Goal: Transaction & Acquisition: Obtain resource

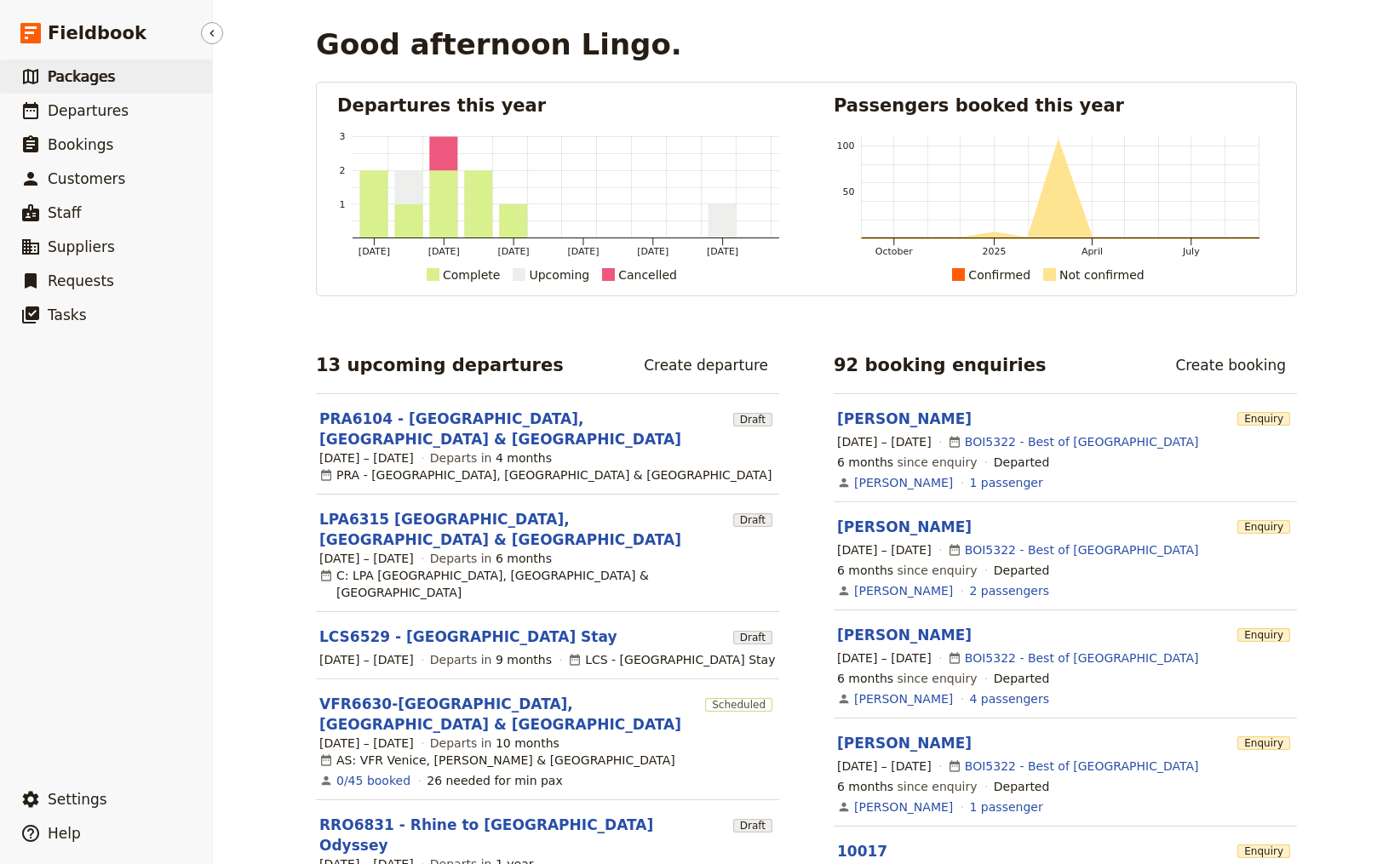
click at [90, 79] on span "Packages" at bounding box center [81, 76] width 67 height 17
select select "CREATED_AT"
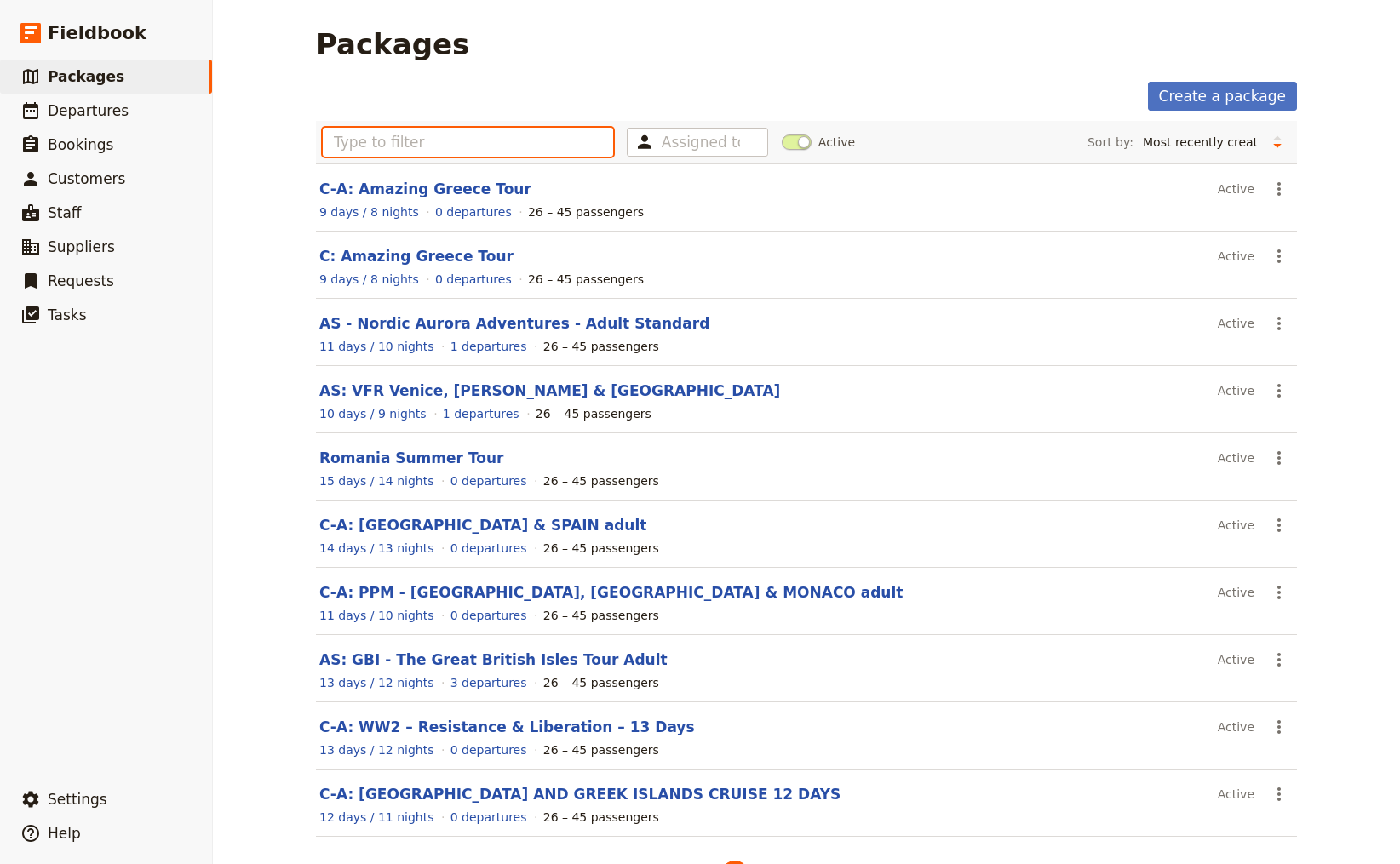
click at [460, 143] on input "text" at bounding box center [468, 142] width 291 height 29
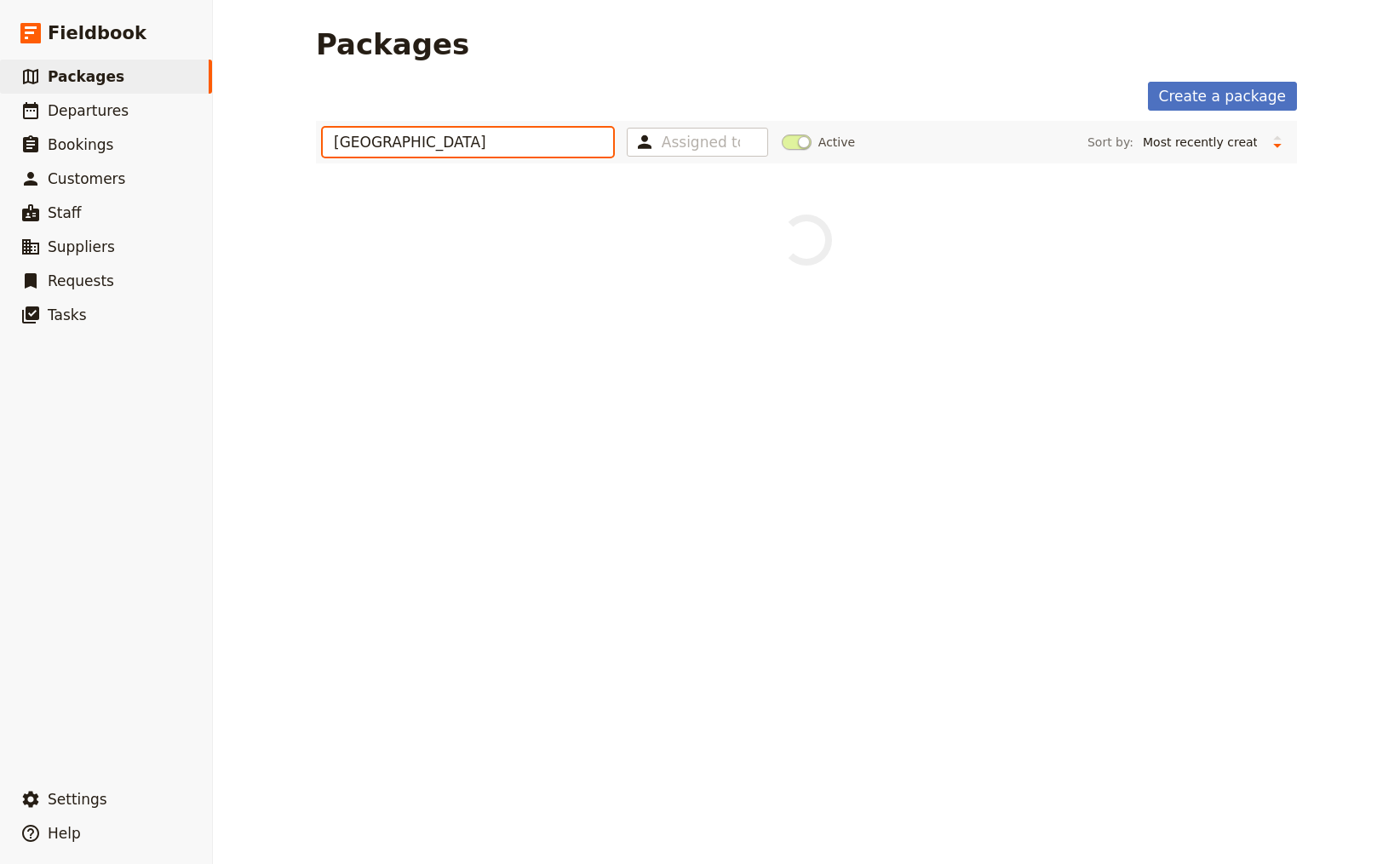
type input "[GEOGRAPHIC_DATA]"
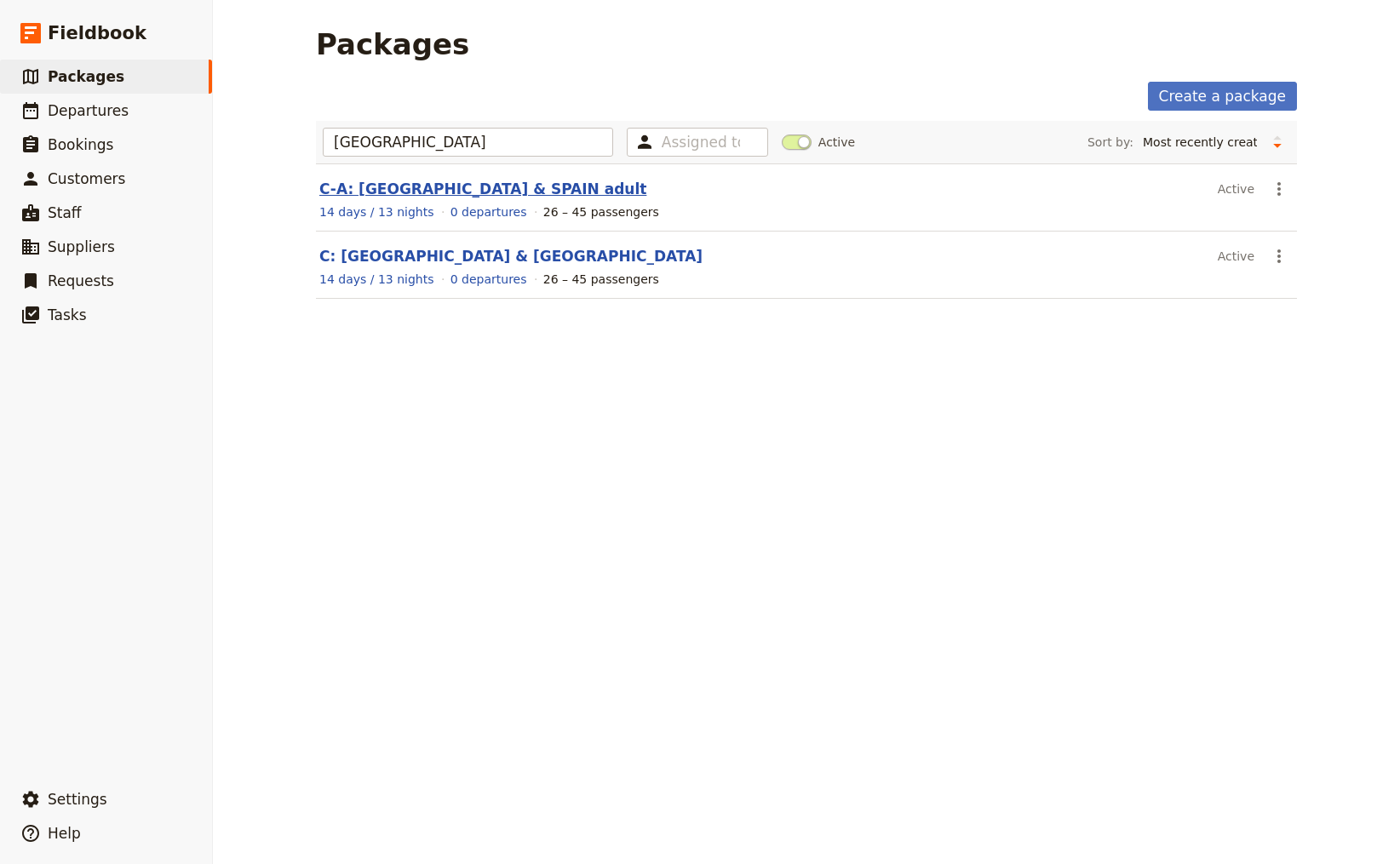
click at [394, 187] on link "C-A: [GEOGRAPHIC_DATA] & SPAIN adult" at bounding box center [483, 189] width 327 height 17
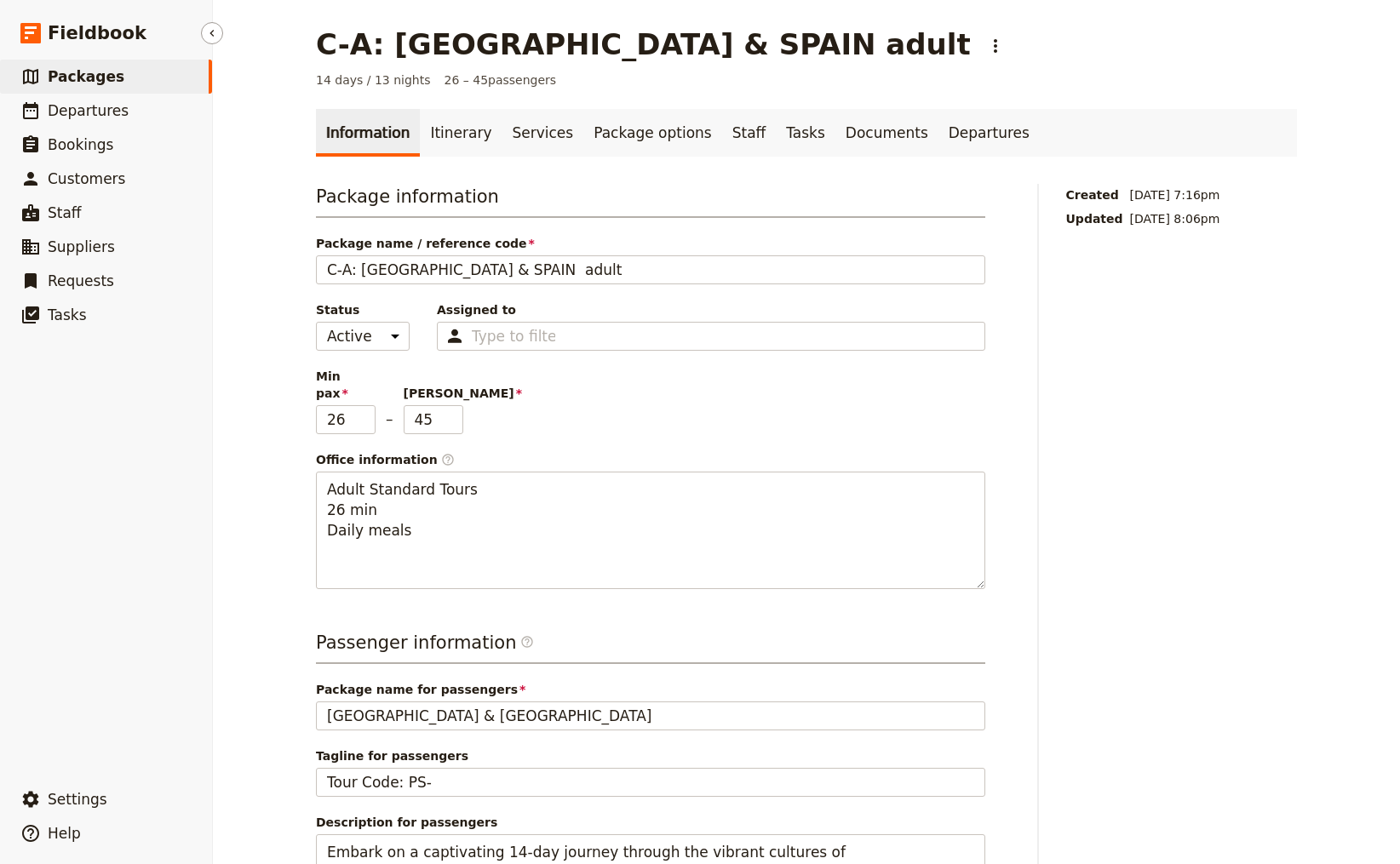
select select "CREATED_AT"
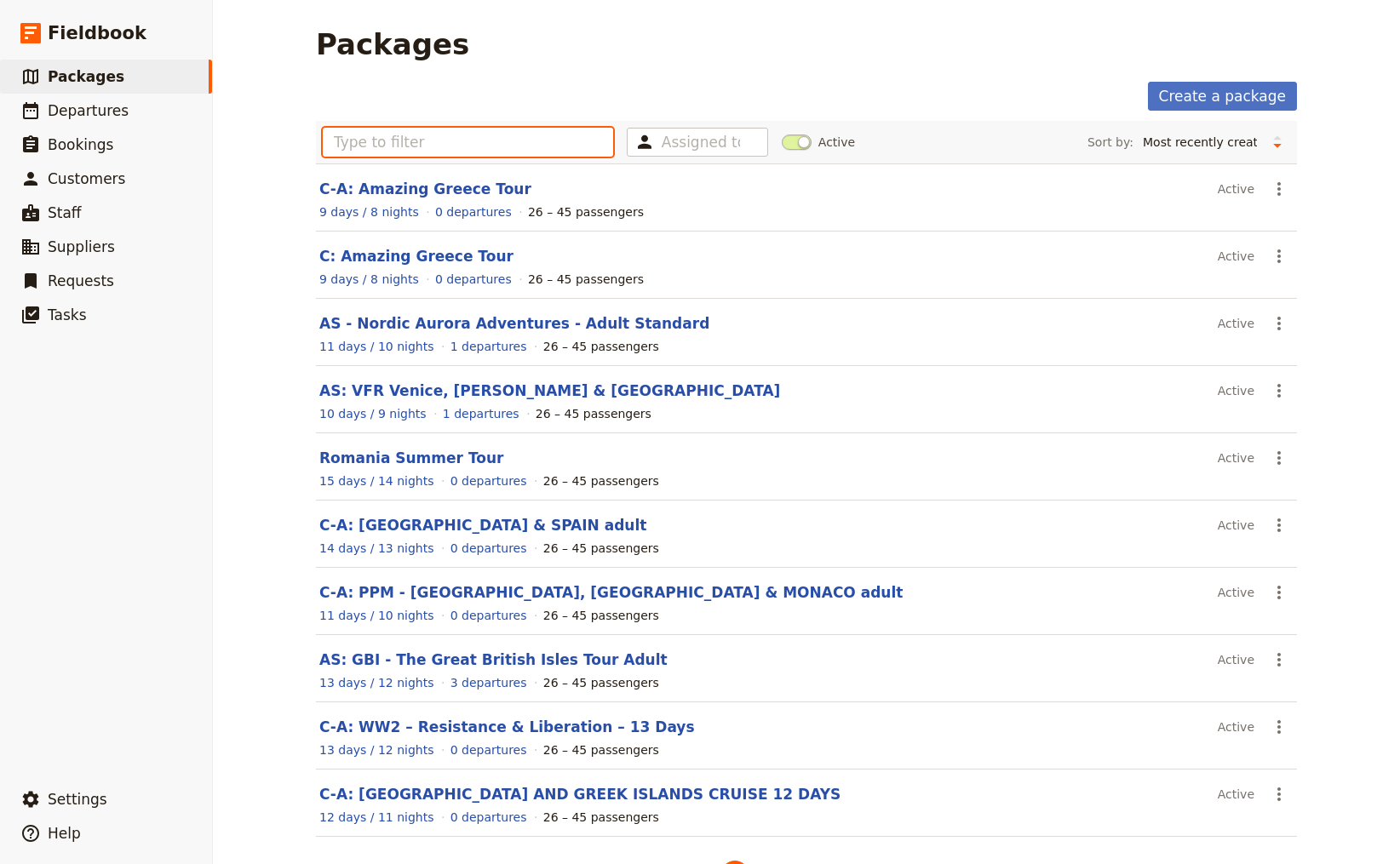
click at [458, 154] on input "text" at bounding box center [468, 142] width 291 height 29
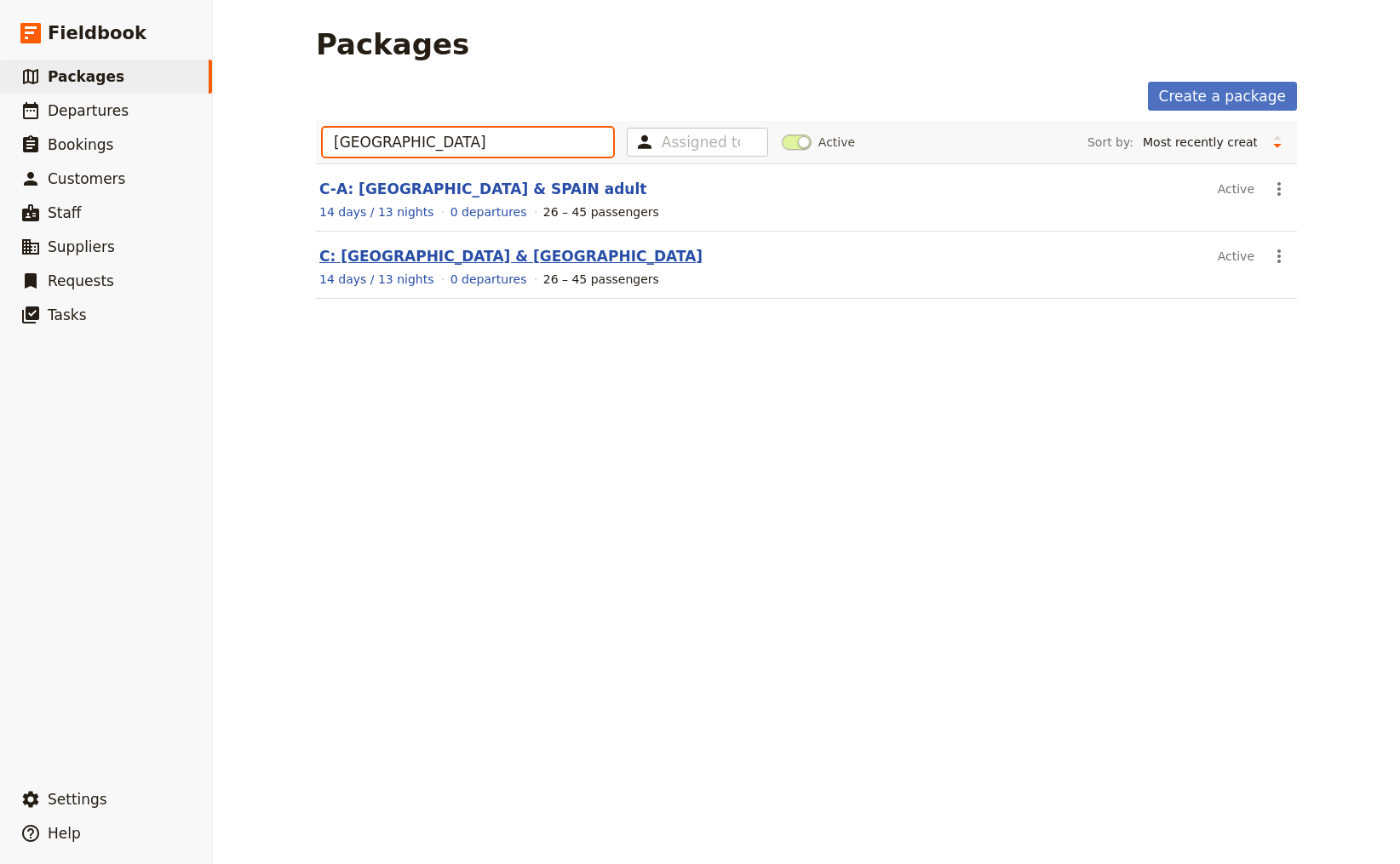
type input "[GEOGRAPHIC_DATA]"
click at [378, 252] on link "C: [GEOGRAPHIC_DATA] & [GEOGRAPHIC_DATA]" at bounding box center [511, 256] width 383 height 17
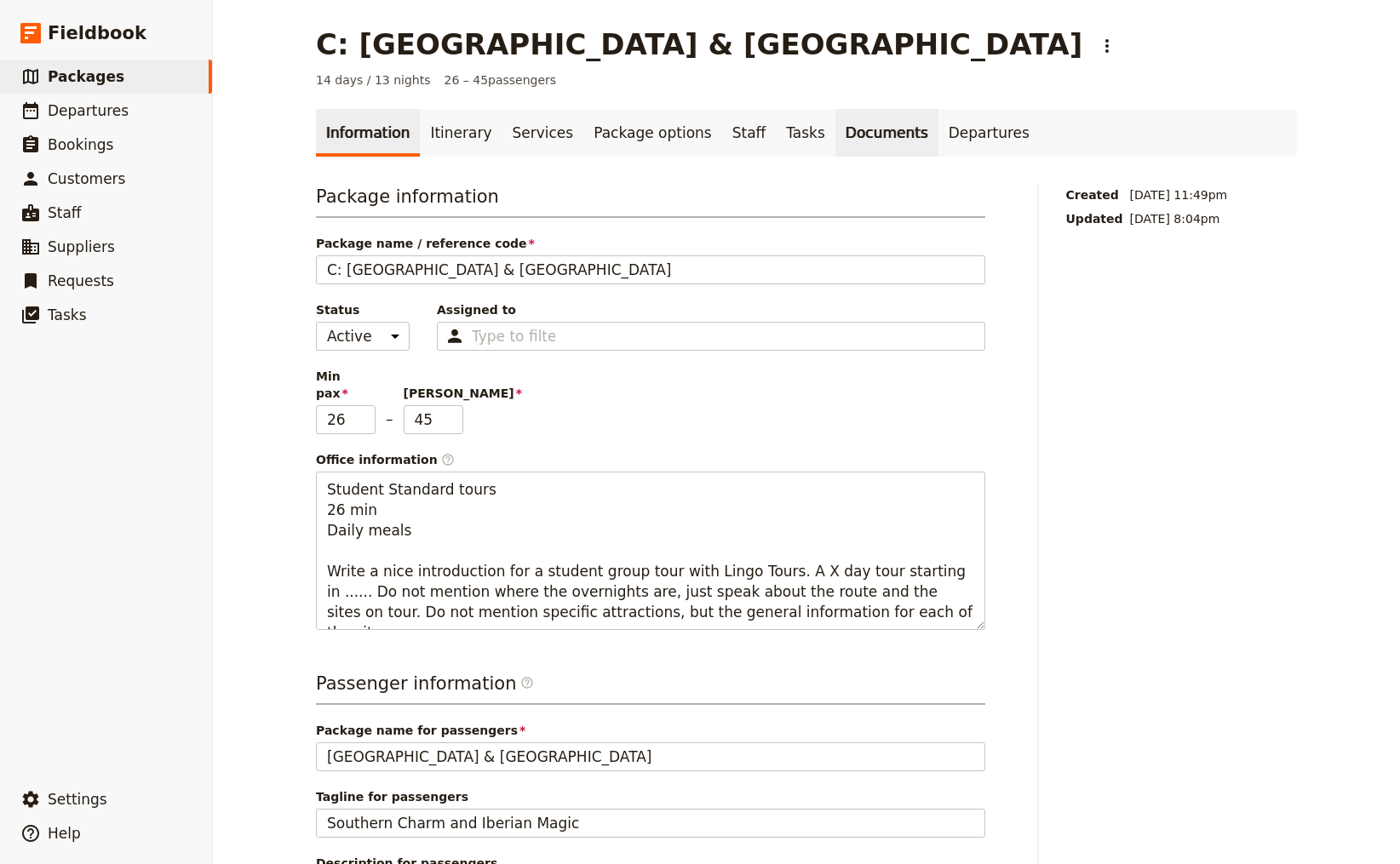
click at [836, 135] on link "Documents" at bounding box center [887, 132] width 103 height 47
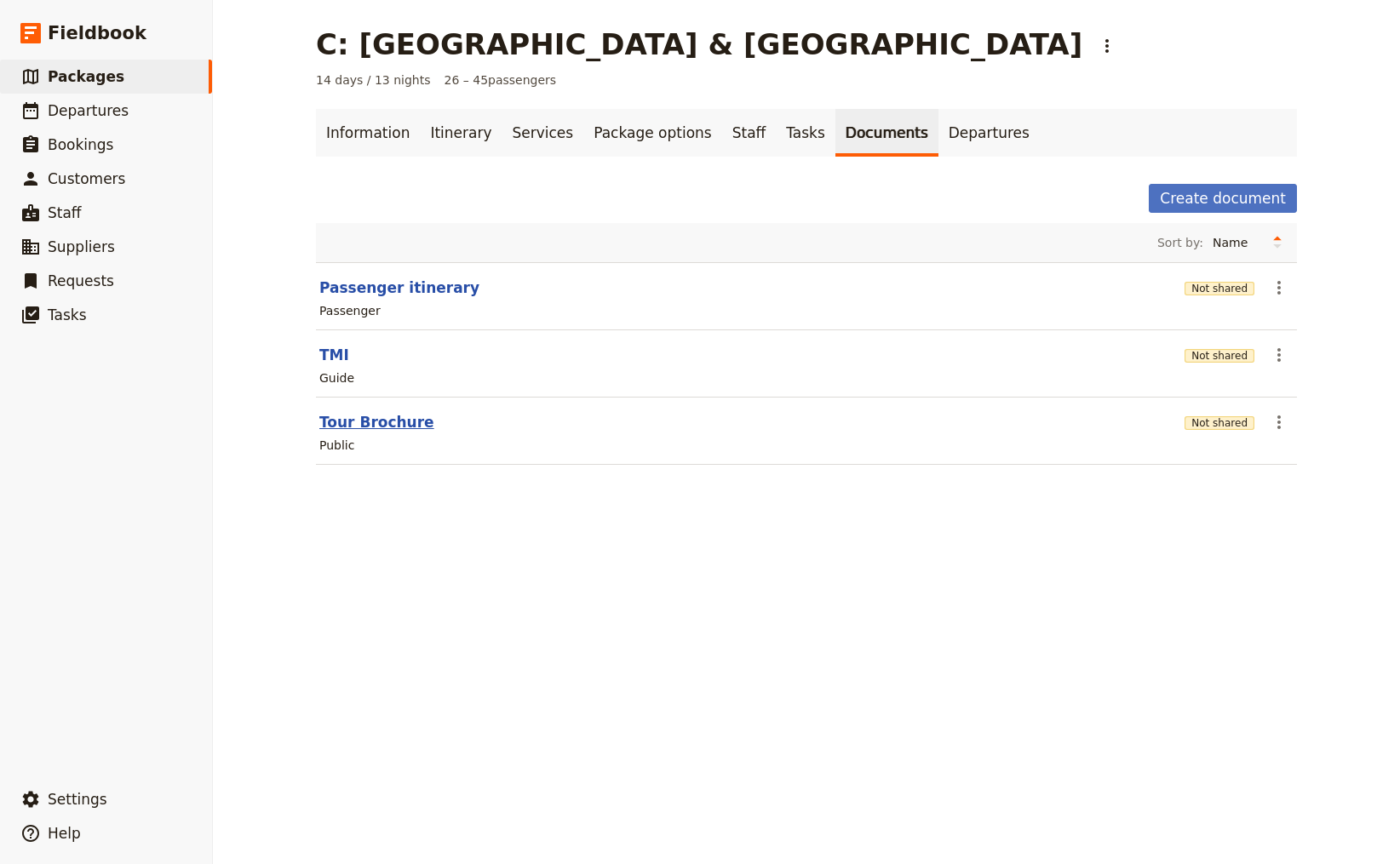
click at [365, 416] on button "Tour Brochure" at bounding box center [377, 422] width 115 height 20
select select "DEFAULT"
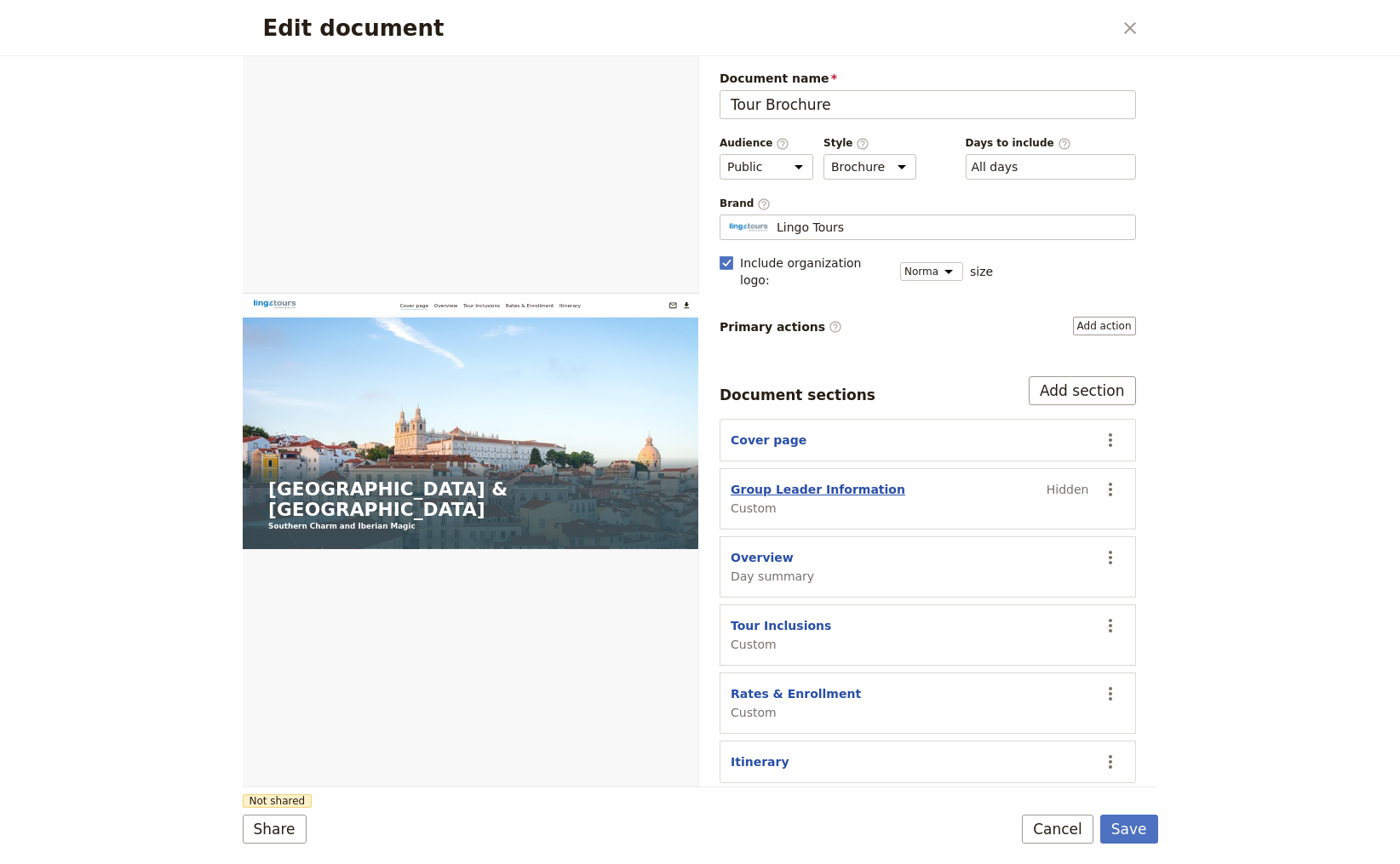
click at [824, 481] on button "Group Leader Information" at bounding box center [818, 489] width 175 height 17
select select "CUSTOM"
select select "default"
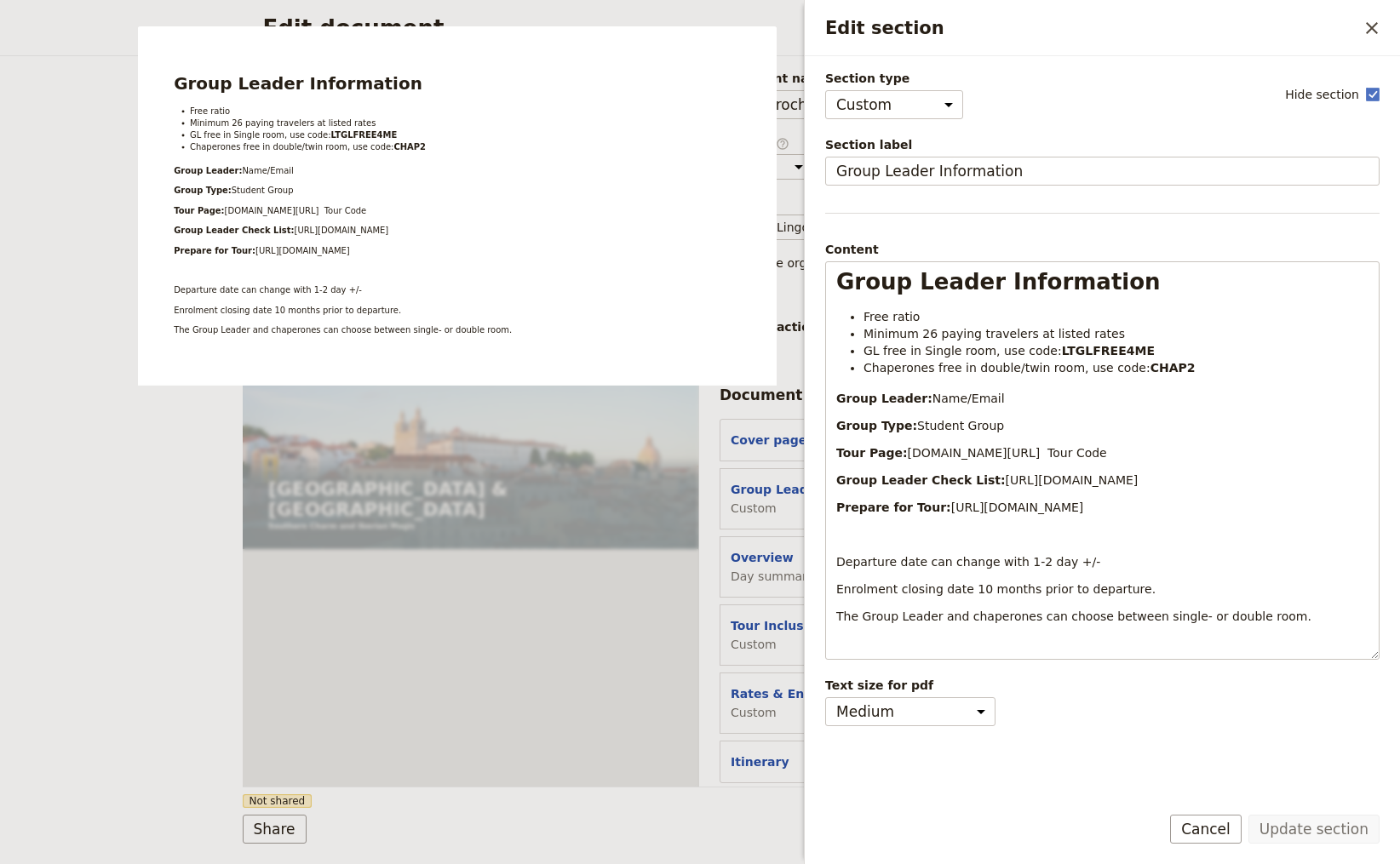
click at [1216, 828] on button "Cancel" at bounding box center [1206, 829] width 71 height 29
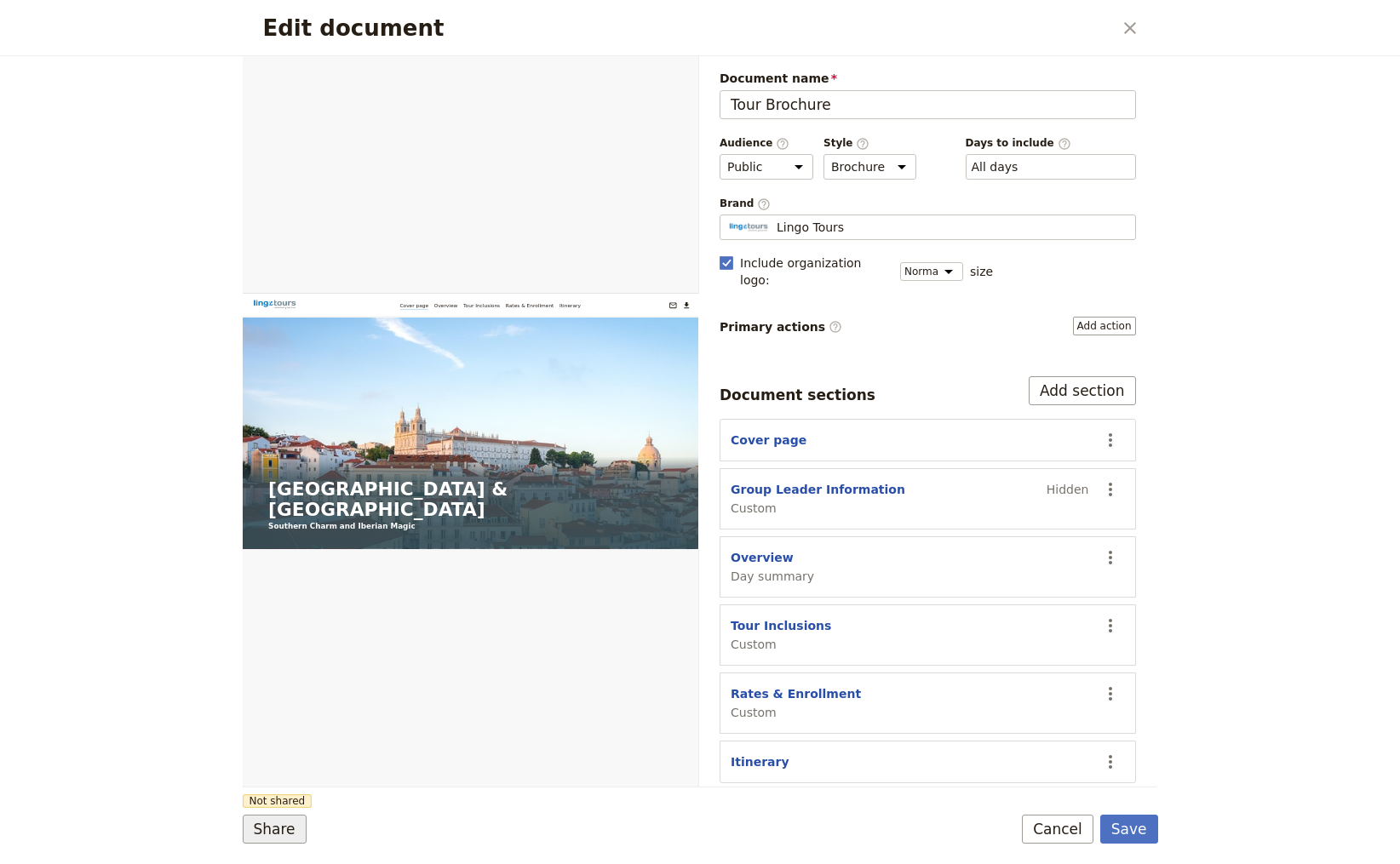
click at [274, 835] on button "Share" at bounding box center [274, 829] width 64 height 29
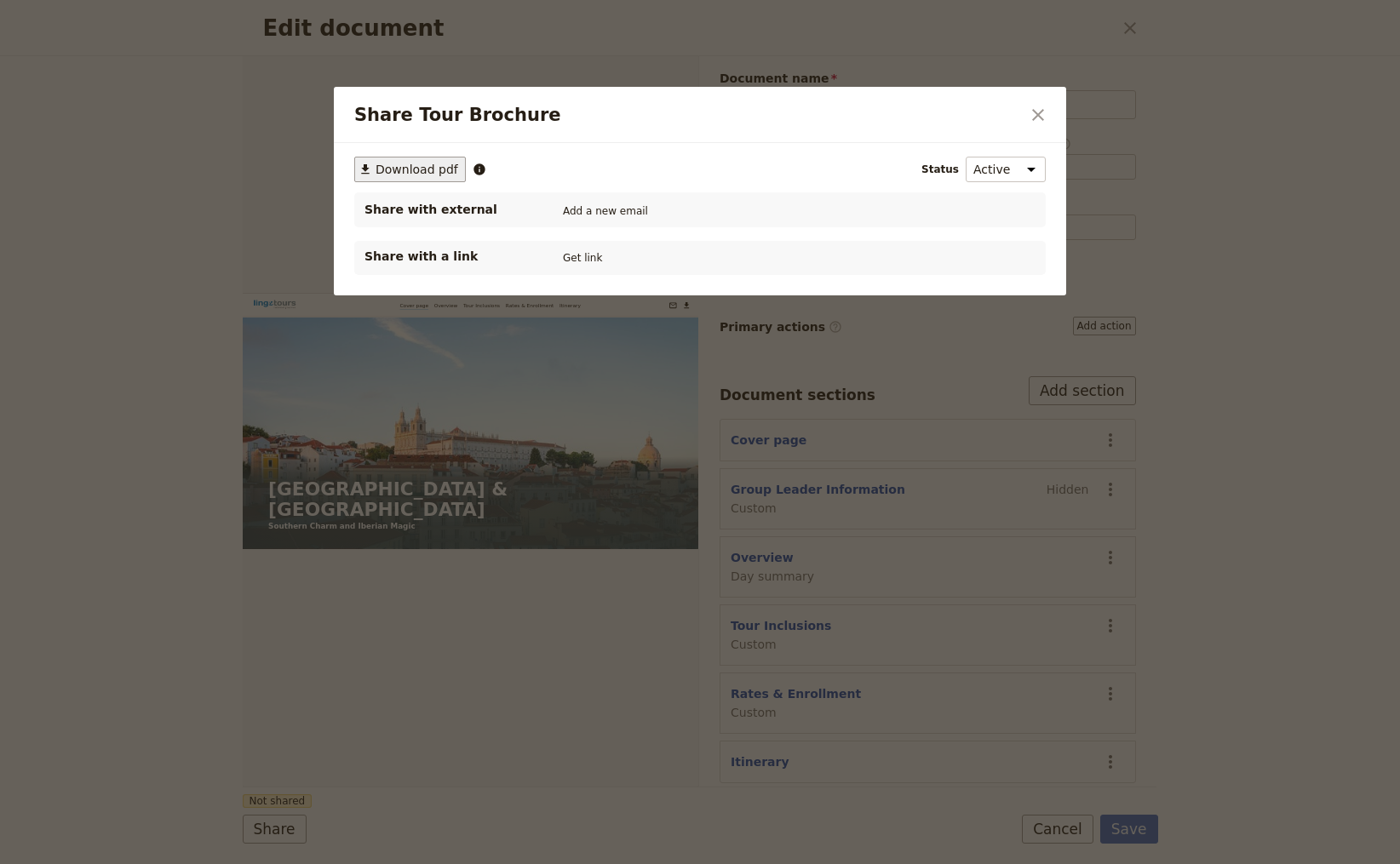
click at [422, 167] on span "Download pdf" at bounding box center [417, 169] width 83 height 17
click at [1036, 117] on icon "Close dialog" at bounding box center [1038, 114] width 12 height 12
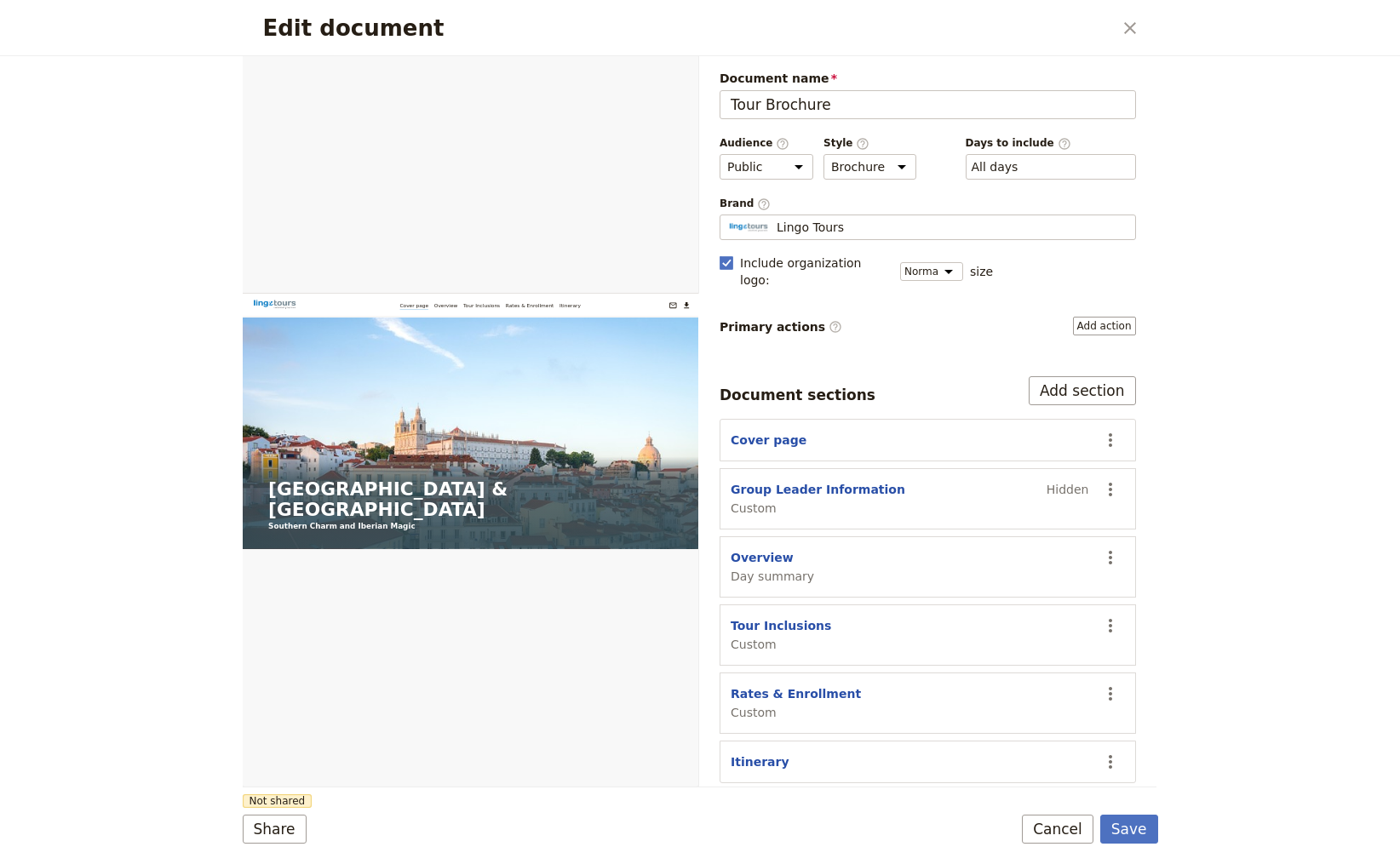
drag, startPoint x: 1129, startPoint y: 32, endPoint x: 1112, endPoint y: 35, distance: 17.3
click at [1130, 32] on icon "Close dialog" at bounding box center [1131, 28] width 20 height 20
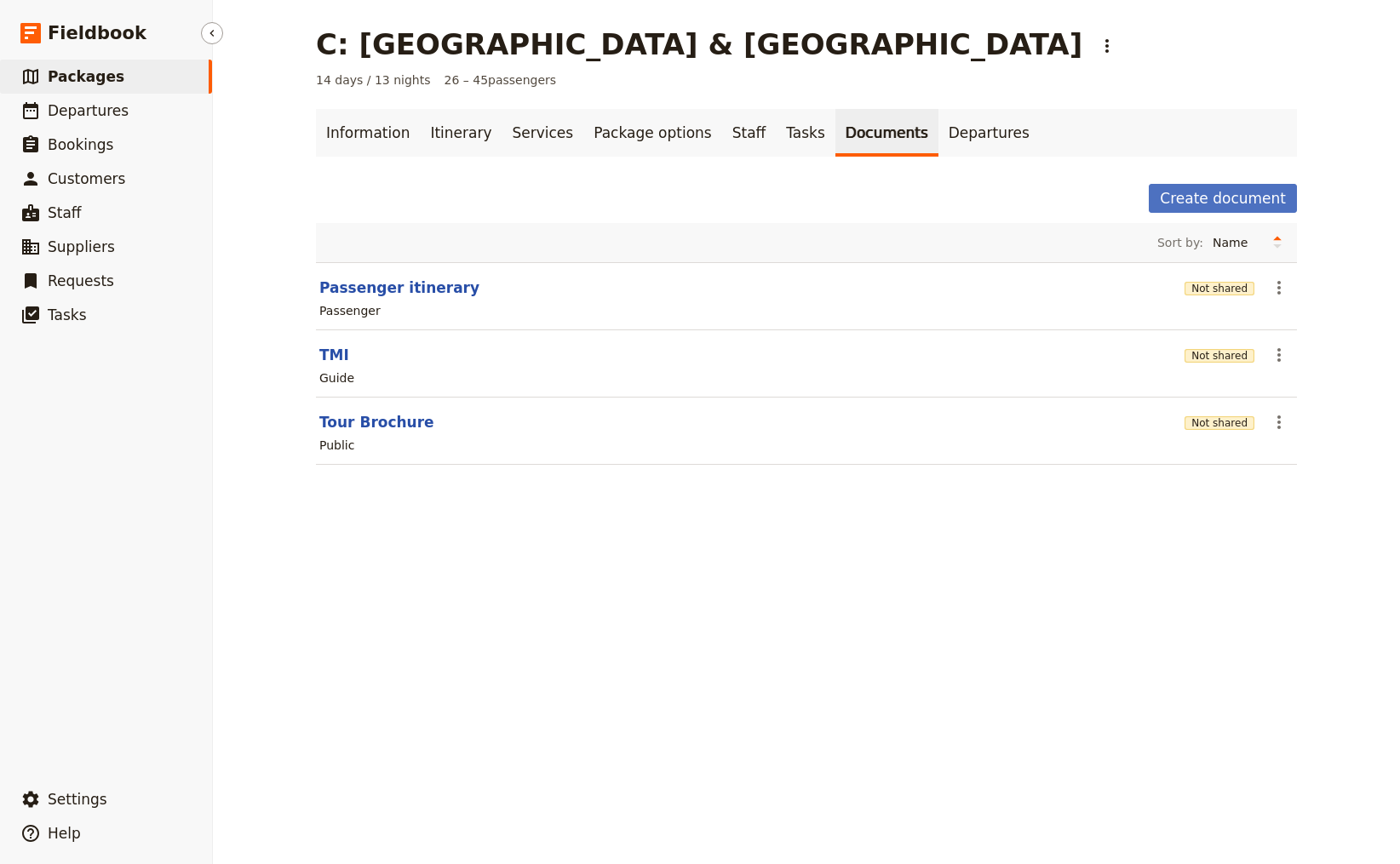
click at [78, 82] on span "Packages" at bounding box center [85, 76] width 77 height 17
select select "CREATED_AT"
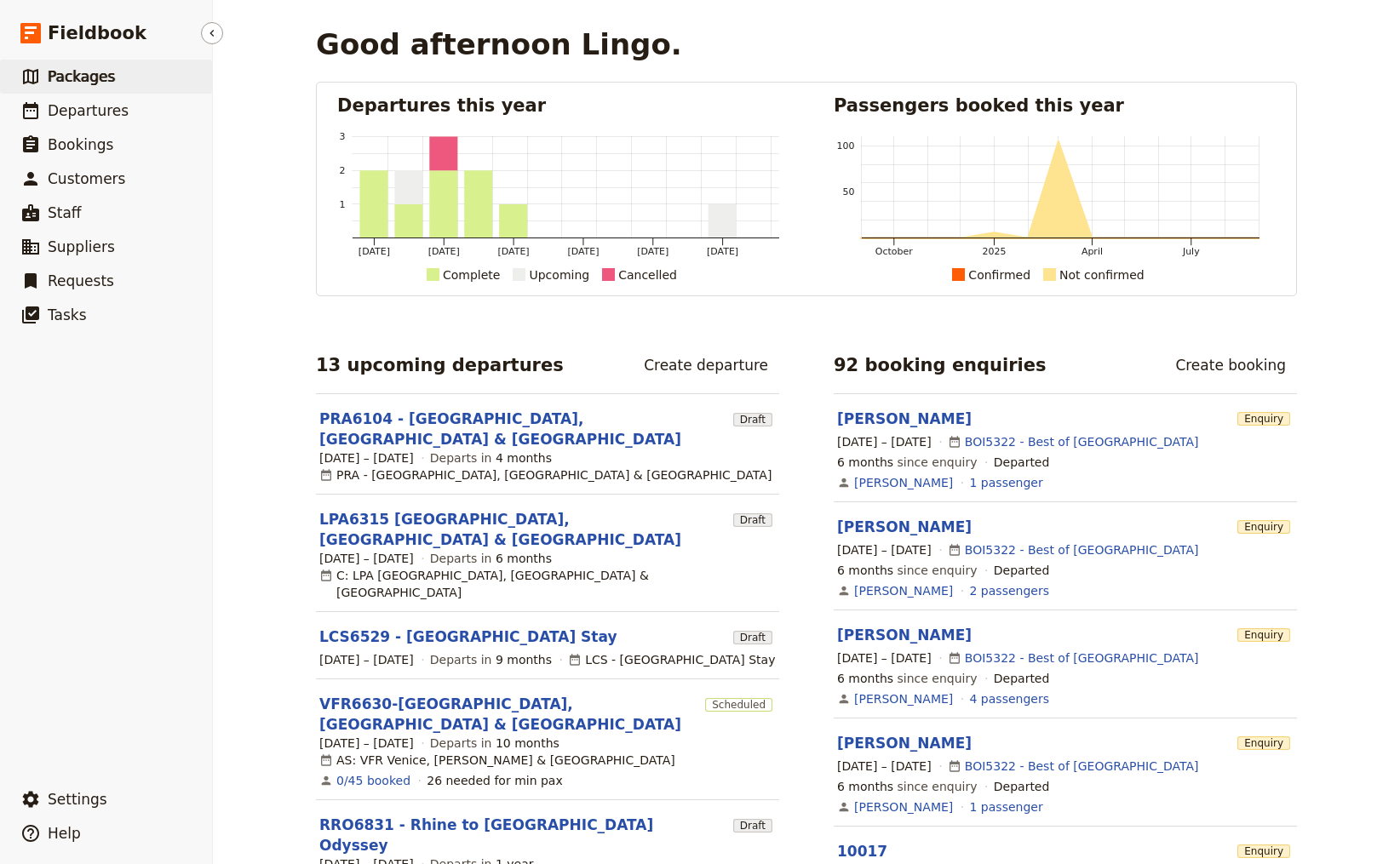
click at [97, 75] on span "Packages" at bounding box center [81, 76] width 67 height 17
select select "CREATED_AT"
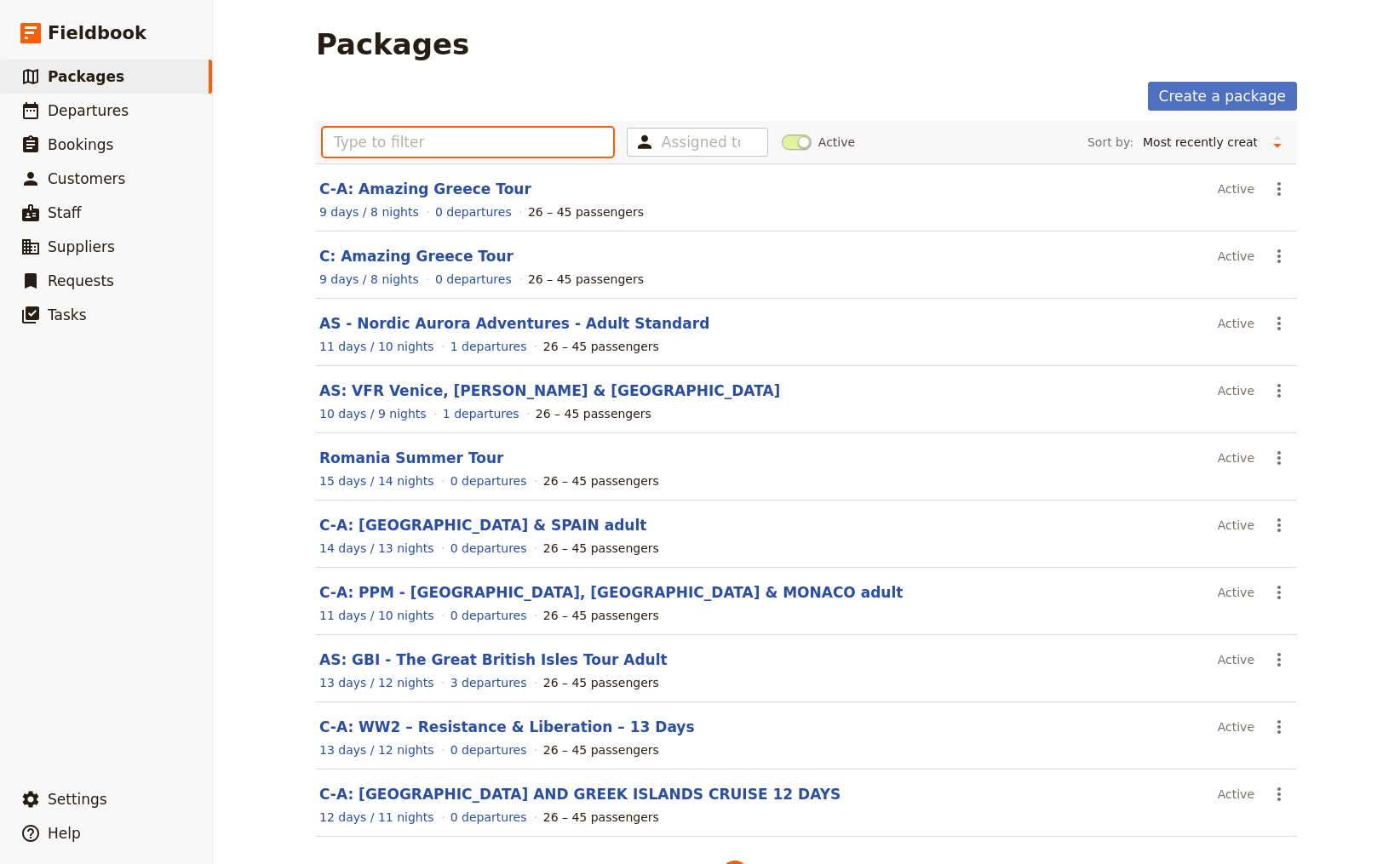
click at [422, 139] on input "text" at bounding box center [468, 142] width 291 height 29
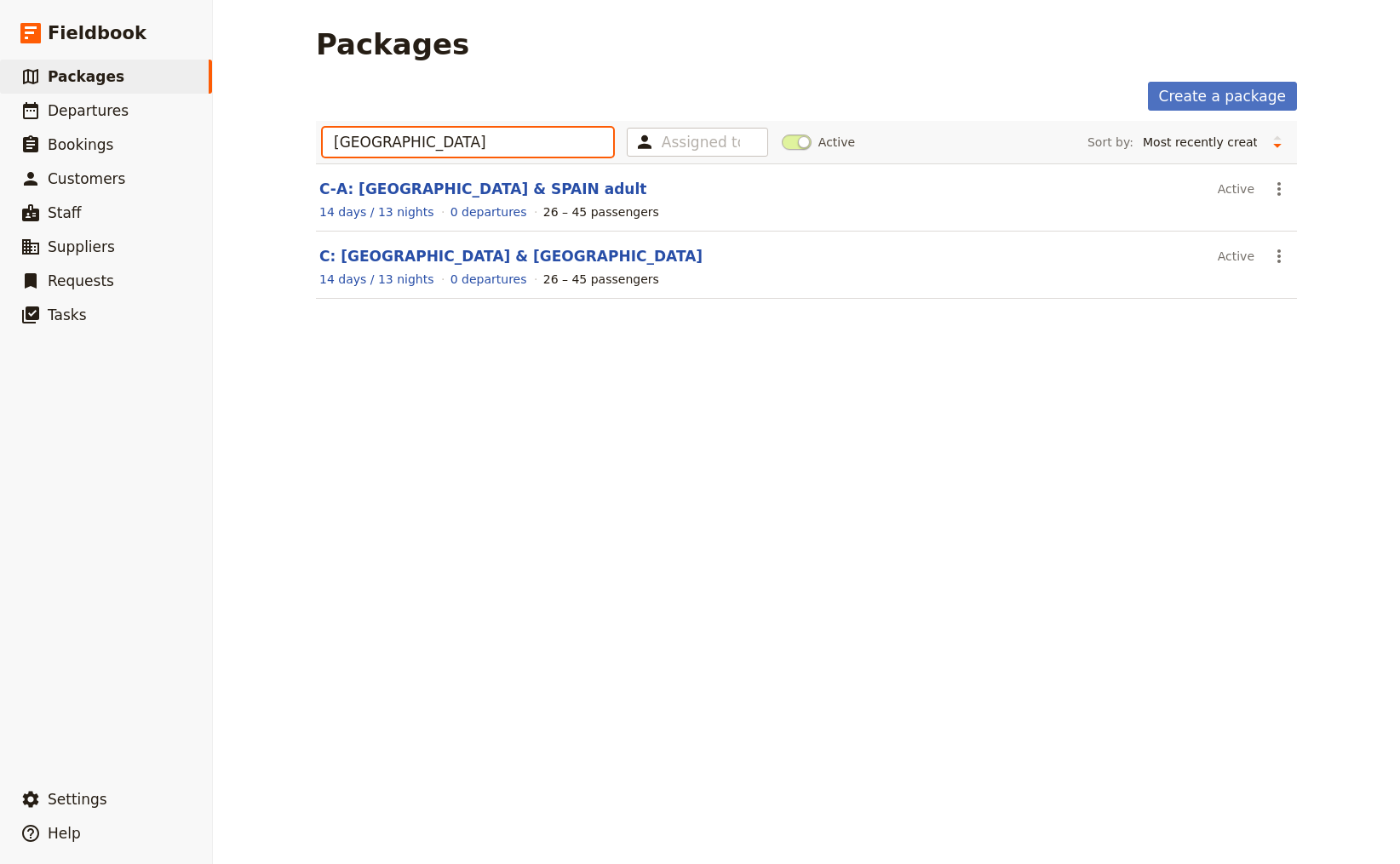
type input "[GEOGRAPHIC_DATA]"
click at [429, 187] on link "C-A: [GEOGRAPHIC_DATA] & SPAIN adult" at bounding box center [483, 189] width 327 height 17
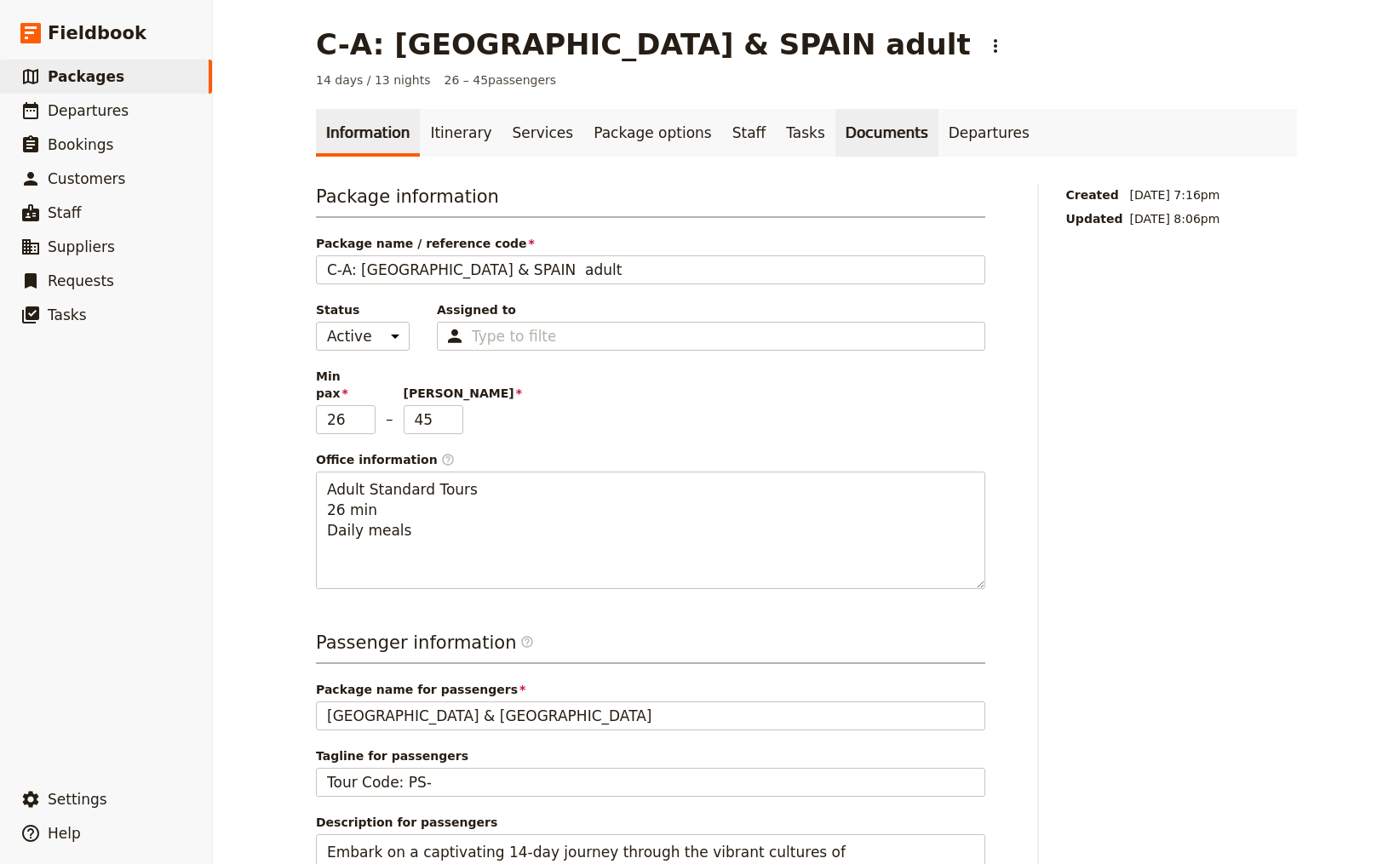
click at [836, 136] on link "Documents" at bounding box center [887, 132] width 103 height 47
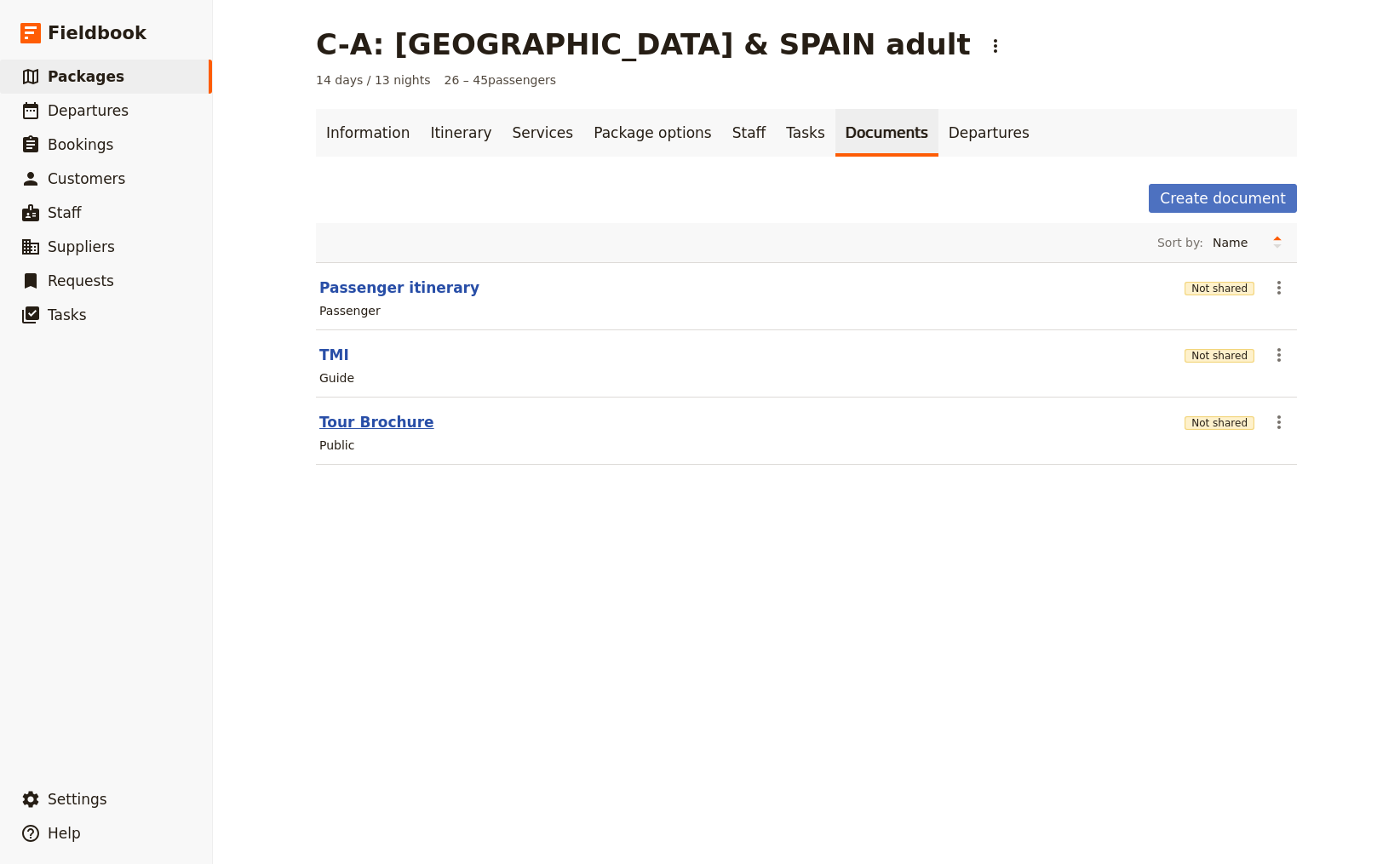
click at [381, 429] on button "Tour Brochure" at bounding box center [377, 422] width 115 height 20
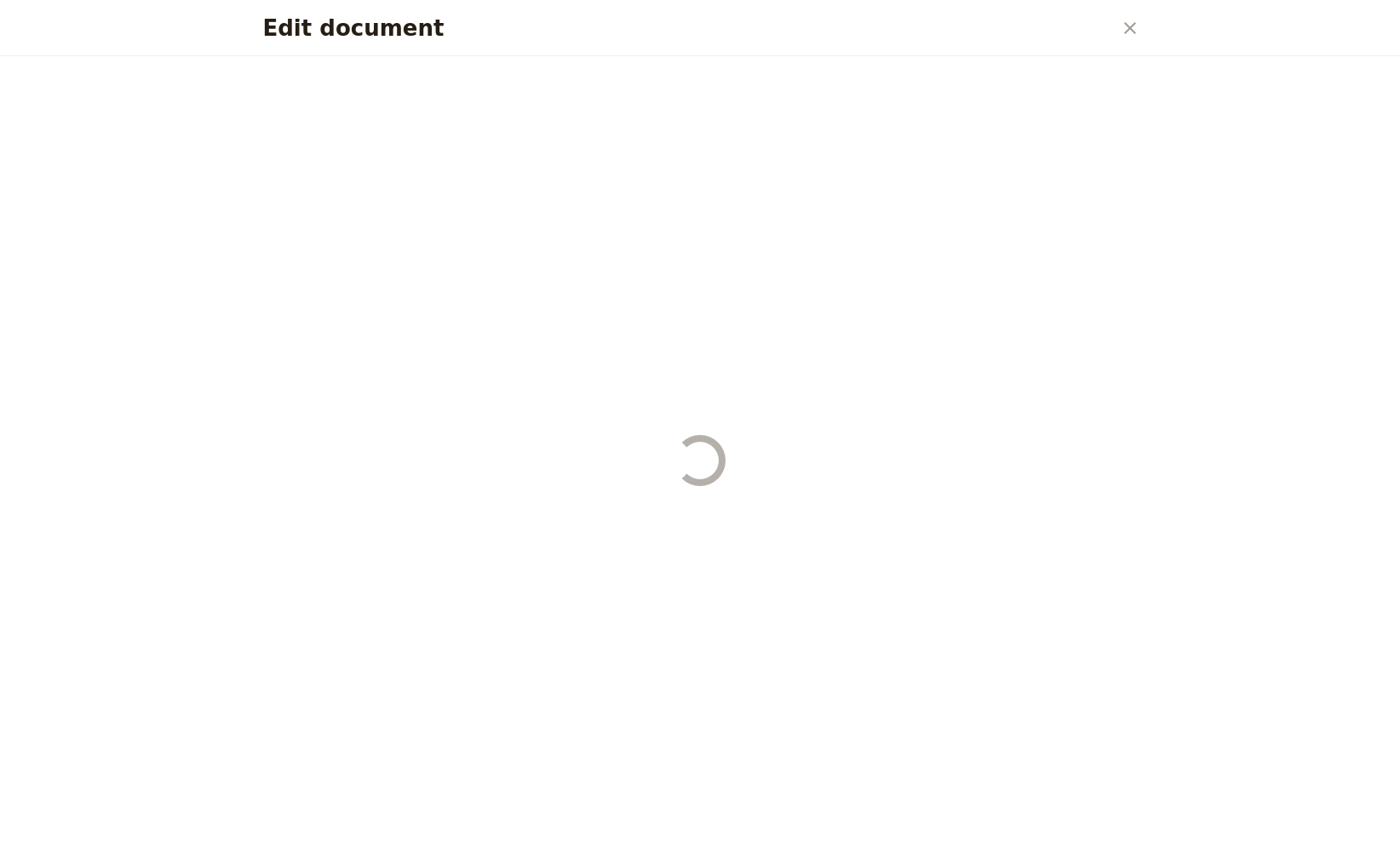
select select "DEFAULT"
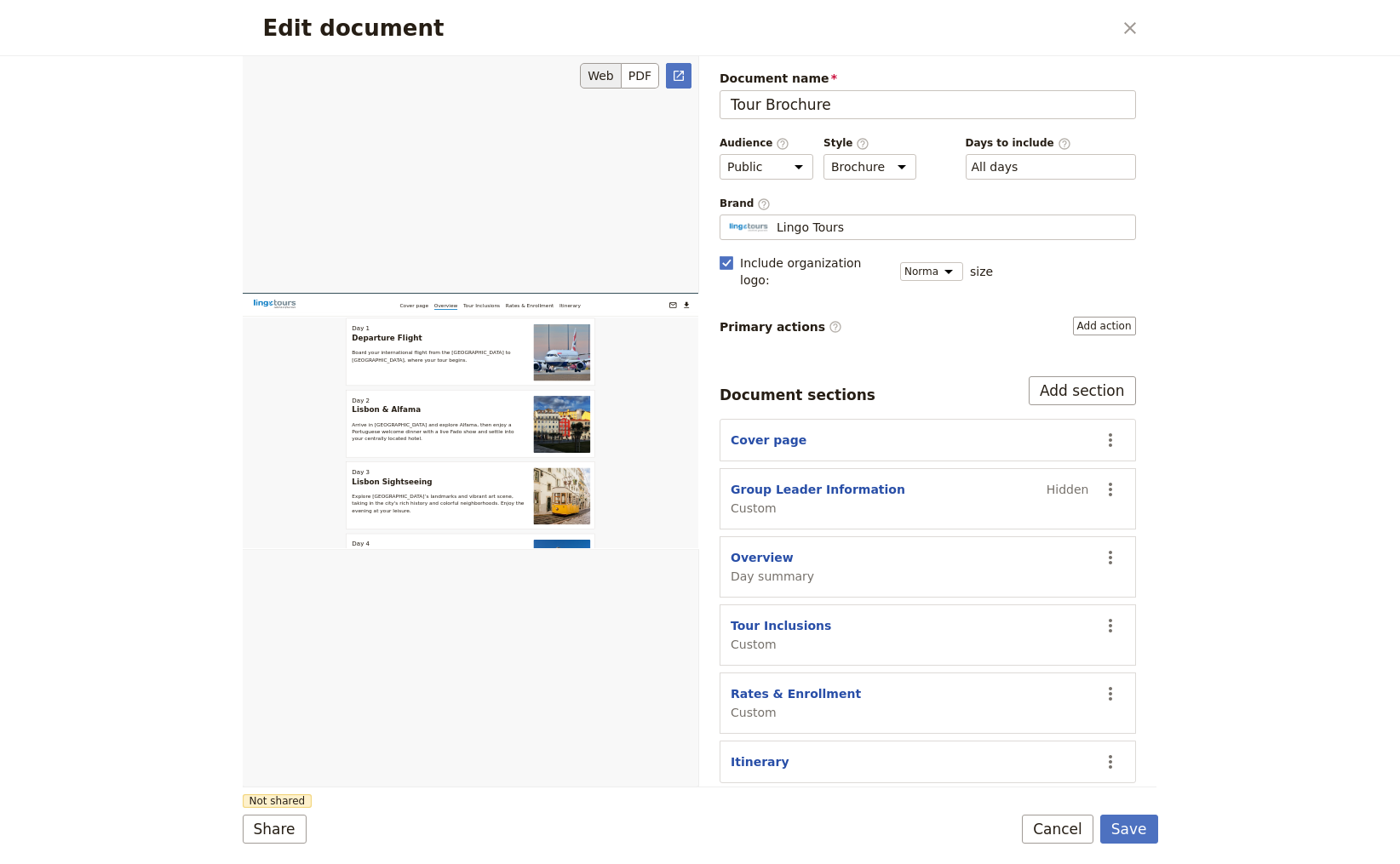
scroll to position [1090, 0]
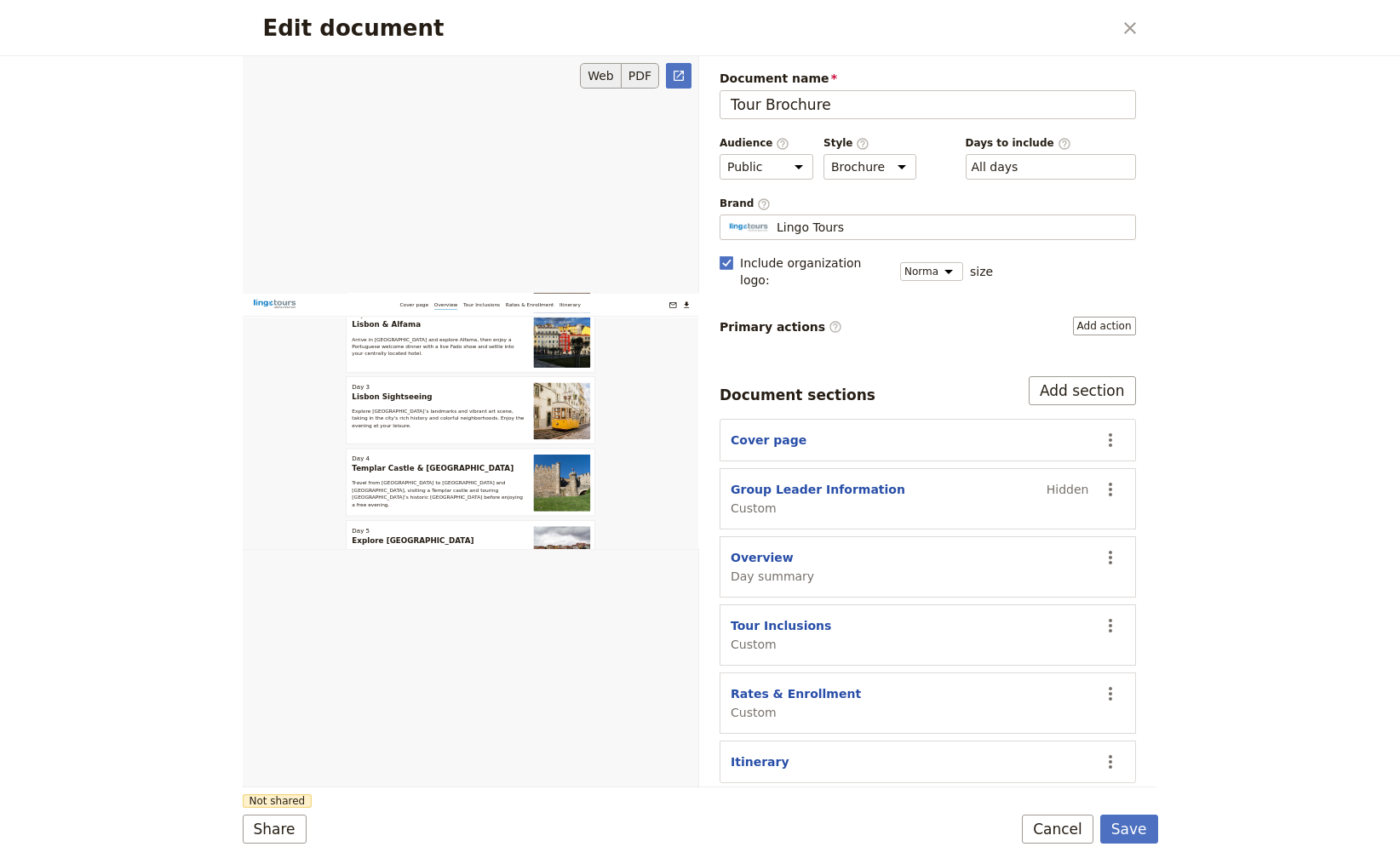
click at [644, 77] on button "PDF" at bounding box center [641, 76] width 37 height 26
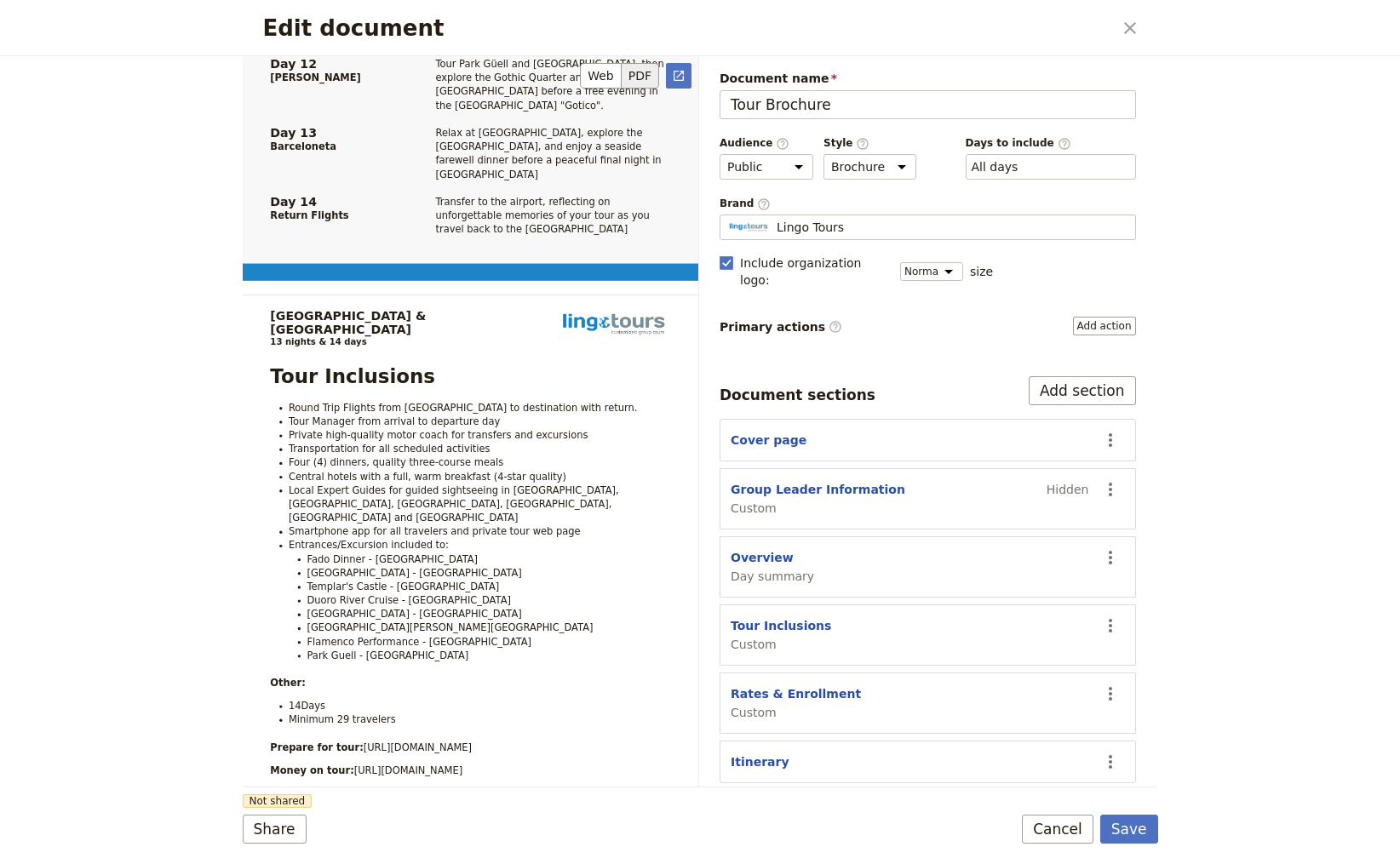
scroll to position [2384, 0]
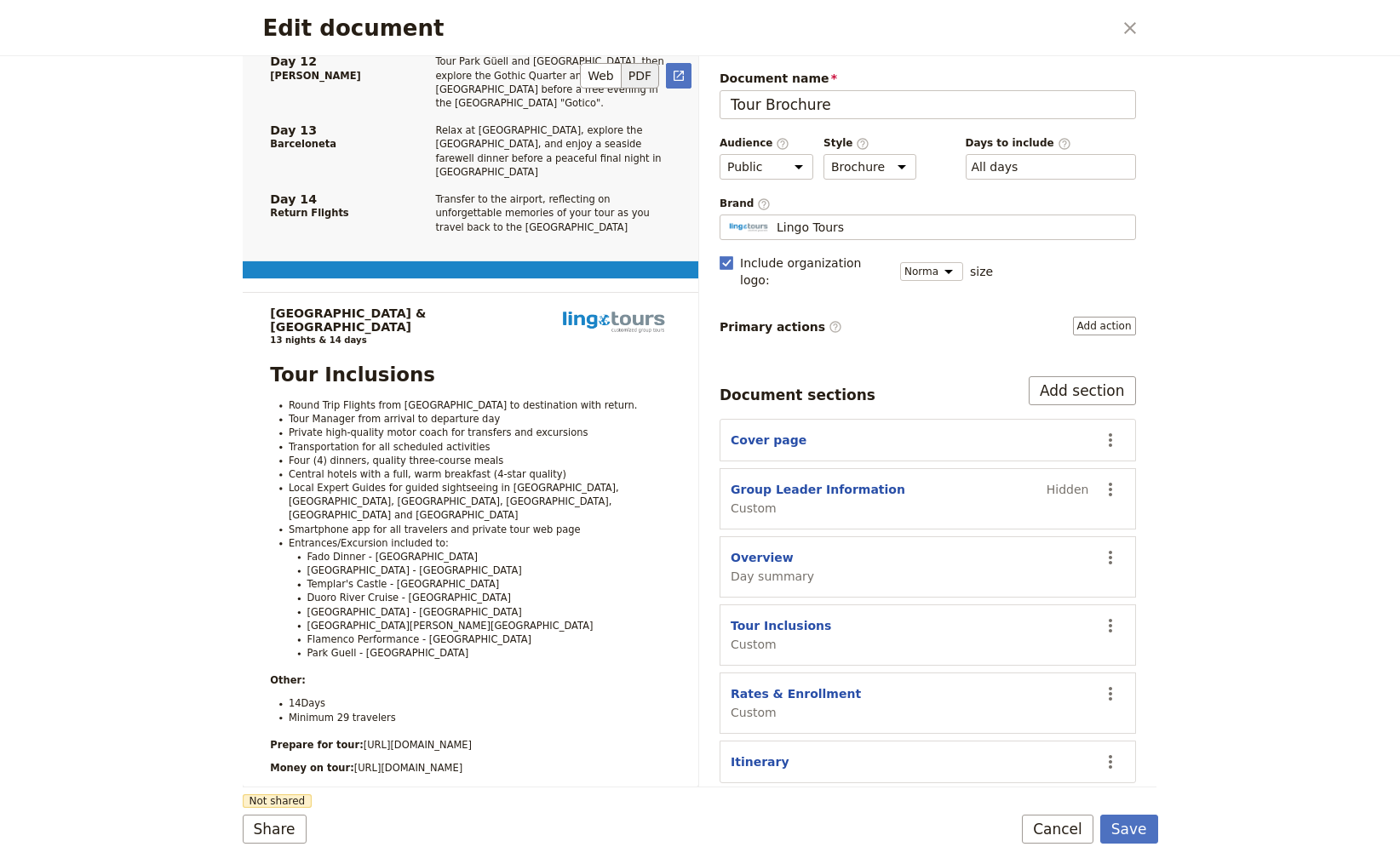
click at [302, 698] on span "14Days" at bounding box center [305, 703] width 36 height 11
click at [758, 617] on button "Tour Inclusions" at bounding box center [781, 625] width 100 height 17
select select "CUSTOM"
select select "default"
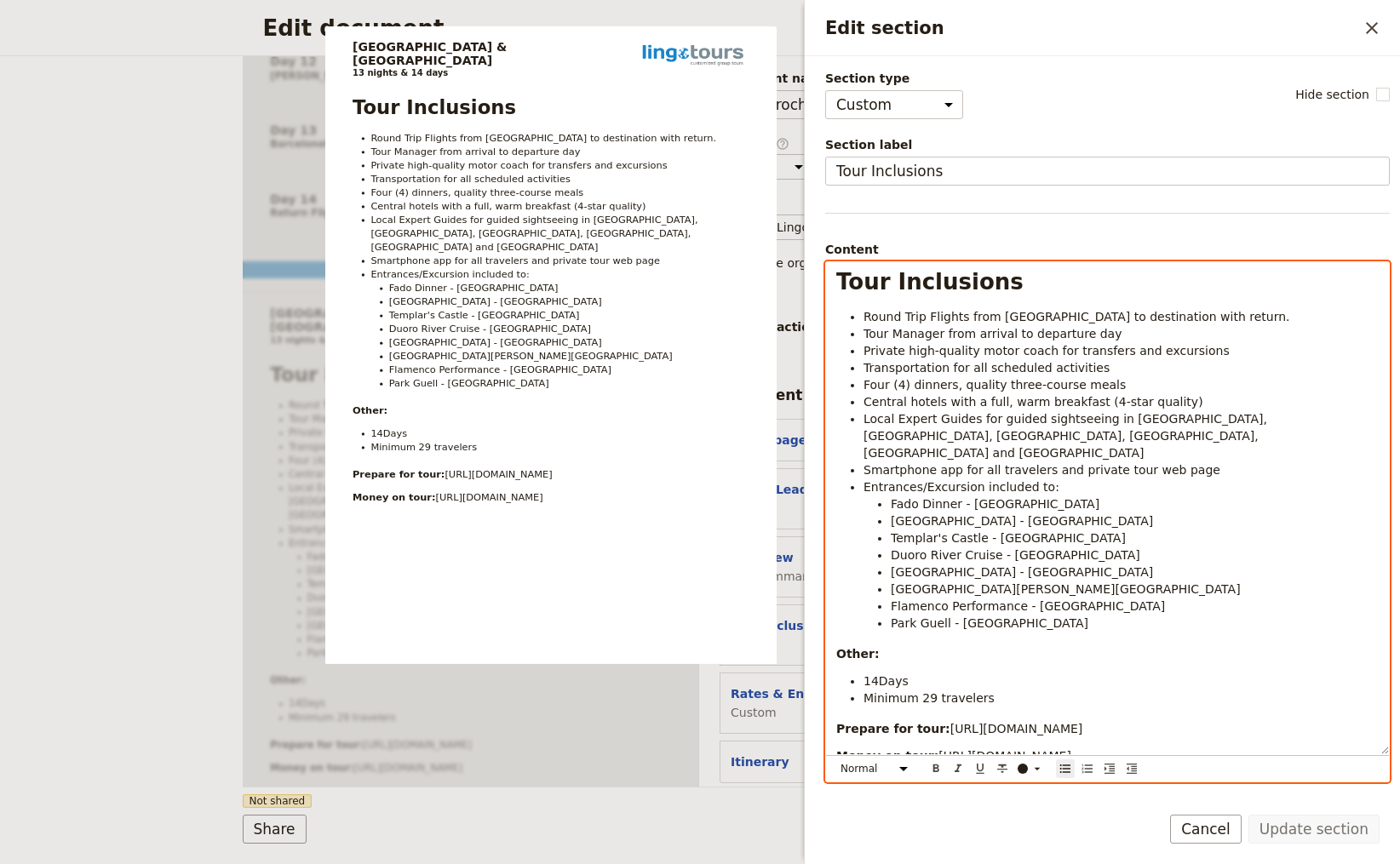
click at [880, 675] on span "14Days" at bounding box center [886, 681] width 45 height 14
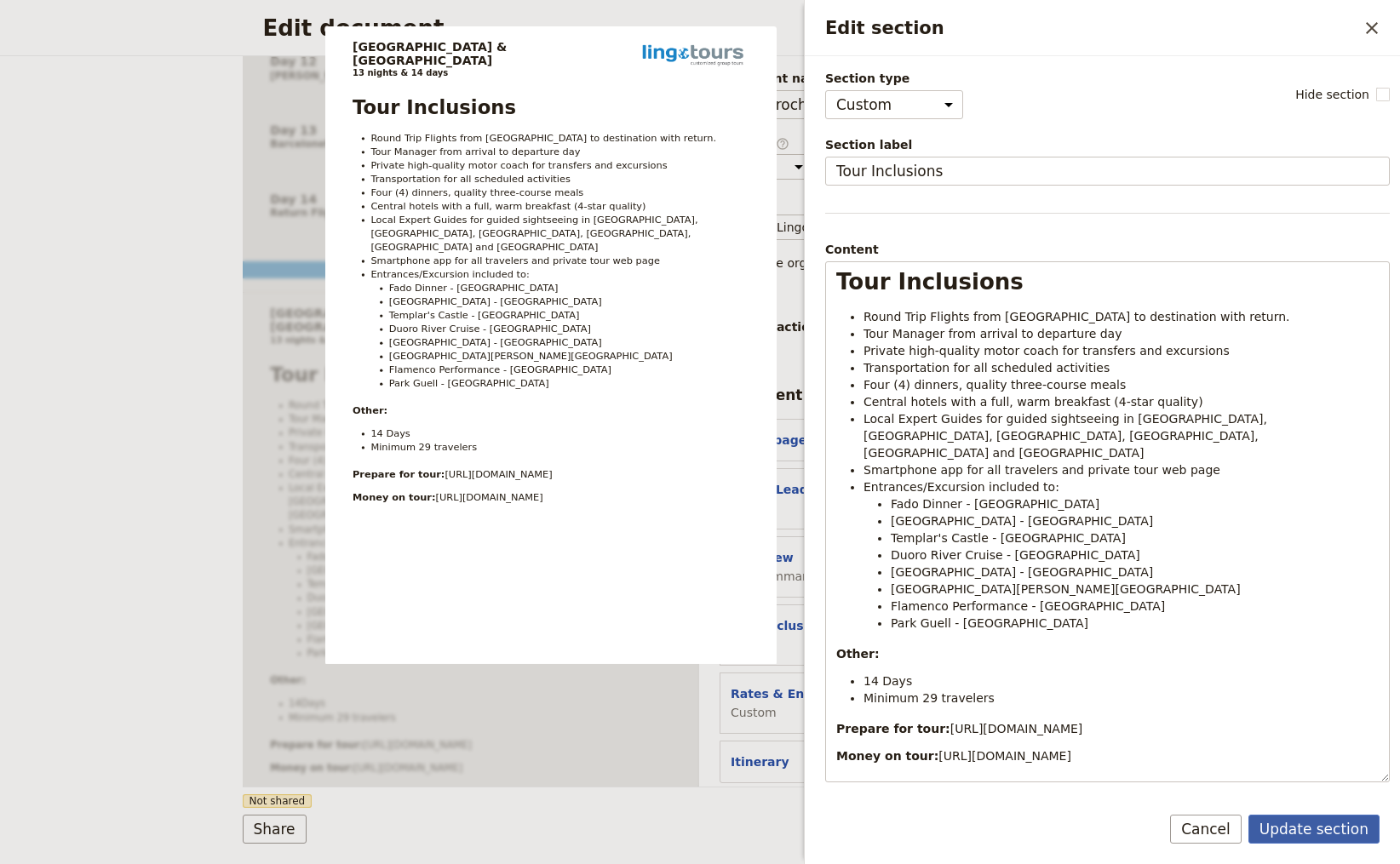
drag, startPoint x: 1339, startPoint y: 831, endPoint x: 1263, endPoint y: 815, distance: 77.7
click at [1339, 832] on button "Update section" at bounding box center [1314, 829] width 131 height 29
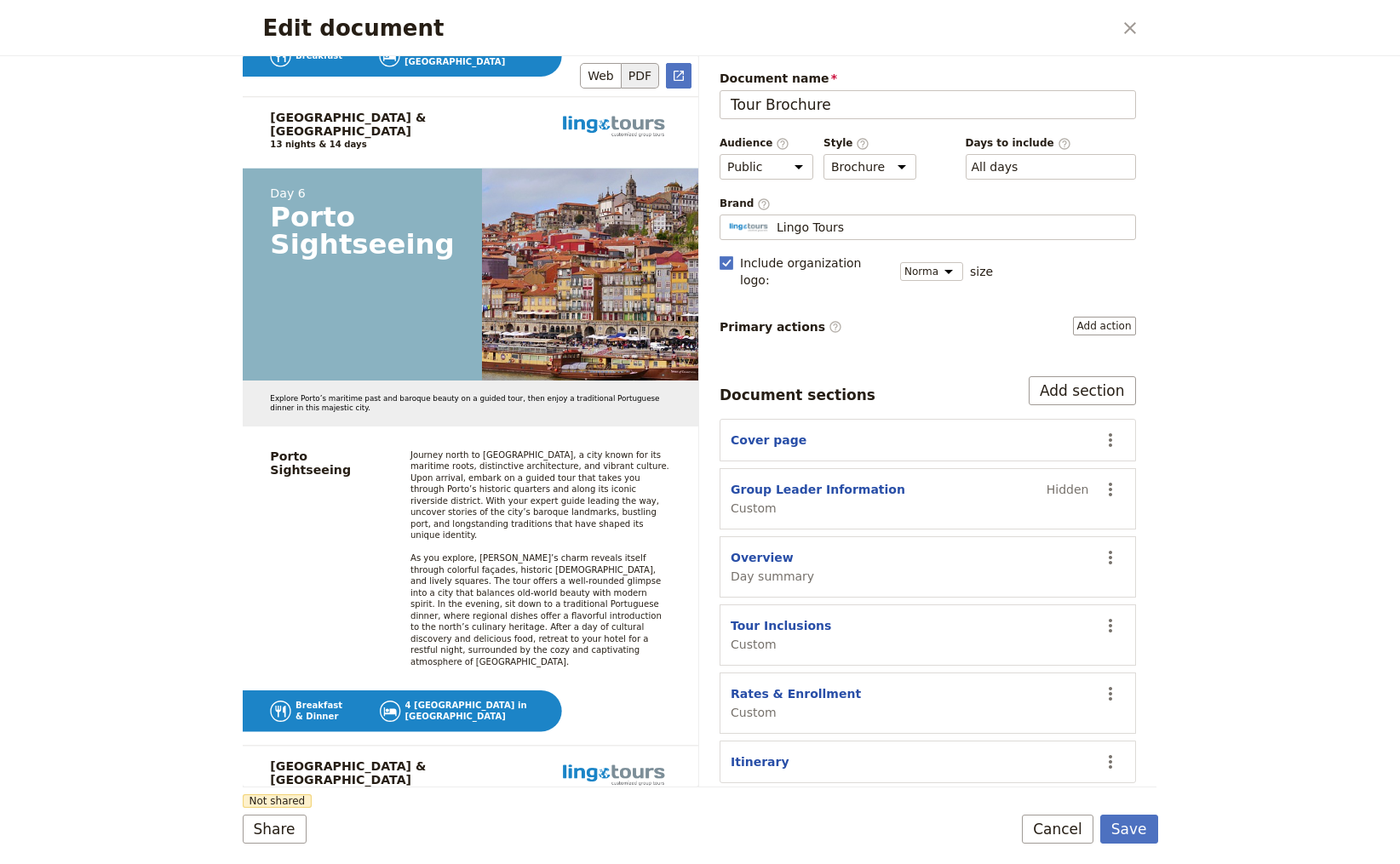
scroll to position [8855, 0]
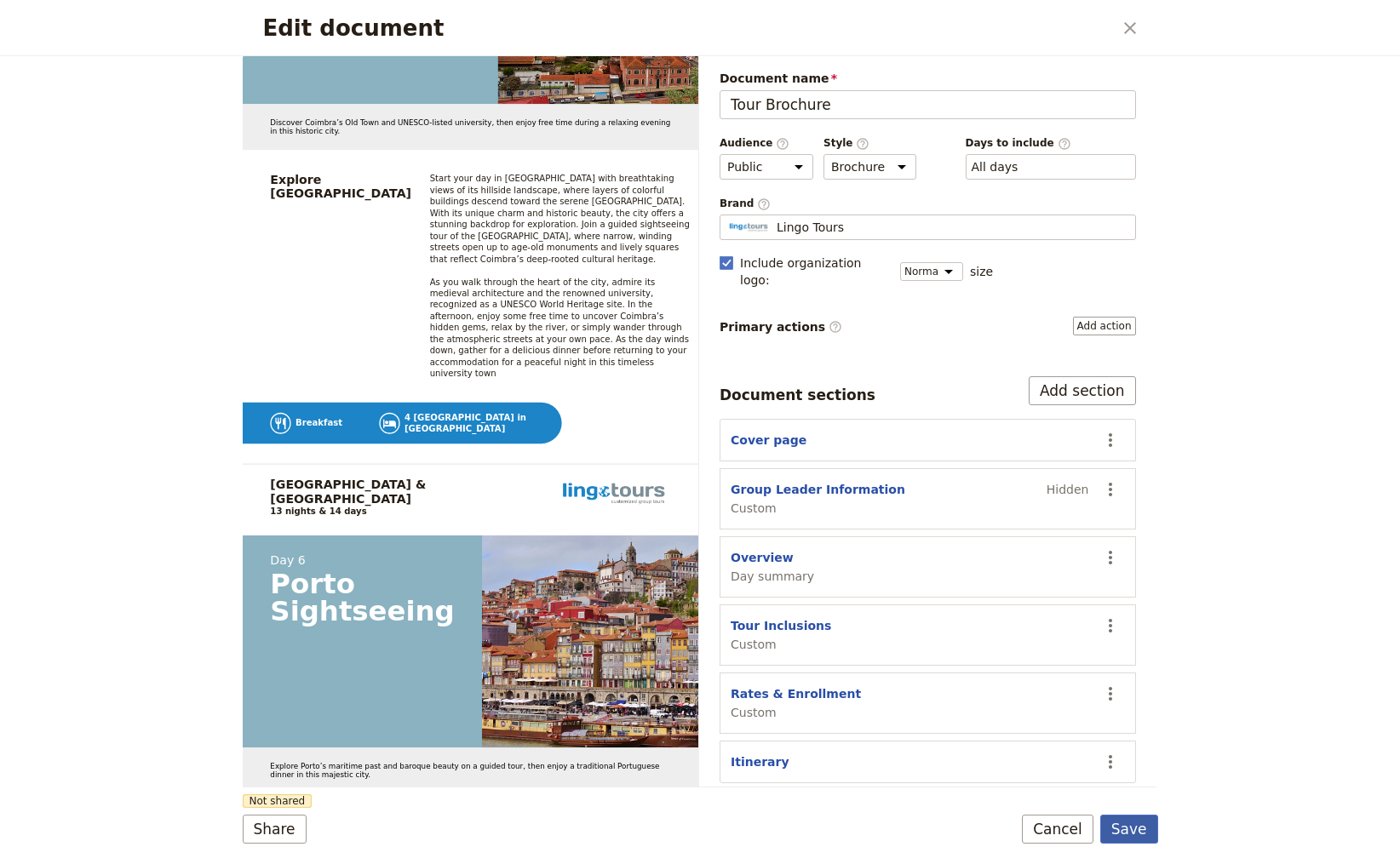
click at [1137, 831] on button "Save" at bounding box center [1129, 829] width 58 height 29
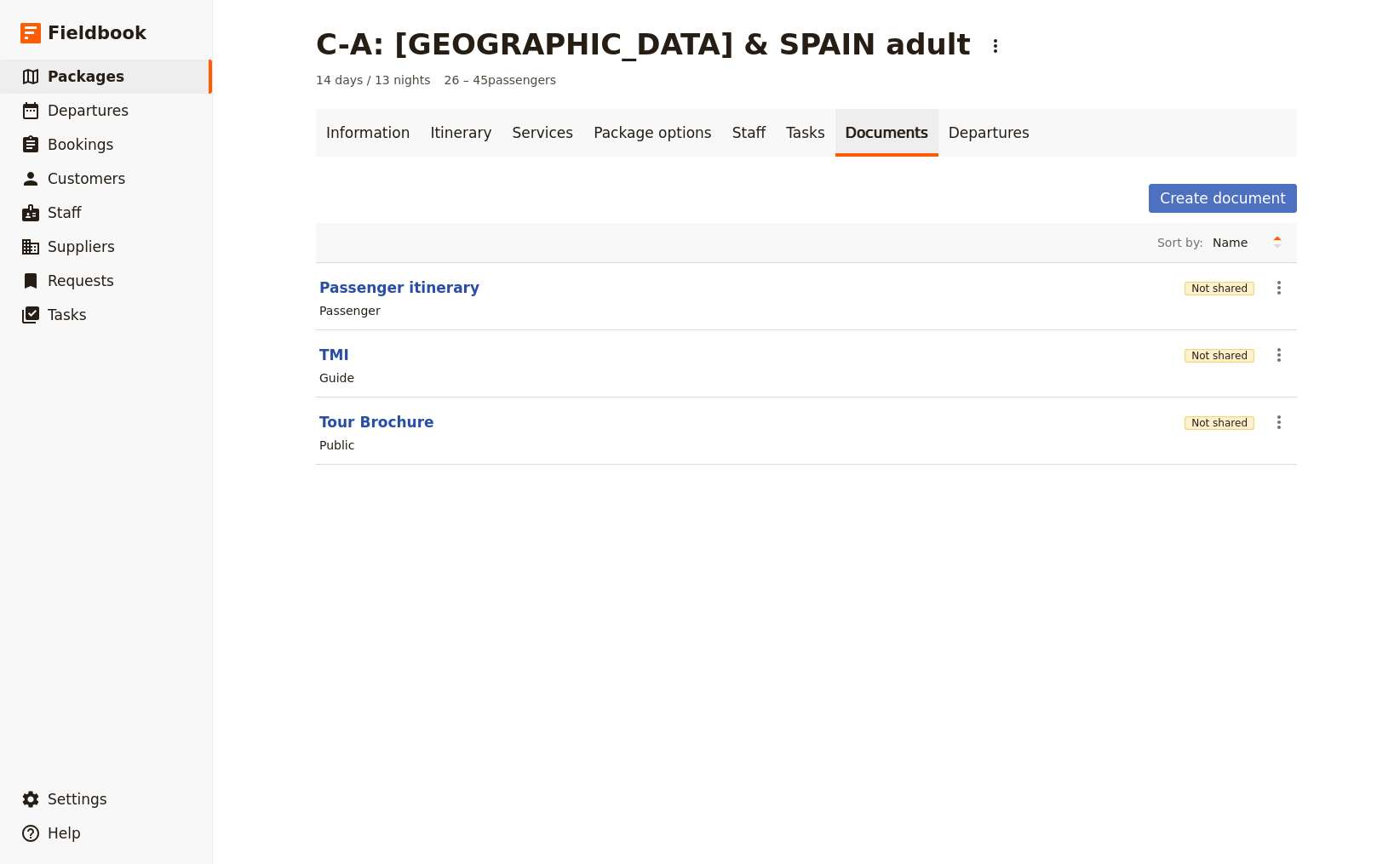
click at [465, 563] on div "C-A: [GEOGRAPHIC_DATA] & [GEOGRAPHIC_DATA] adult ​ 14 days / 13 nights 26 – 45 …" at bounding box center [806, 432] width 1187 height 864
click at [537, 649] on div "C-A: [GEOGRAPHIC_DATA] & [GEOGRAPHIC_DATA] adult ​ 14 days / 13 nights 26 – 45 …" at bounding box center [806, 432] width 1187 height 864
click at [87, 80] on span "Packages" at bounding box center [85, 76] width 77 height 17
select select "CREATED_AT"
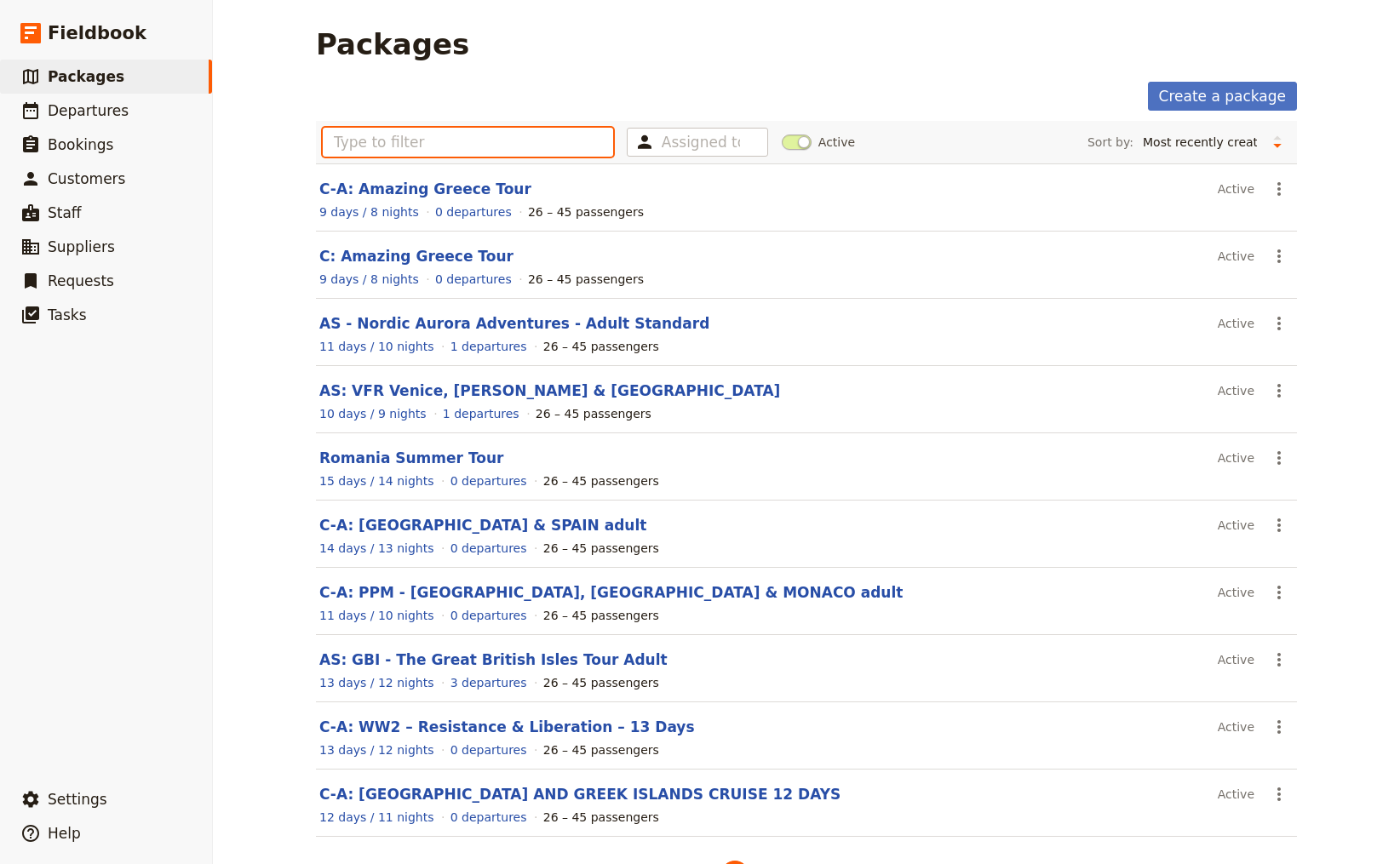
click at [477, 147] on input "text" at bounding box center [468, 142] width 291 height 29
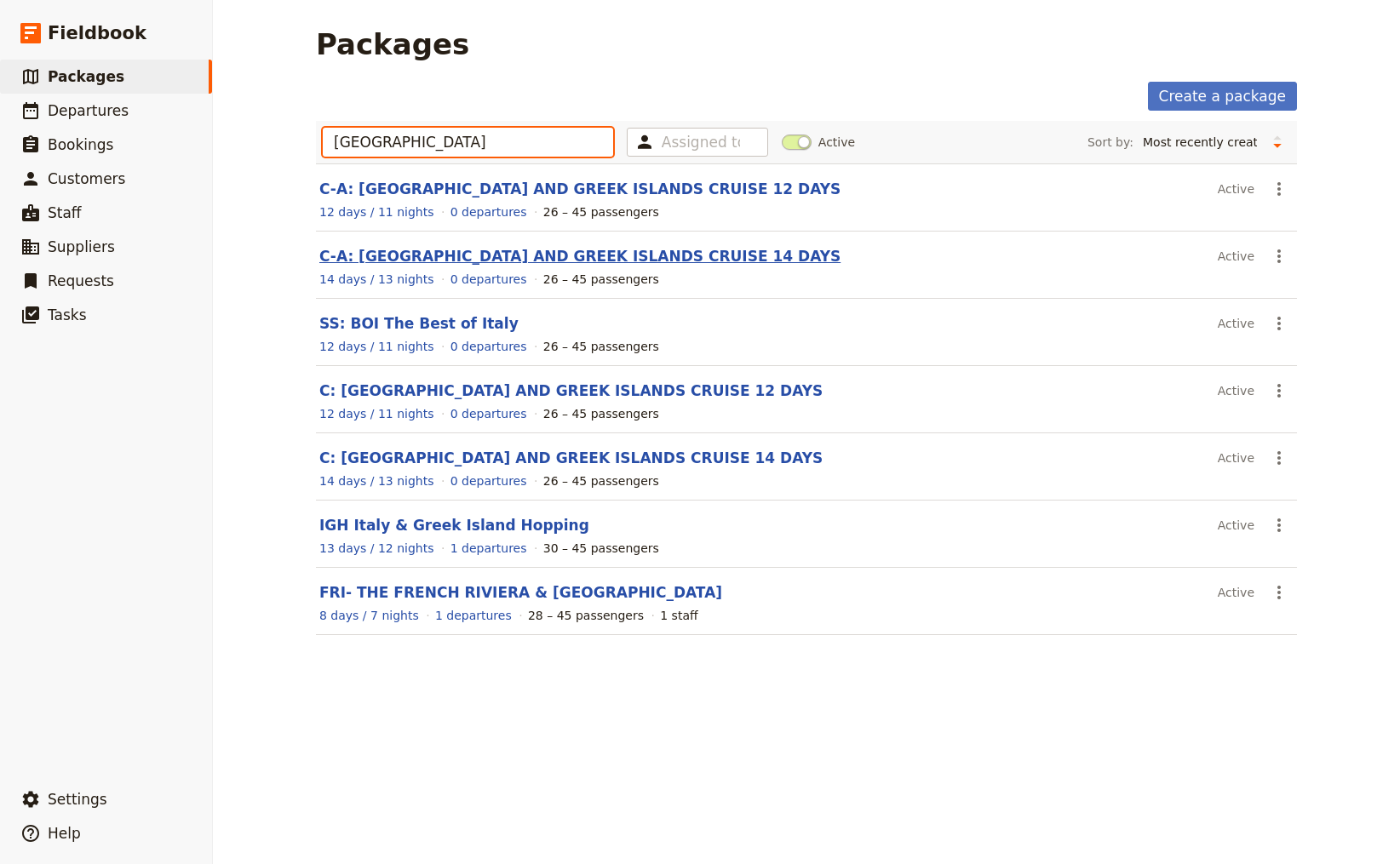
type input "[GEOGRAPHIC_DATA]"
click at [433, 255] on link "C-A: [GEOGRAPHIC_DATA] AND GREEK ISLANDS CRUISE 14 DAYS" at bounding box center [580, 256] width 522 height 17
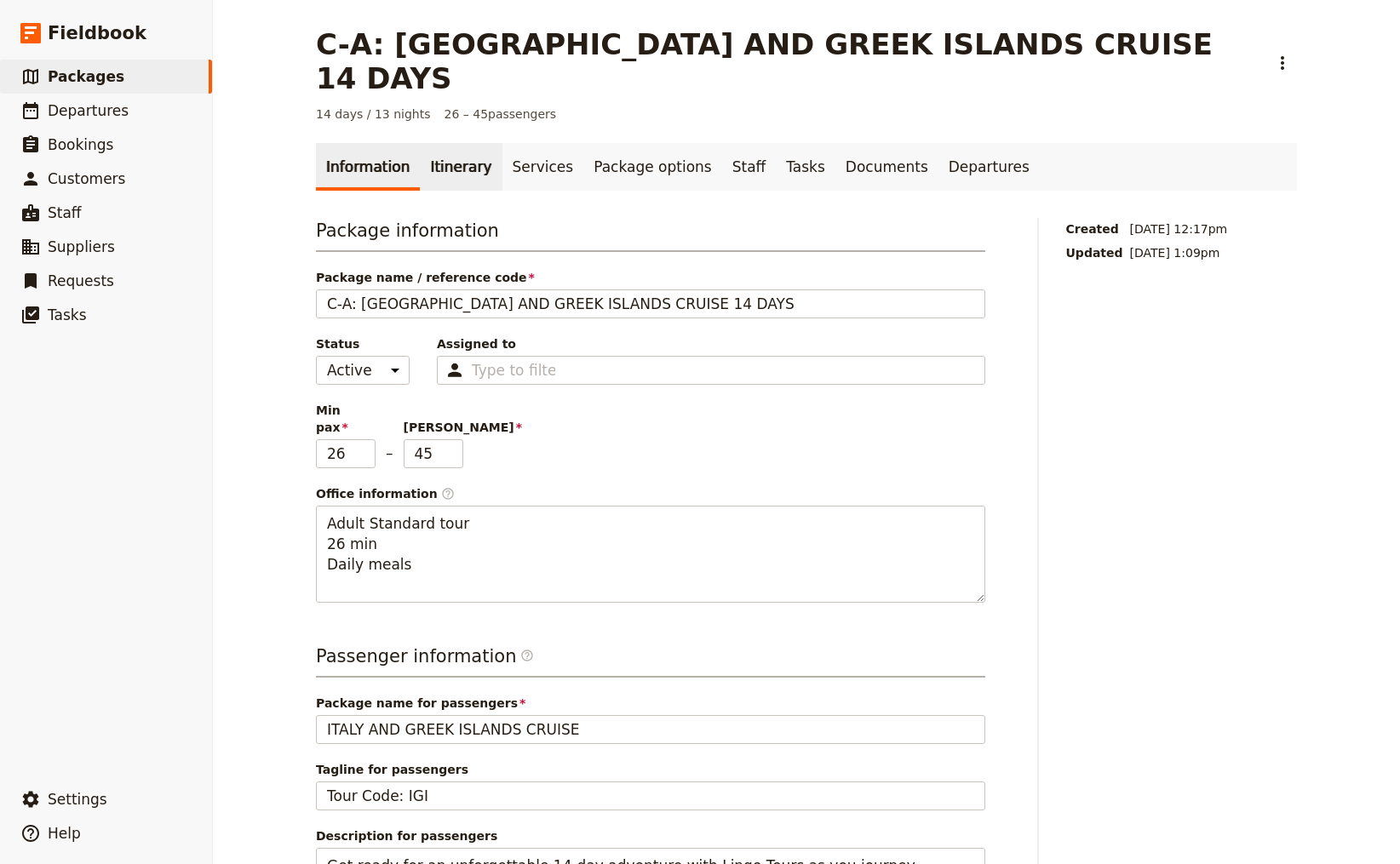
click at [443, 143] on link "Itinerary" at bounding box center [460, 166] width 82 height 47
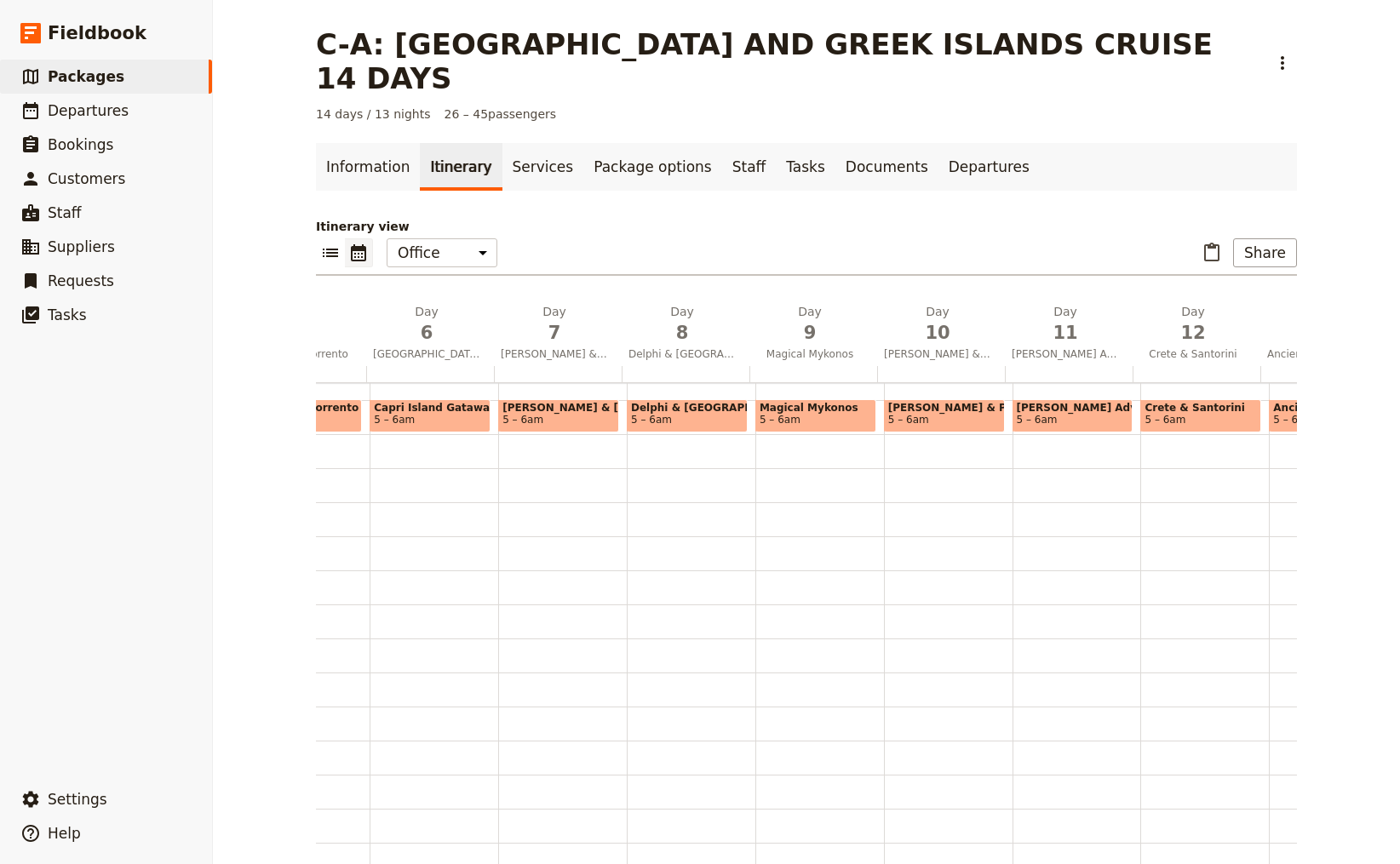
scroll to position [0, 663]
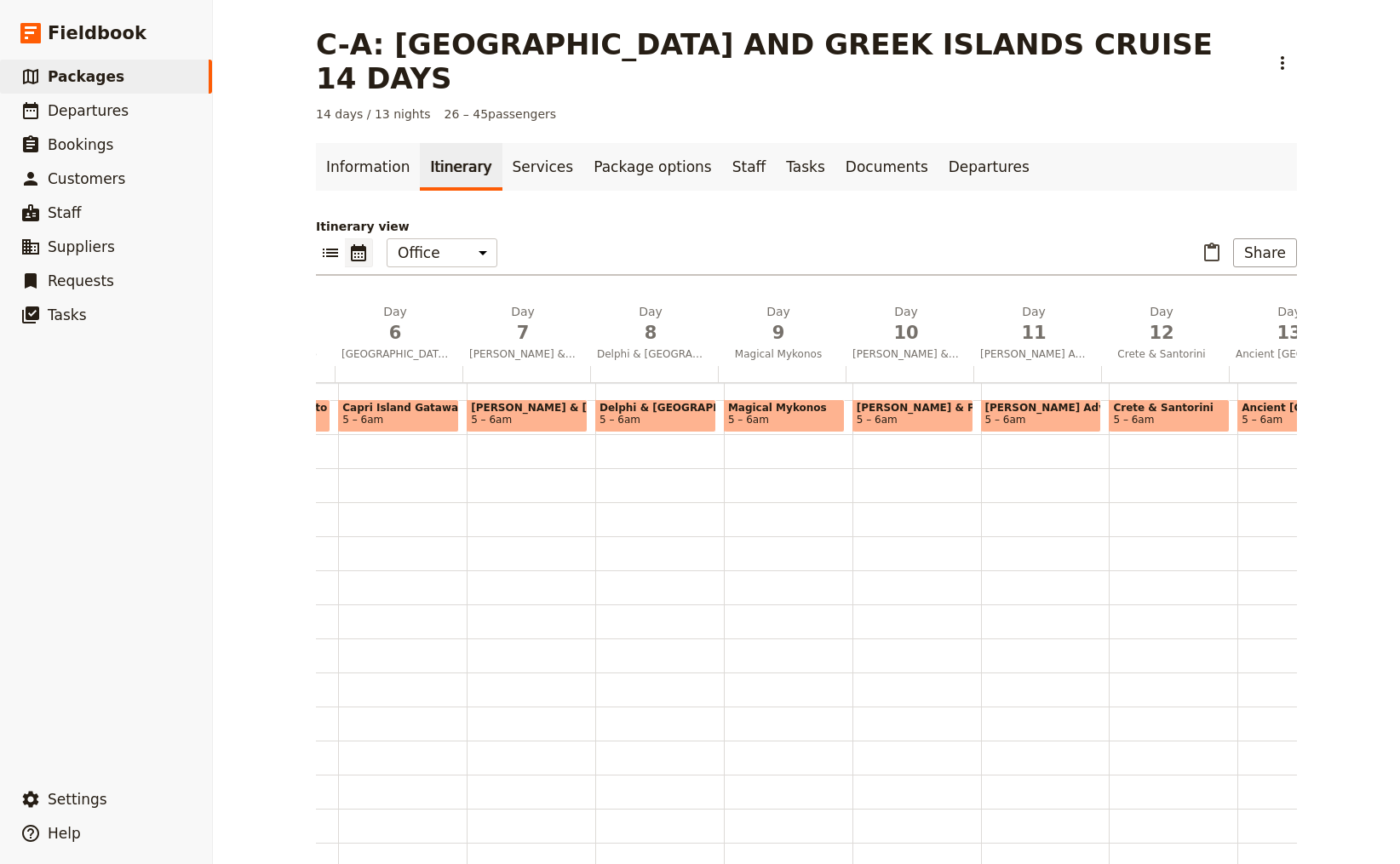
click at [601, 239] on div "​ ​ Office Guide Passenger Sales ​ Share" at bounding box center [806, 257] width 981 height 37
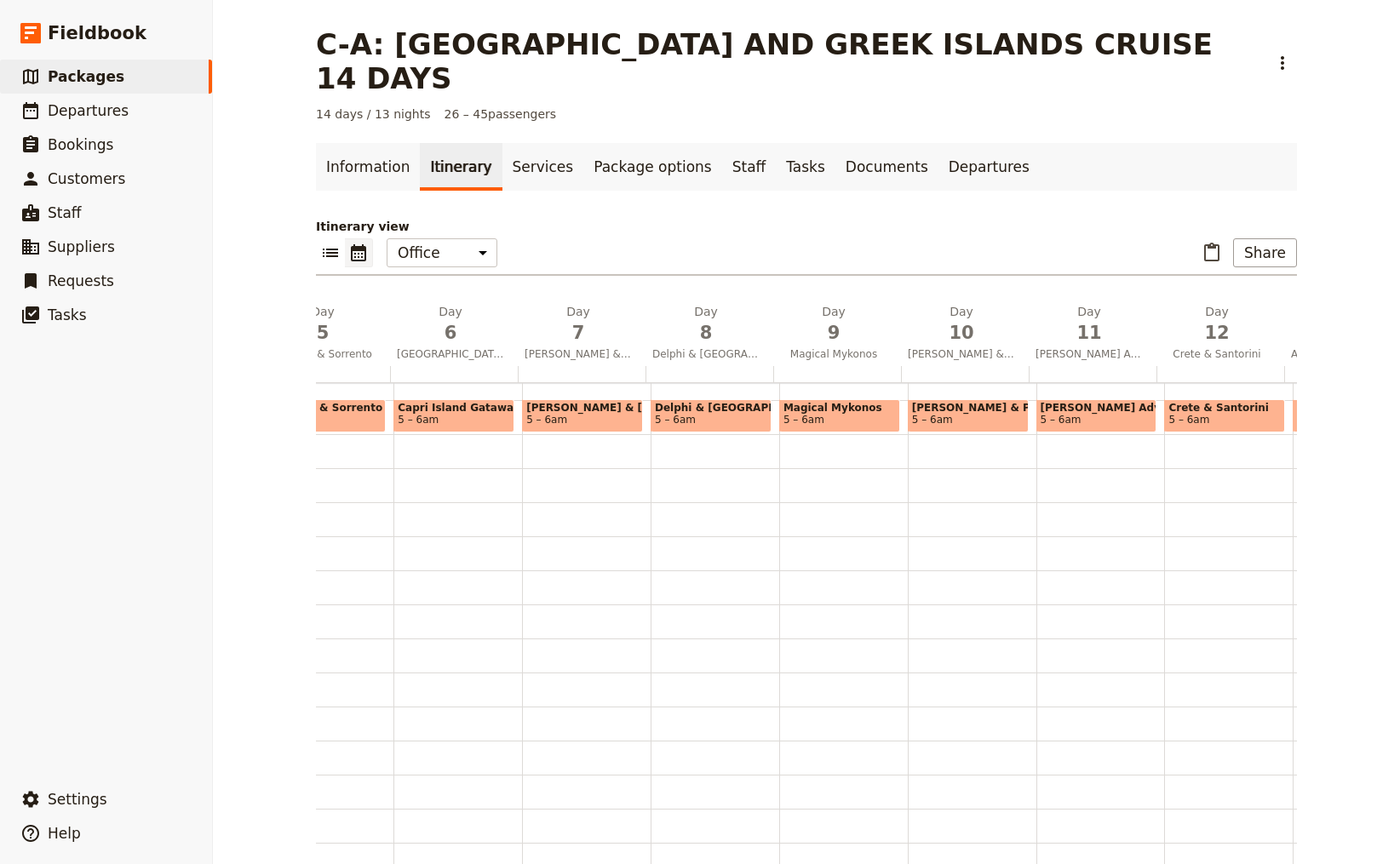
scroll to position [0, 0]
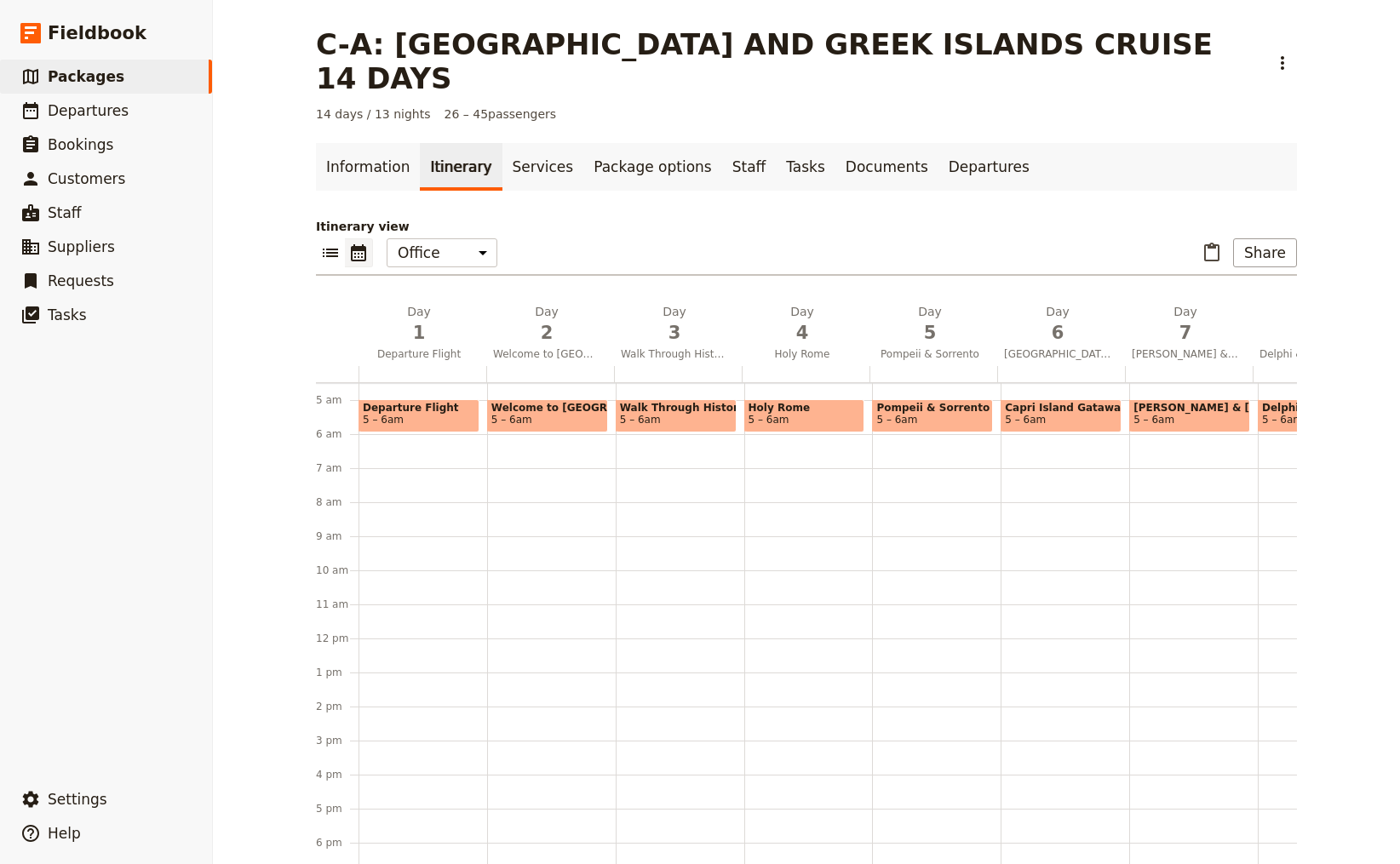
click at [213, 32] on icon "Hide menu" at bounding box center [212, 32] width 14 height 14
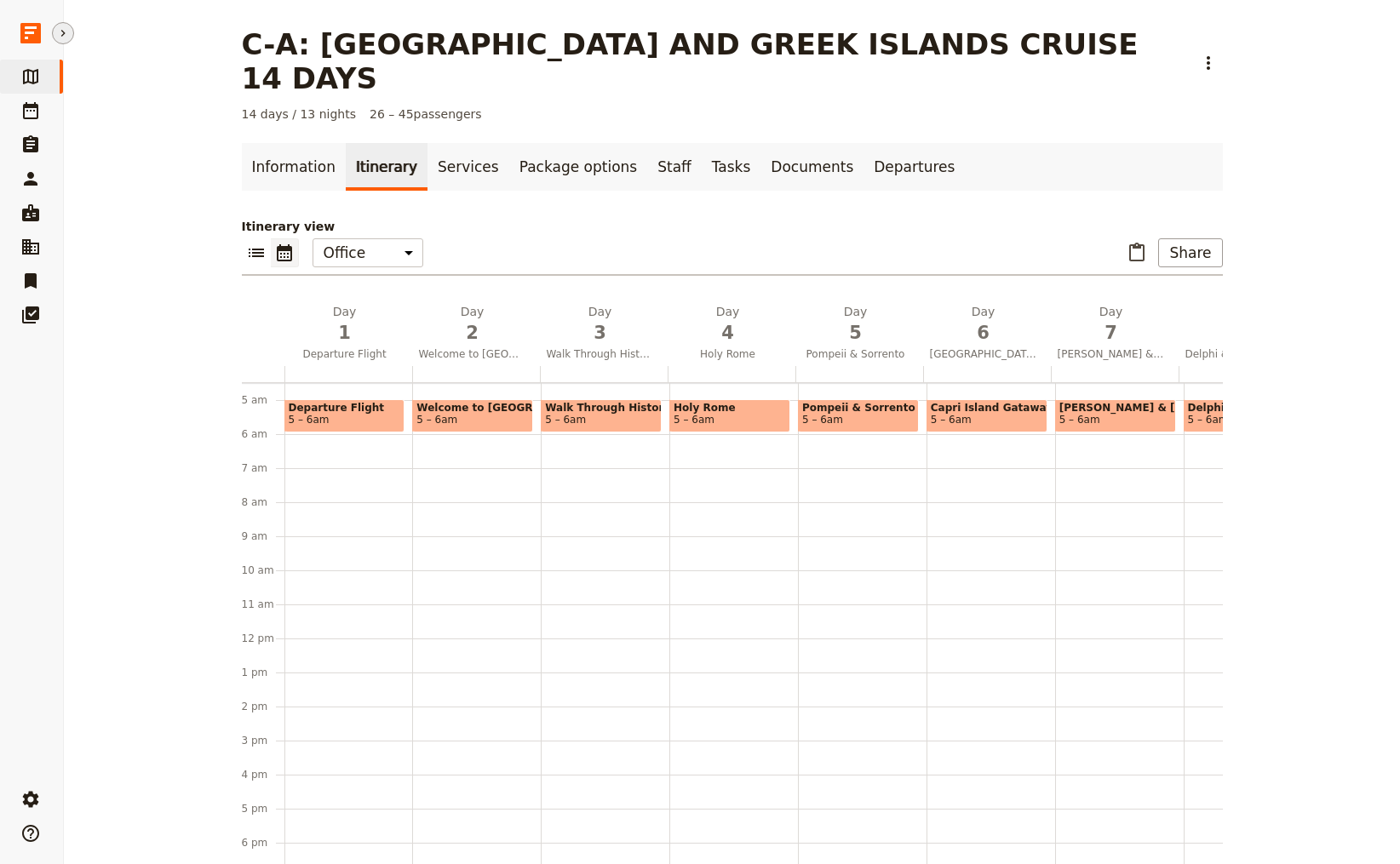
click at [65, 32] on icon "Hide menu" at bounding box center [63, 32] width 14 height 14
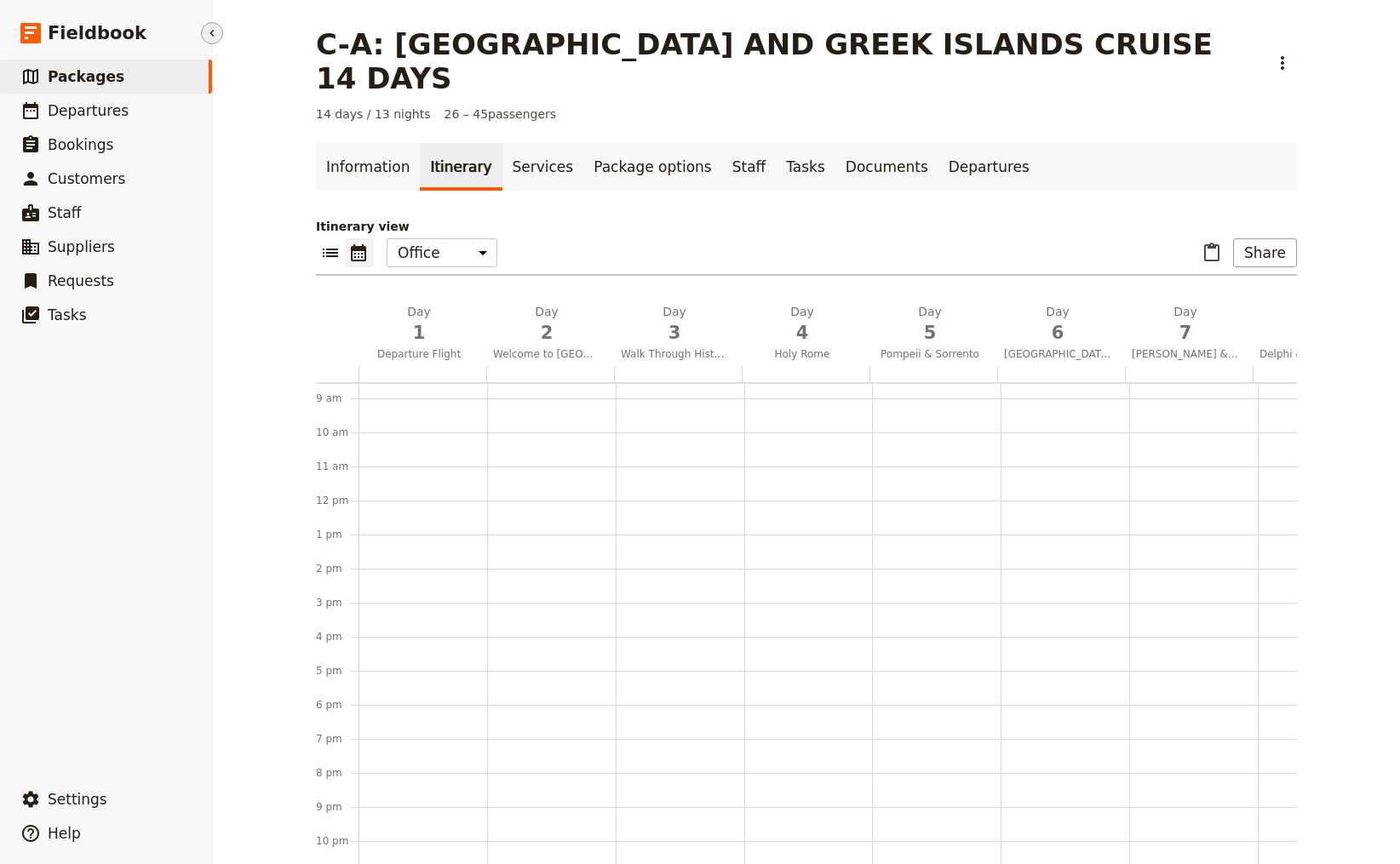
scroll to position [338, 0]
click at [78, 72] on span "Packages" at bounding box center [85, 76] width 77 height 17
select select "CREATED_AT"
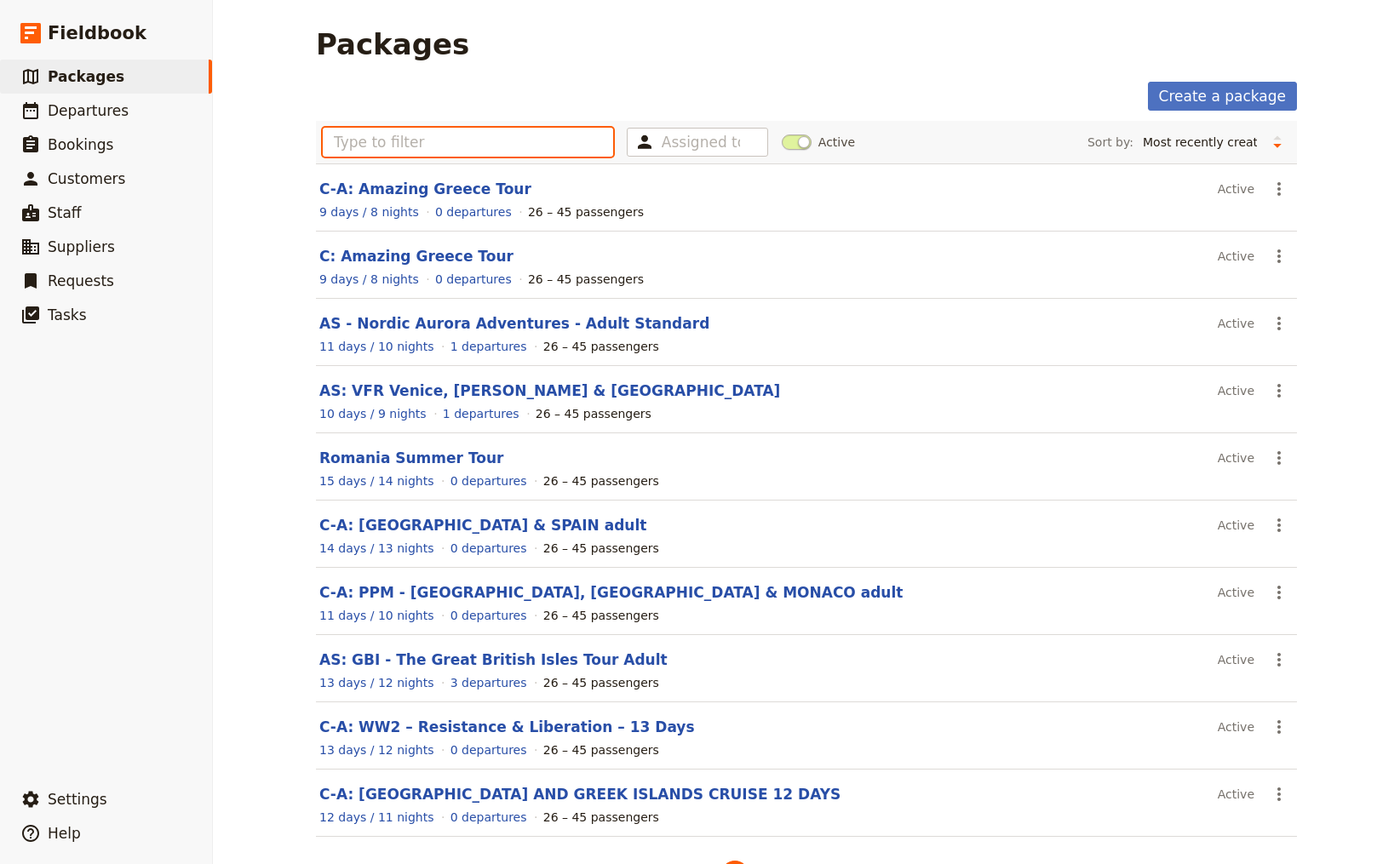
click at [458, 148] on input "text" at bounding box center [468, 142] width 291 height 29
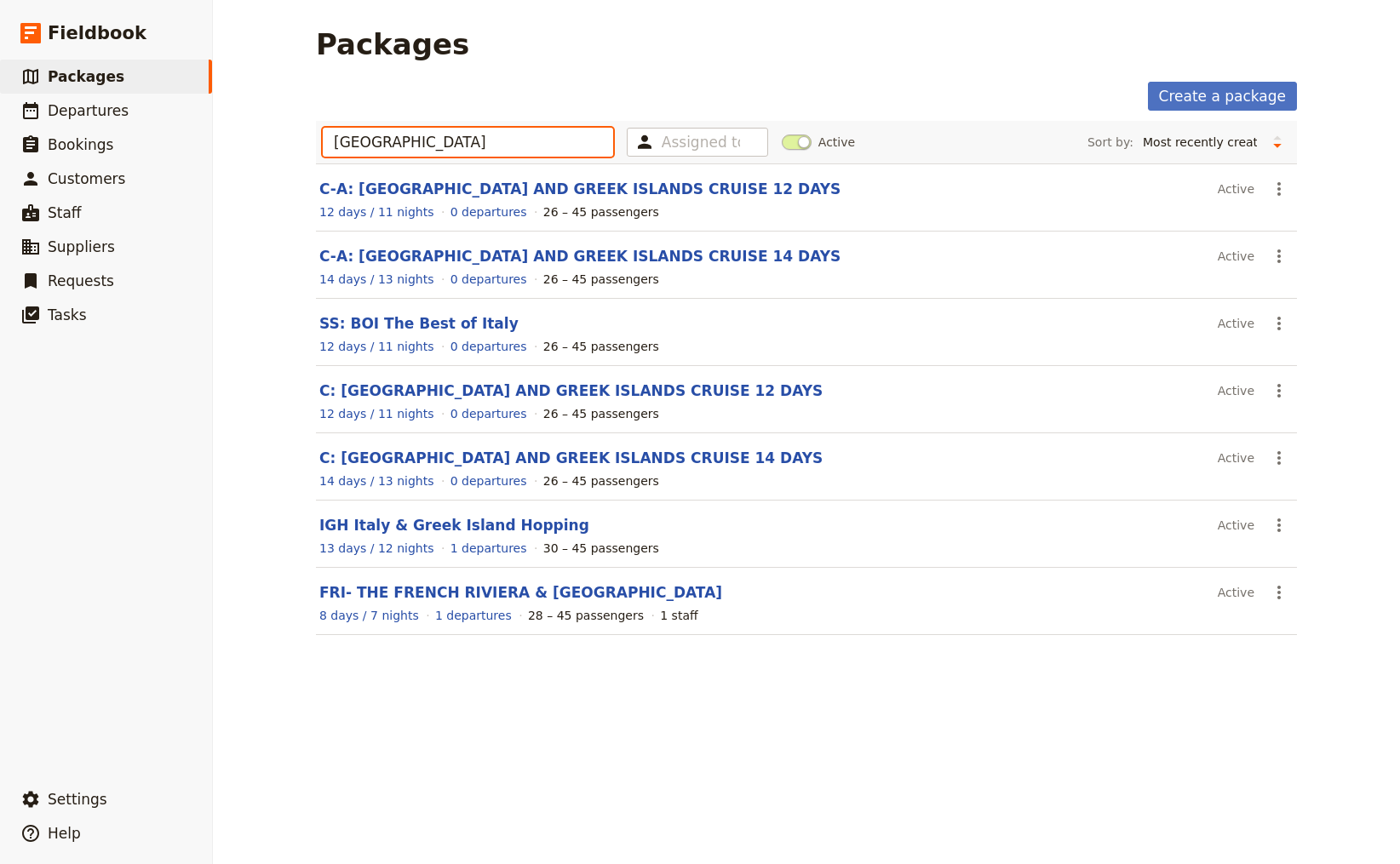
type input "[GEOGRAPHIC_DATA]"
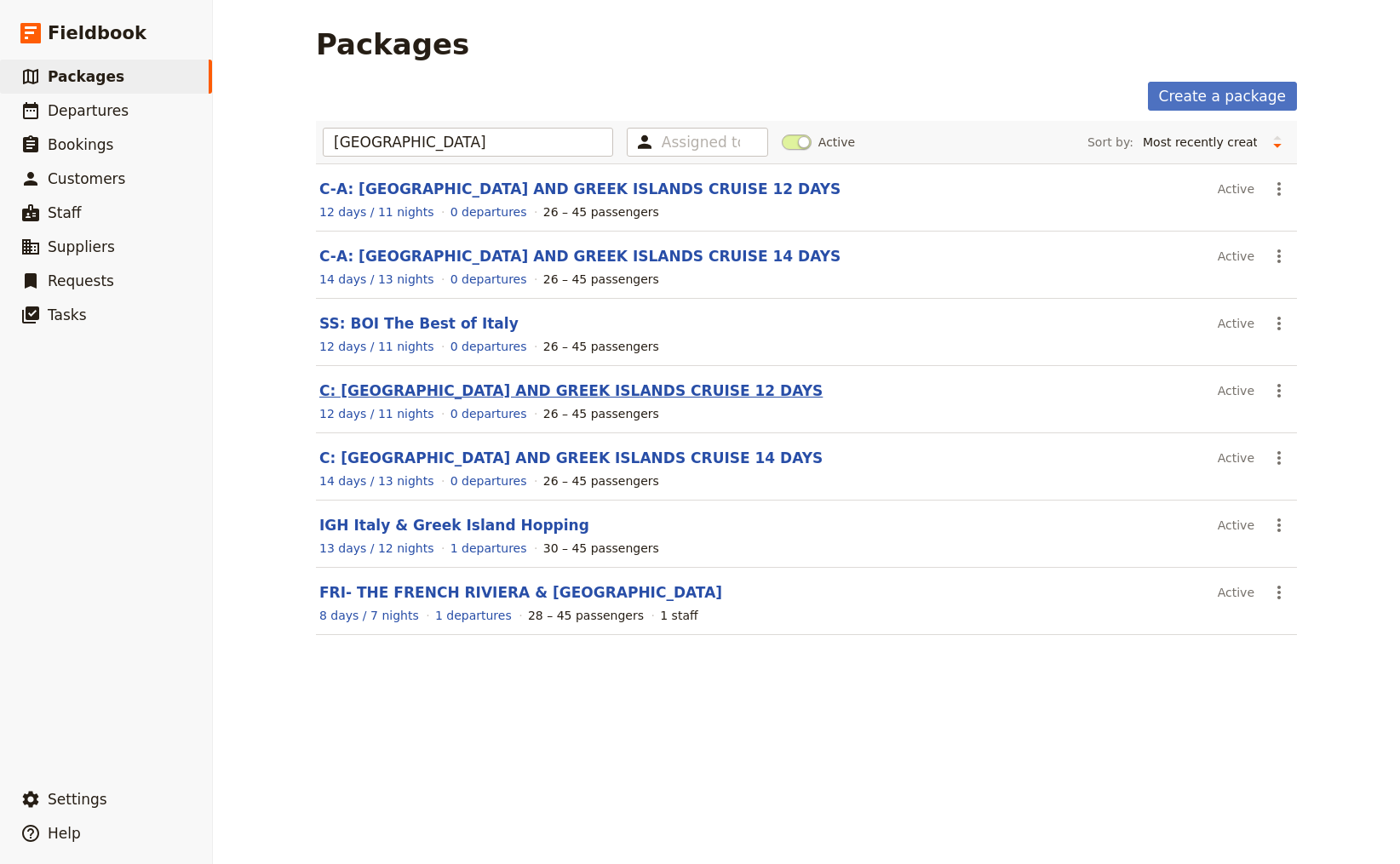
click at [454, 389] on link "C: [GEOGRAPHIC_DATA] AND GREEK ISLANDS CRUISE 12 DAYS" at bounding box center [571, 391] width 503 height 17
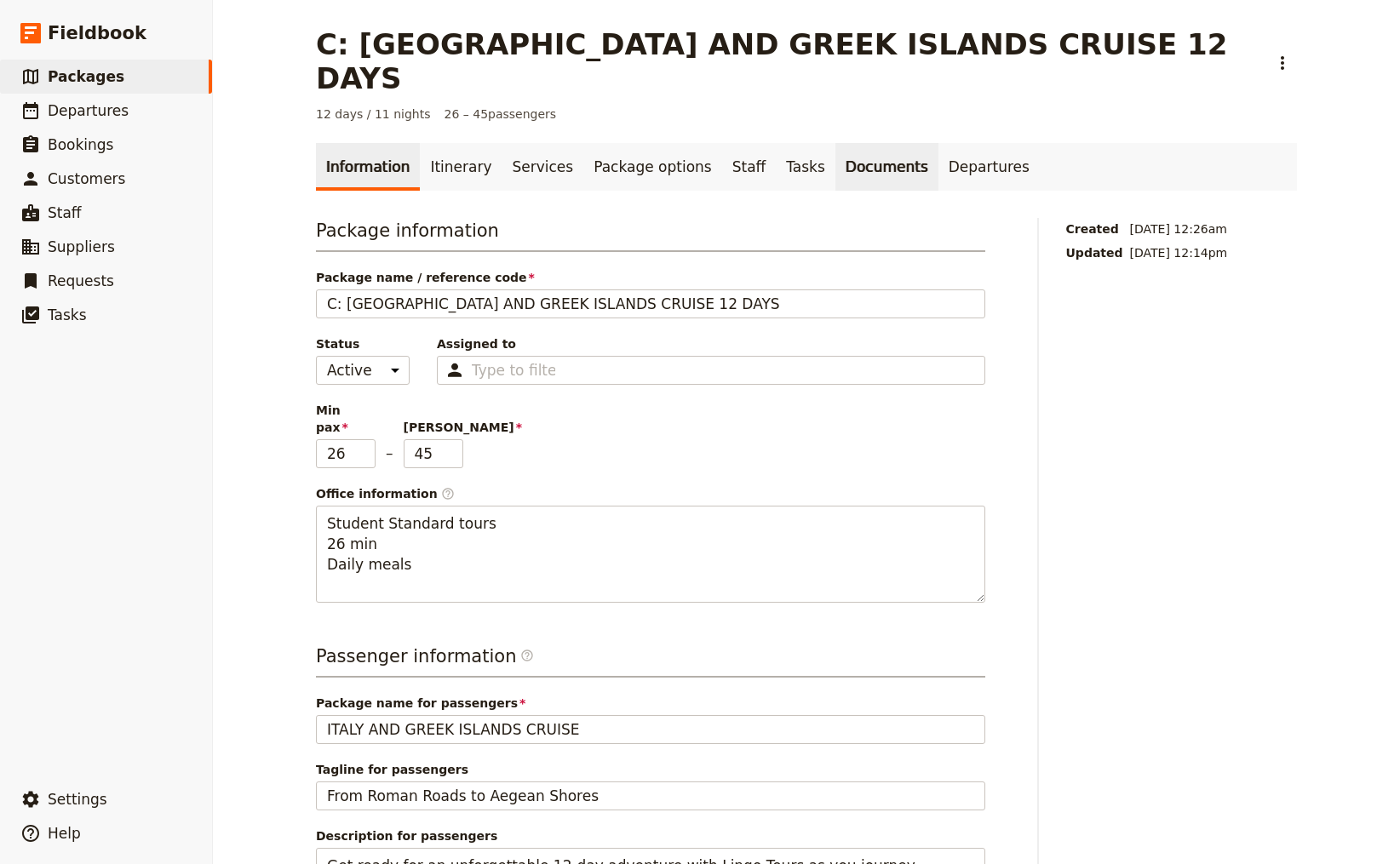
click at [839, 143] on link "Documents" at bounding box center [887, 166] width 103 height 47
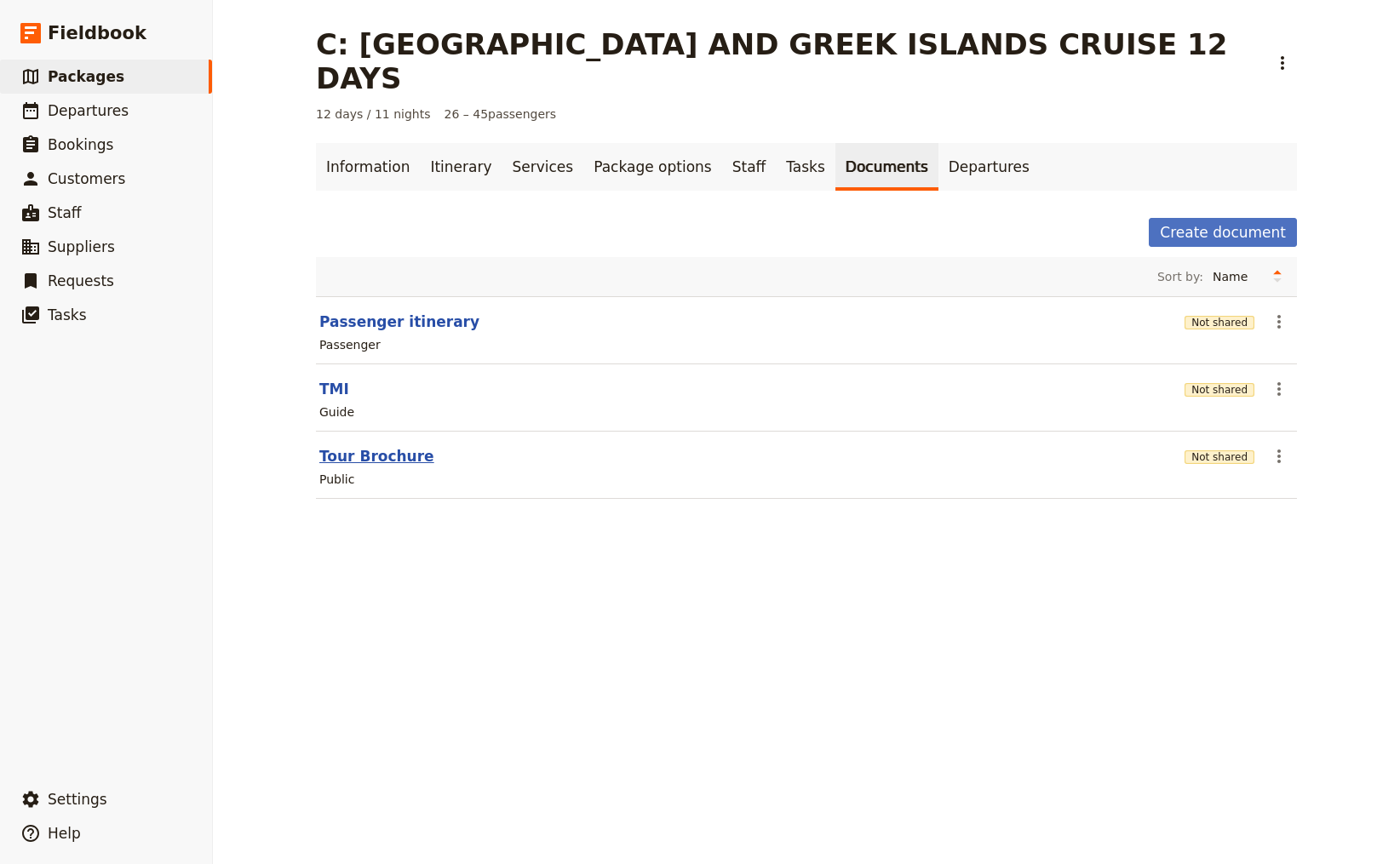
click at [373, 446] on button "Tour Brochure" at bounding box center [377, 457] width 115 height 20
select select "DEFAULT"
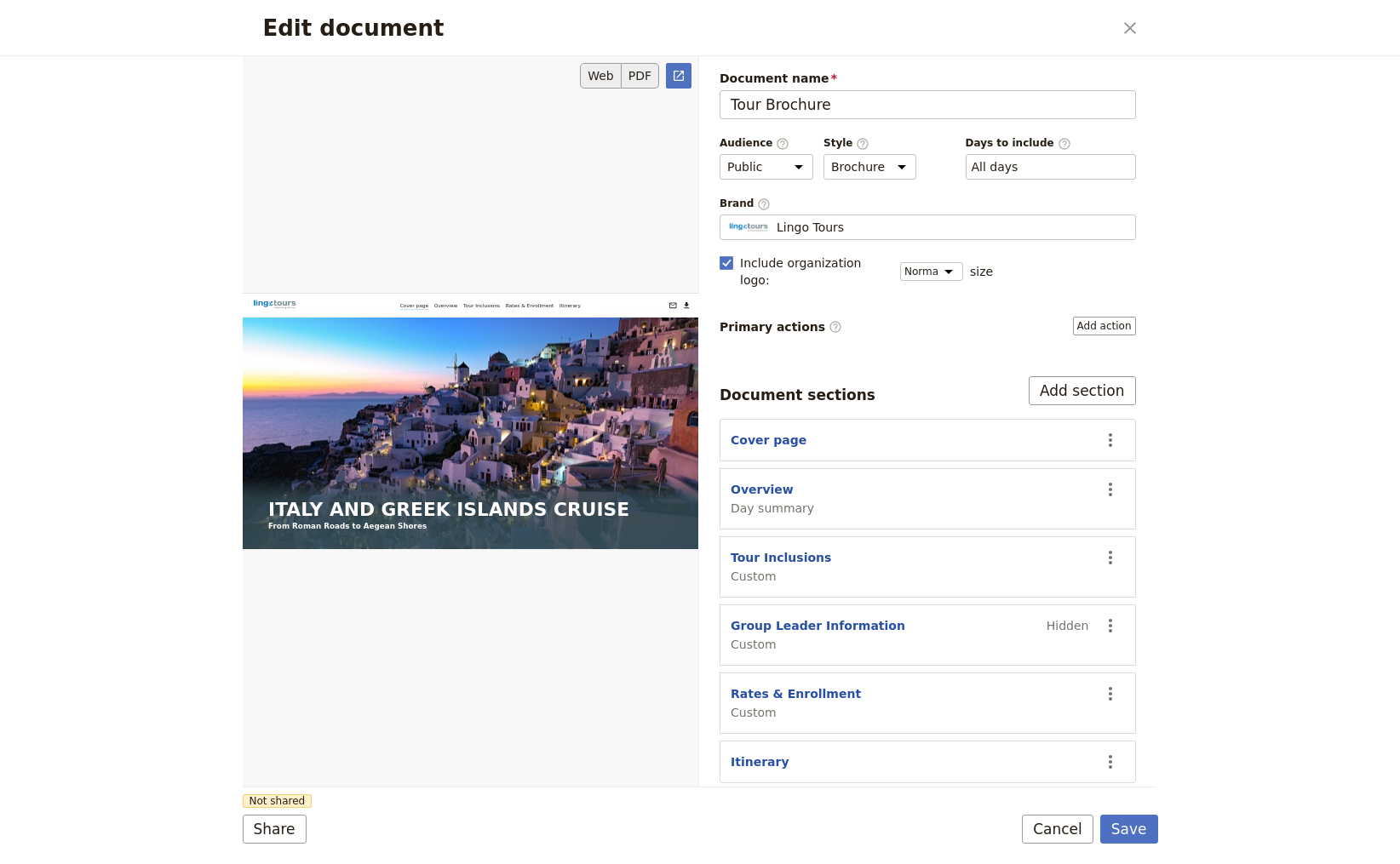
click at [645, 78] on button "PDF" at bounding box center [641, 76] width 37 height 26
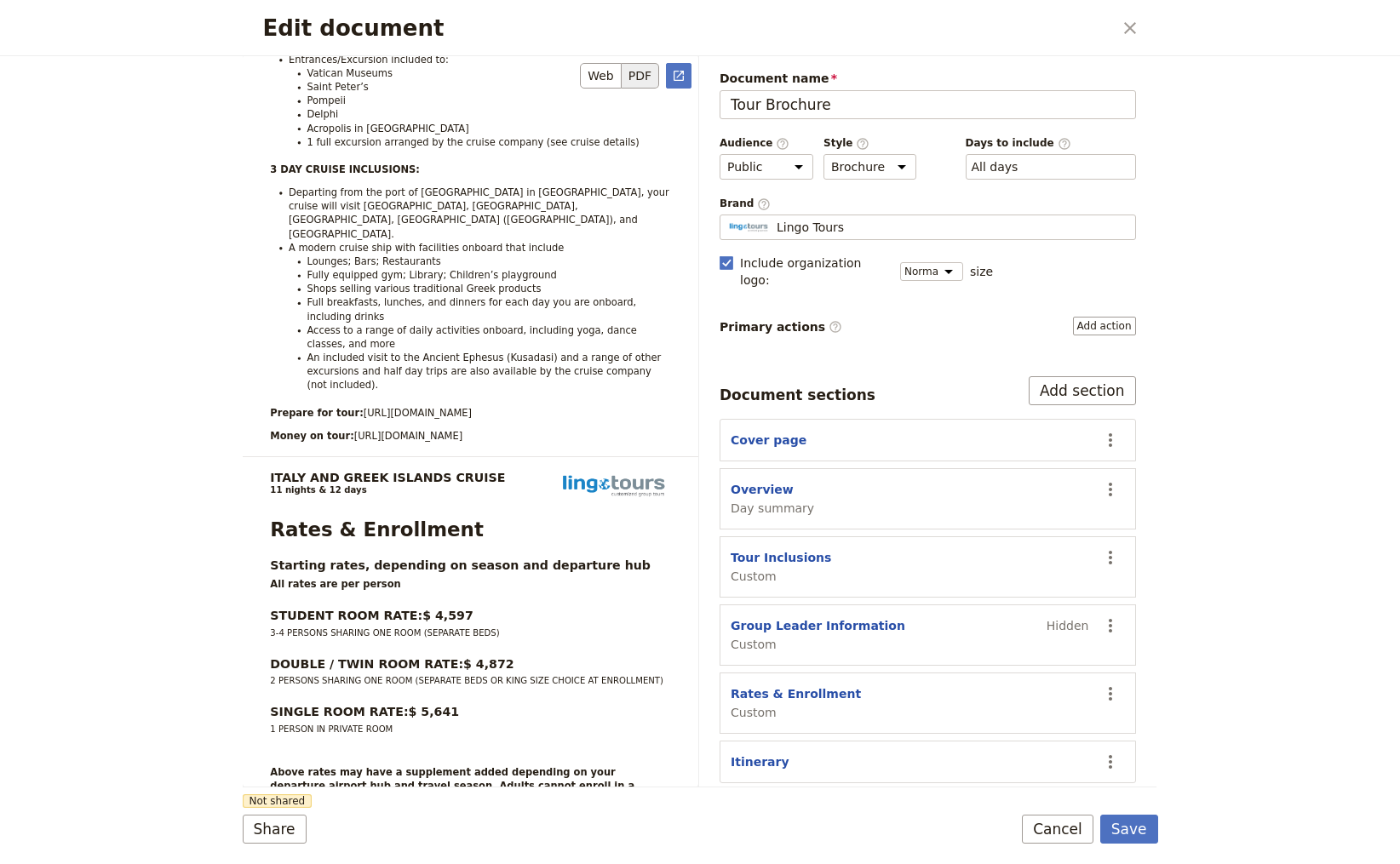
scroll to position [3065, 0]
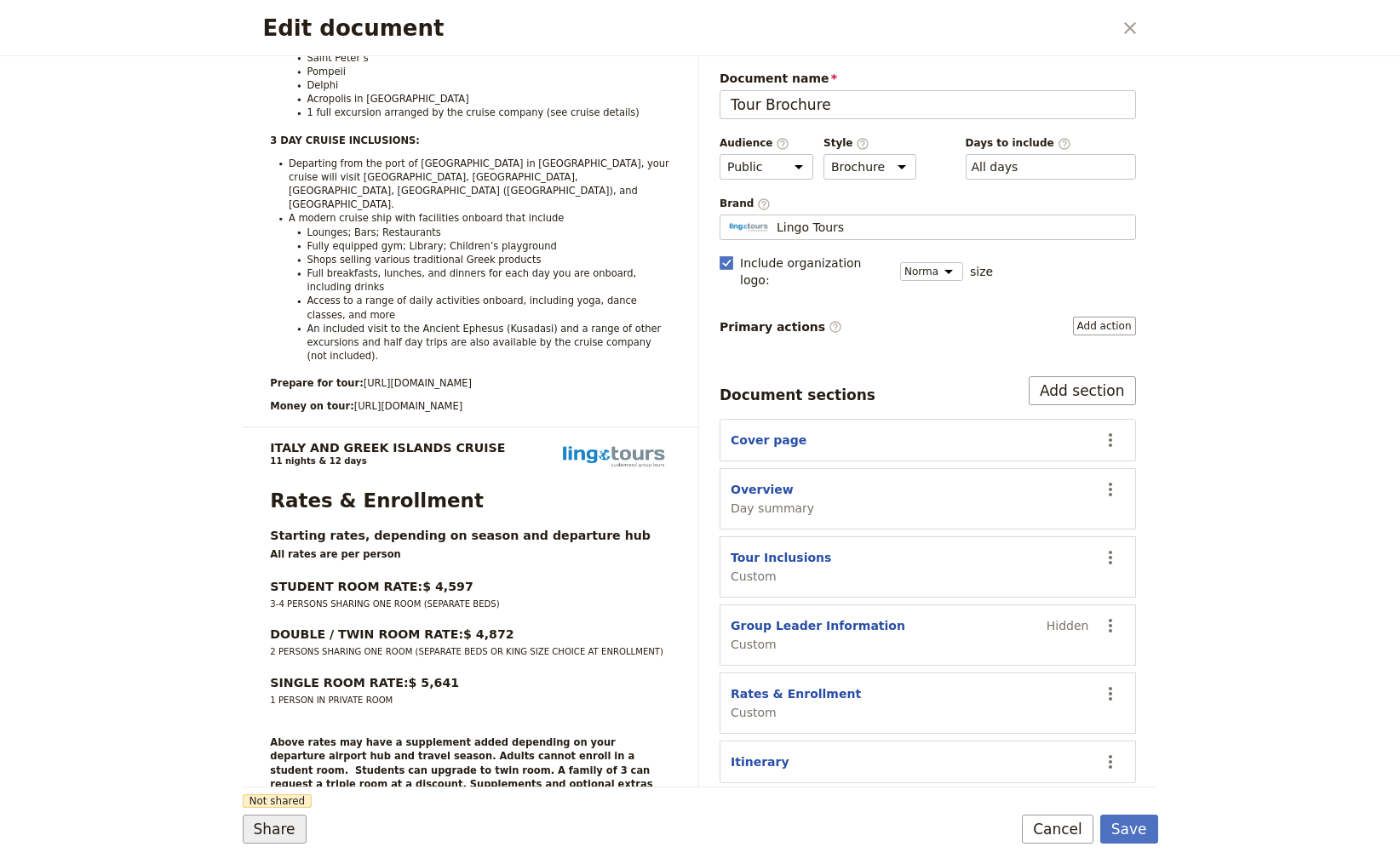
click at [273, 840] on button "Share" at bounding box center [274, 829] width 64 height 29
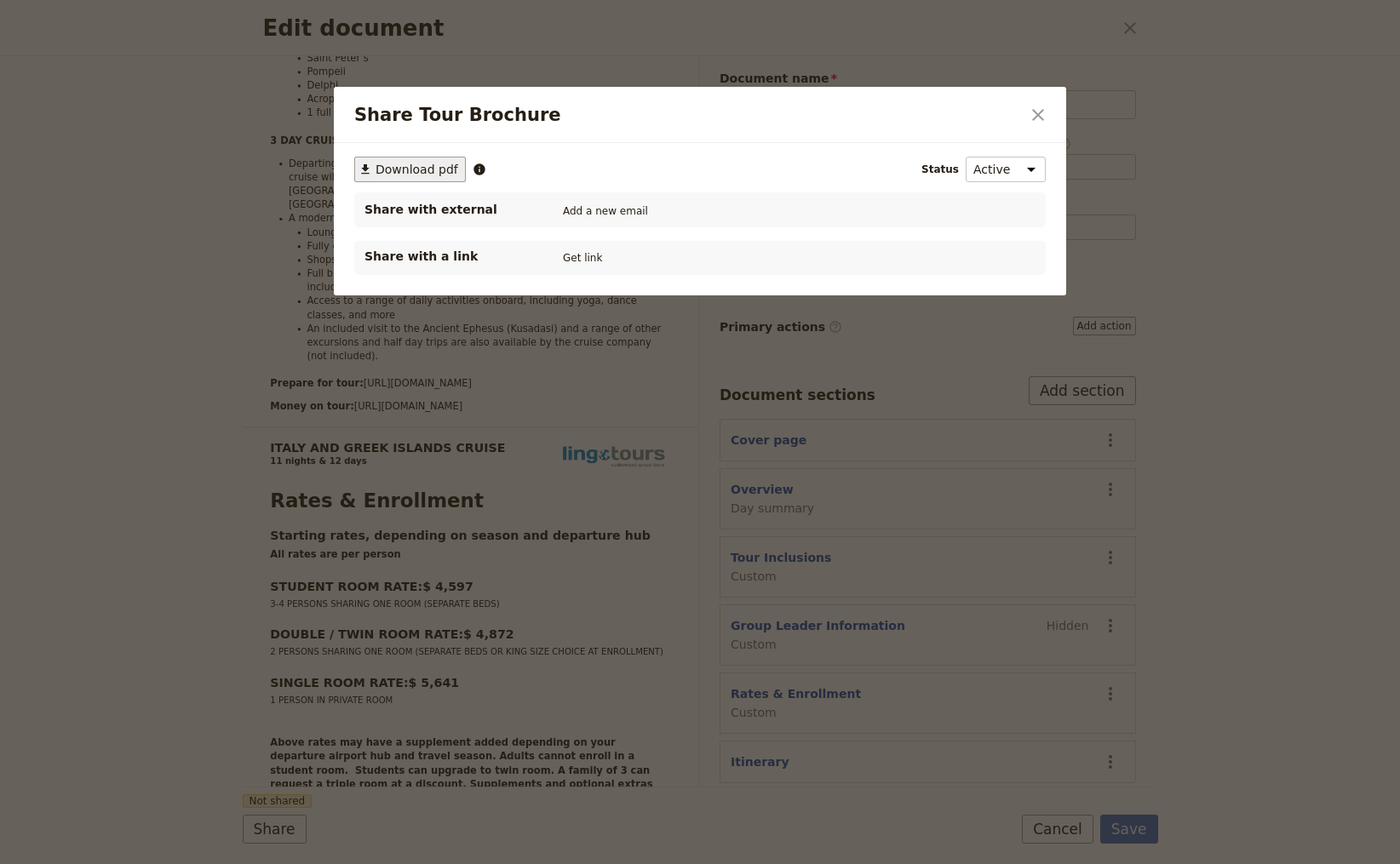
click at [427, 168] on span "Download pdf" at bounding box center [417, 169] width 83 height 17
click at [1043, 117] on icon "Close dialog" at bounding box center [1038, 115] width 20 height 20
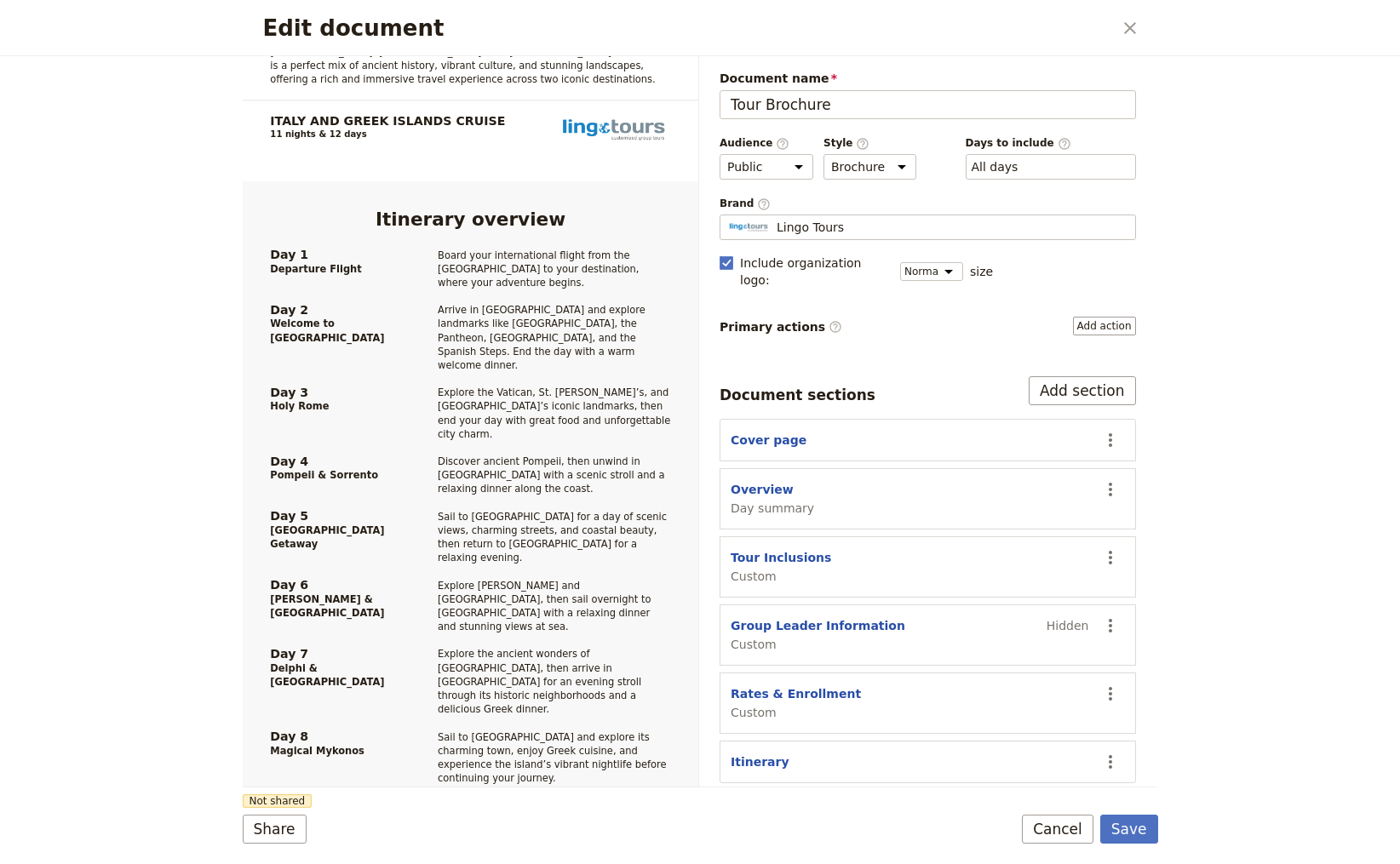
scroll to position [954, 0]
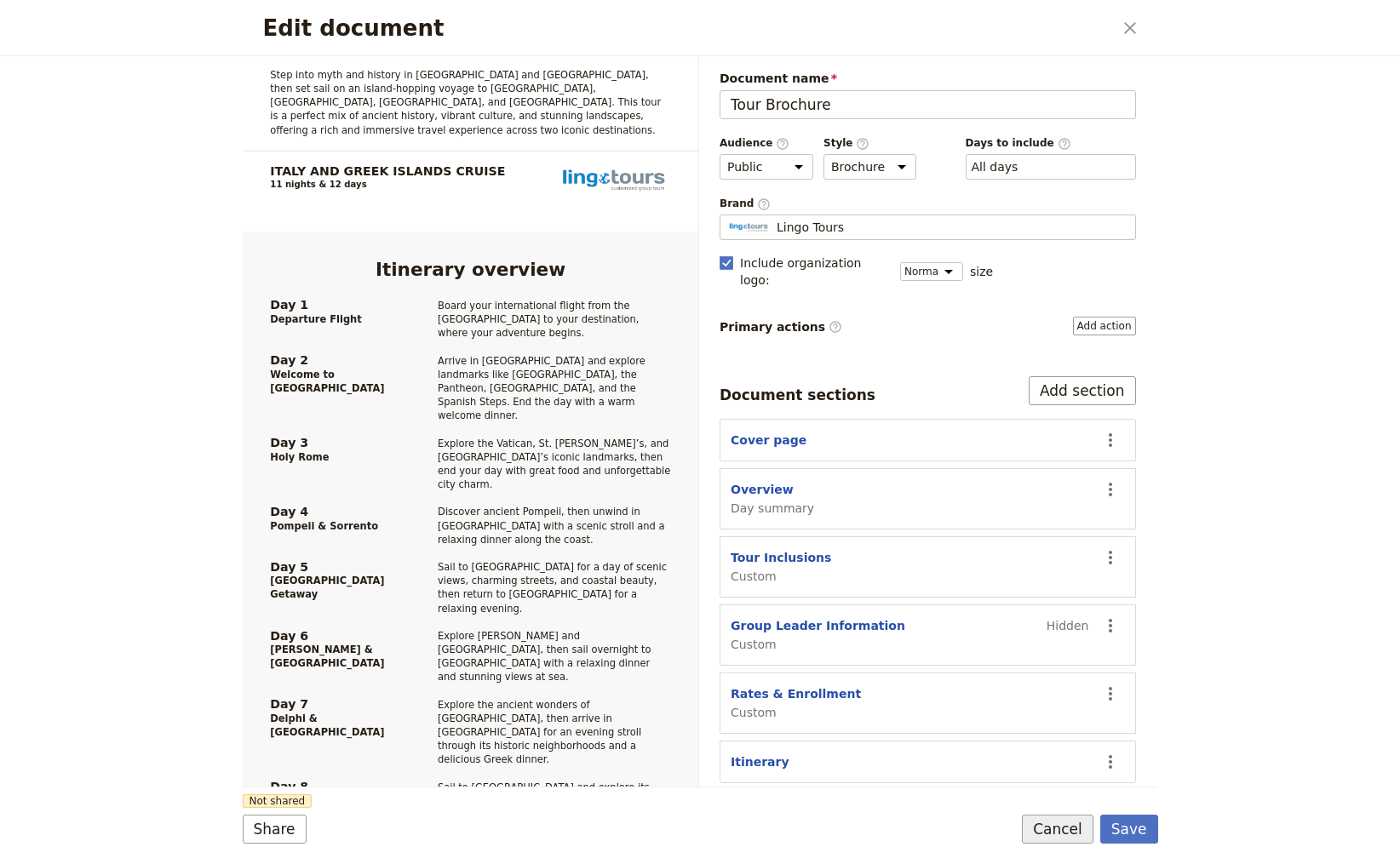
click at [1065, 829] on button "Cancel" at bounding box center [1057, 829] width 71 height 29
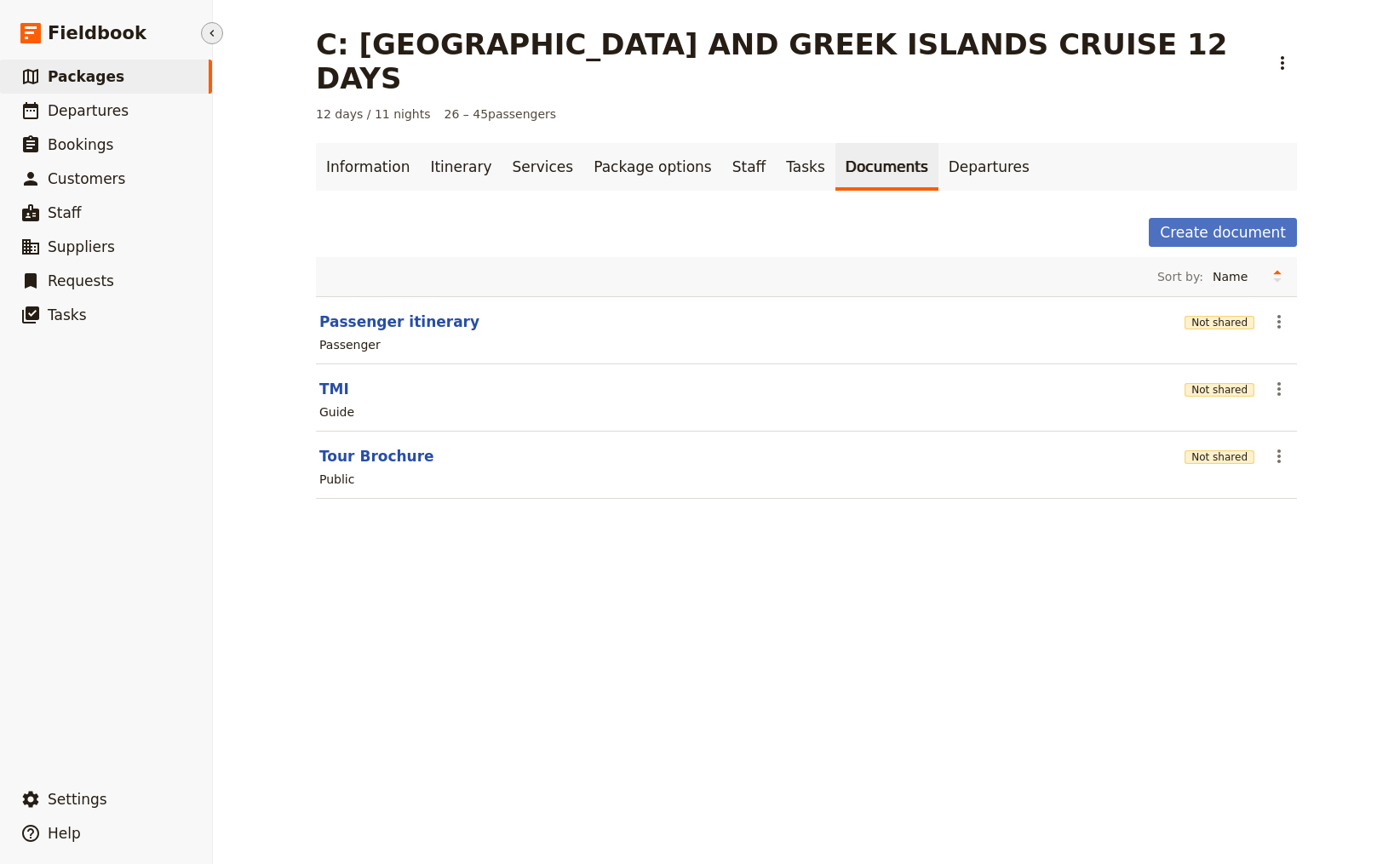
click at [78, 78] on span "Packages" at bounding box center [85, 76] width 77 height 17
select select "CREATED_AT"
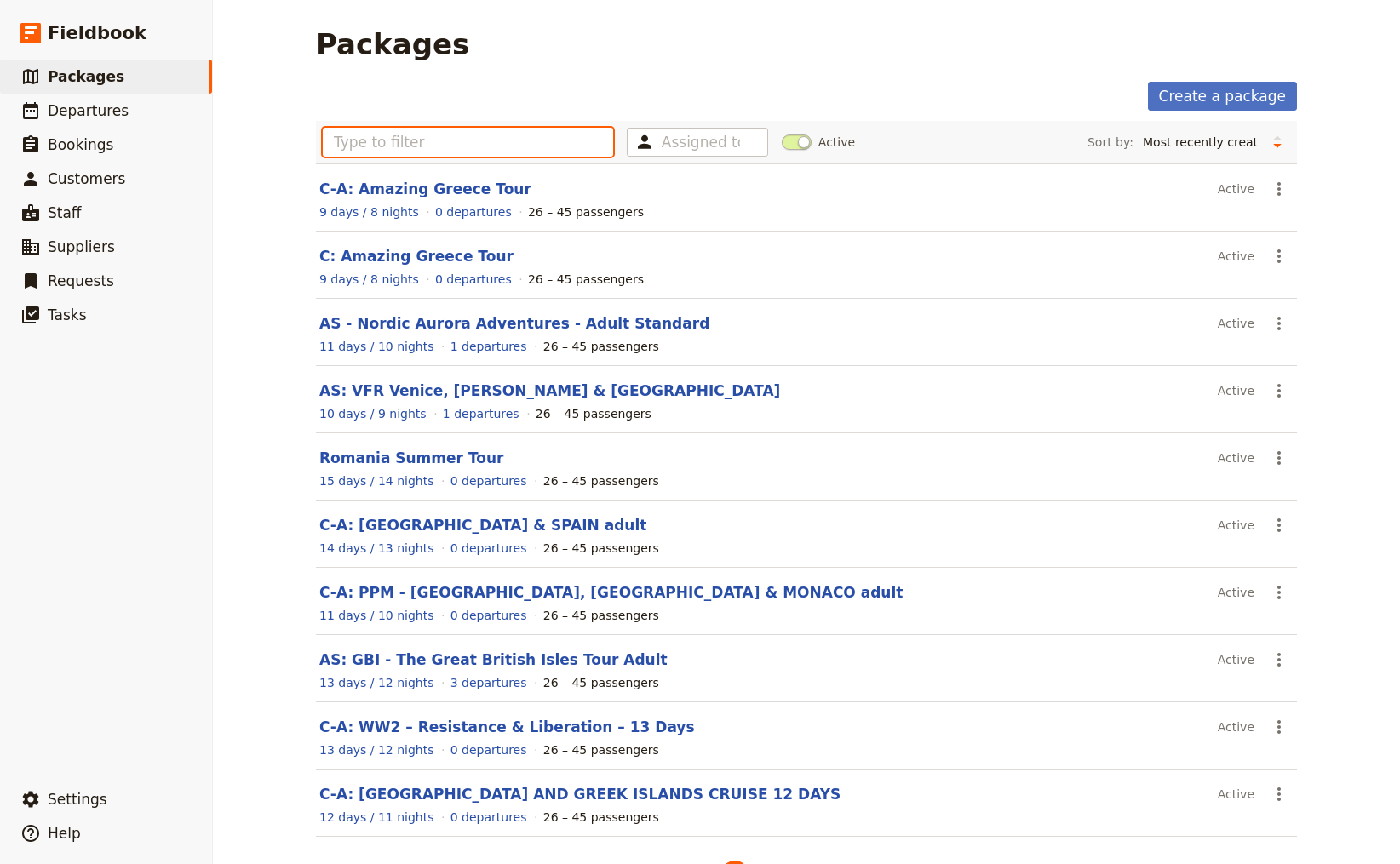
click at [434, 133] on input "text" at bounding box center [468, 142] width 291 height 29
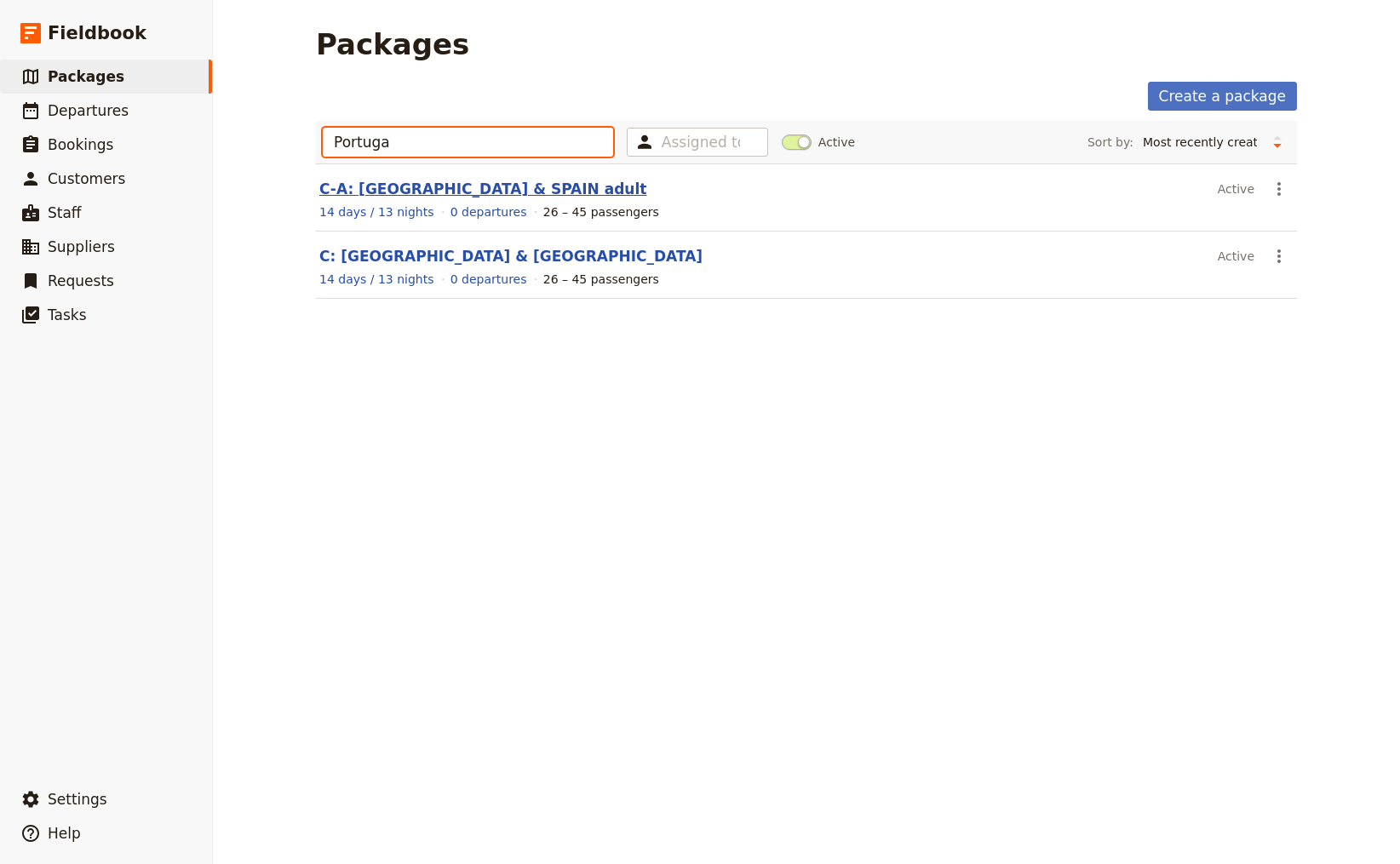
type input "Portuga"
click at [459, 191] on link "C-A: [GEOGRAPHIC_DATA] & SPAIN adult" at bounding box center [483, 189] width 327 height 17
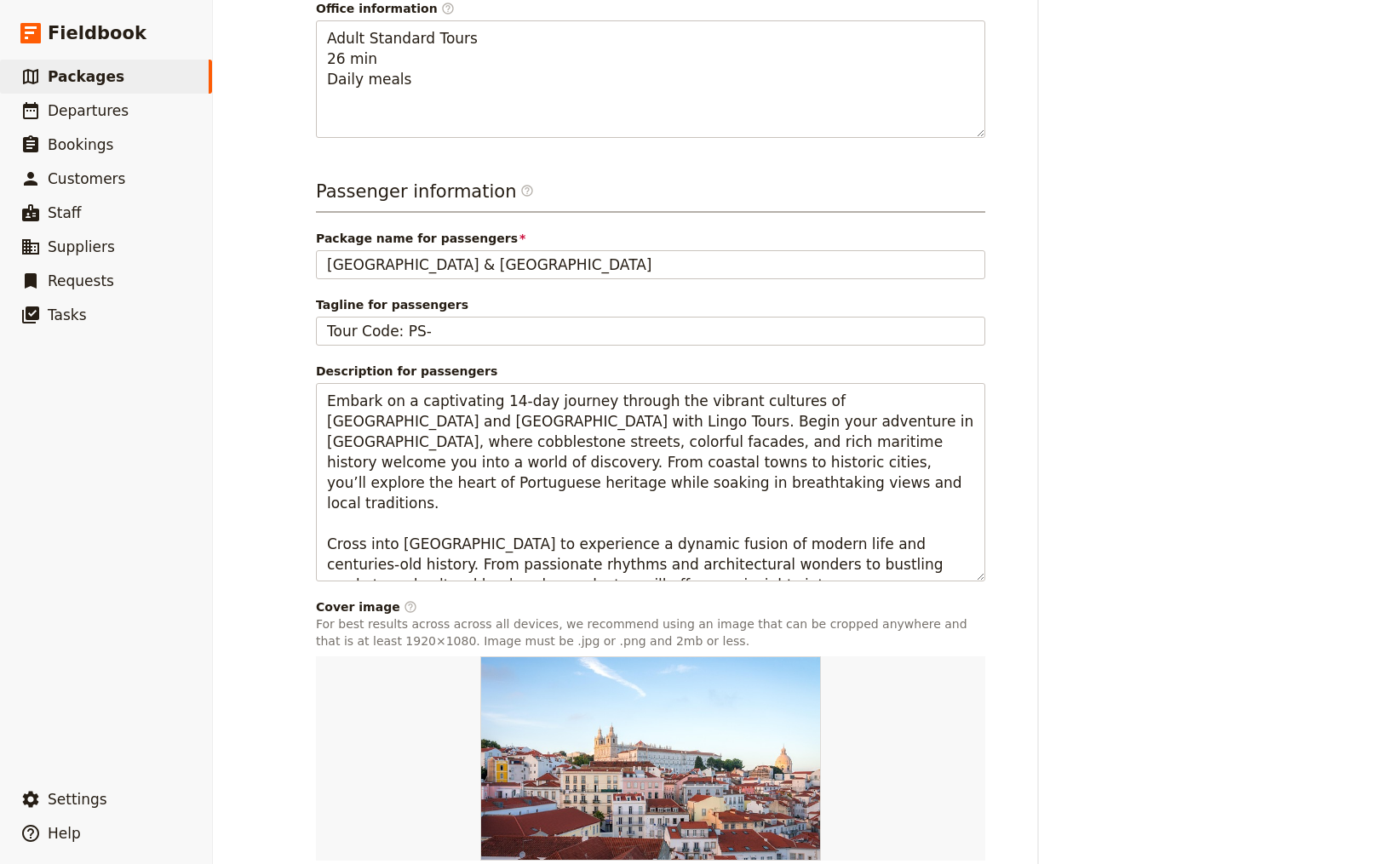
scroll to position [70, 0]
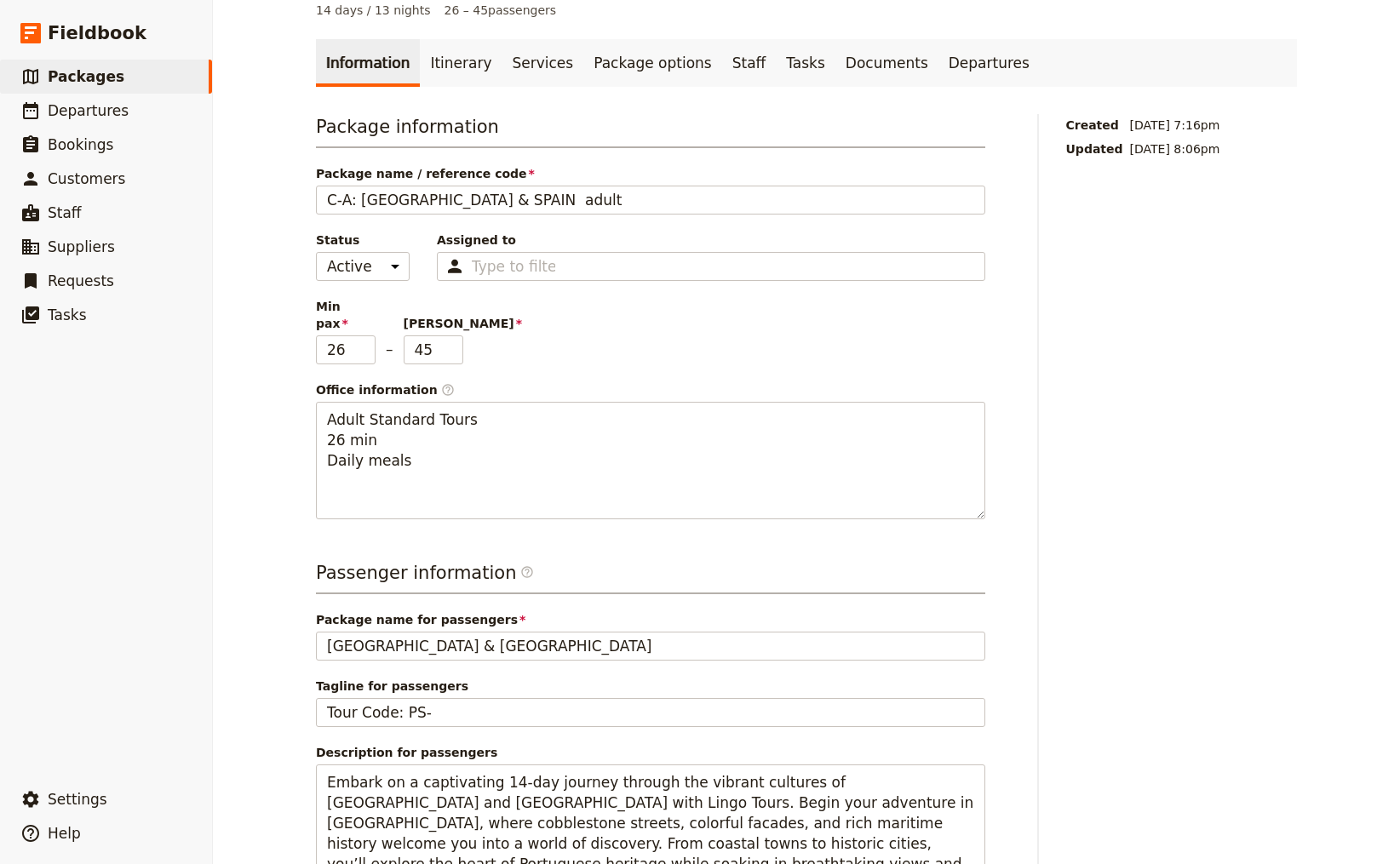
click at [836, 68] on link "Documents" at bounding box center [887, 62] width 103 height 47
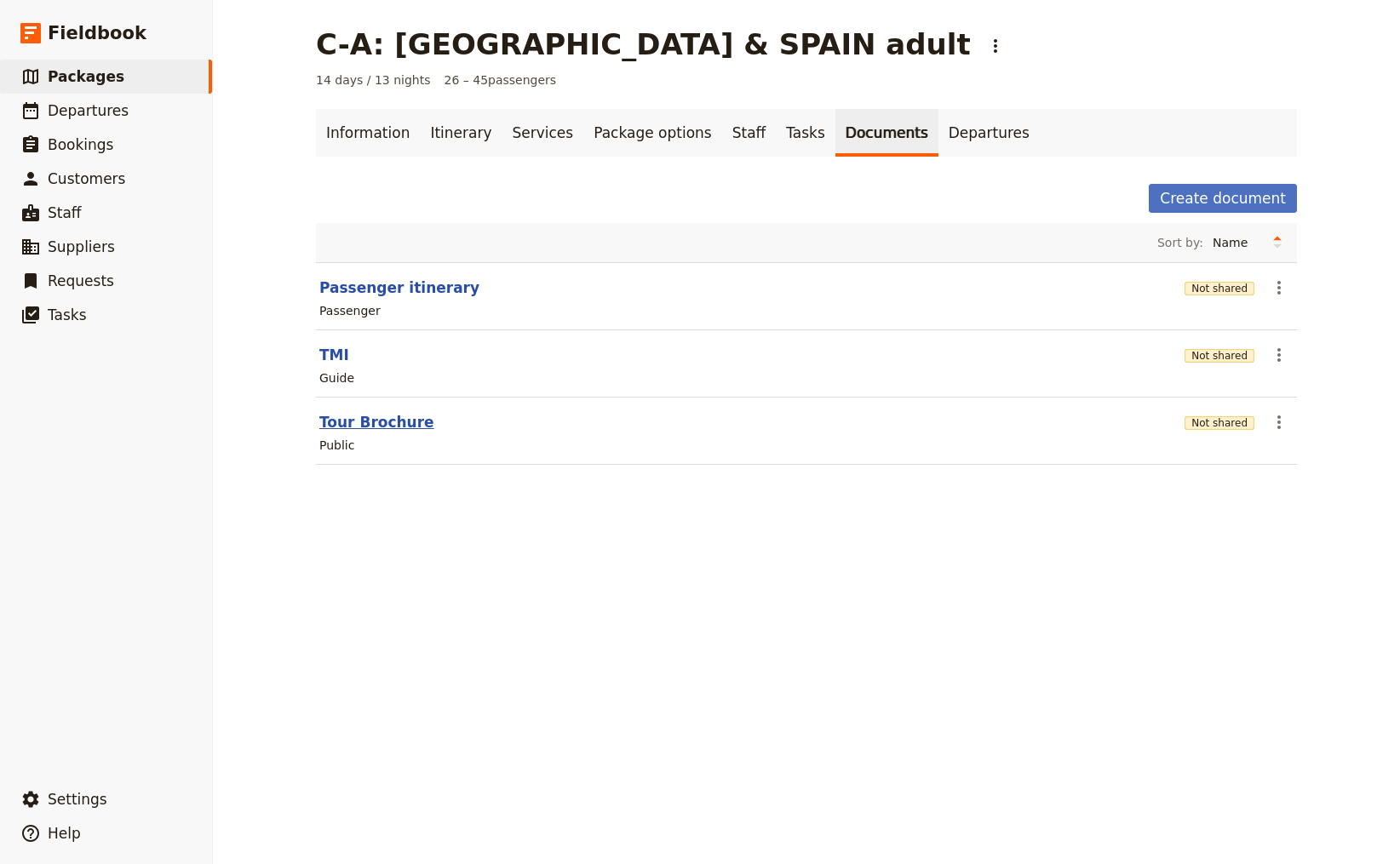
click at [384, 425] on button "Tour Brochure" at bounding box center [377, 422] width 115 height 20
select select "DEFAULT"
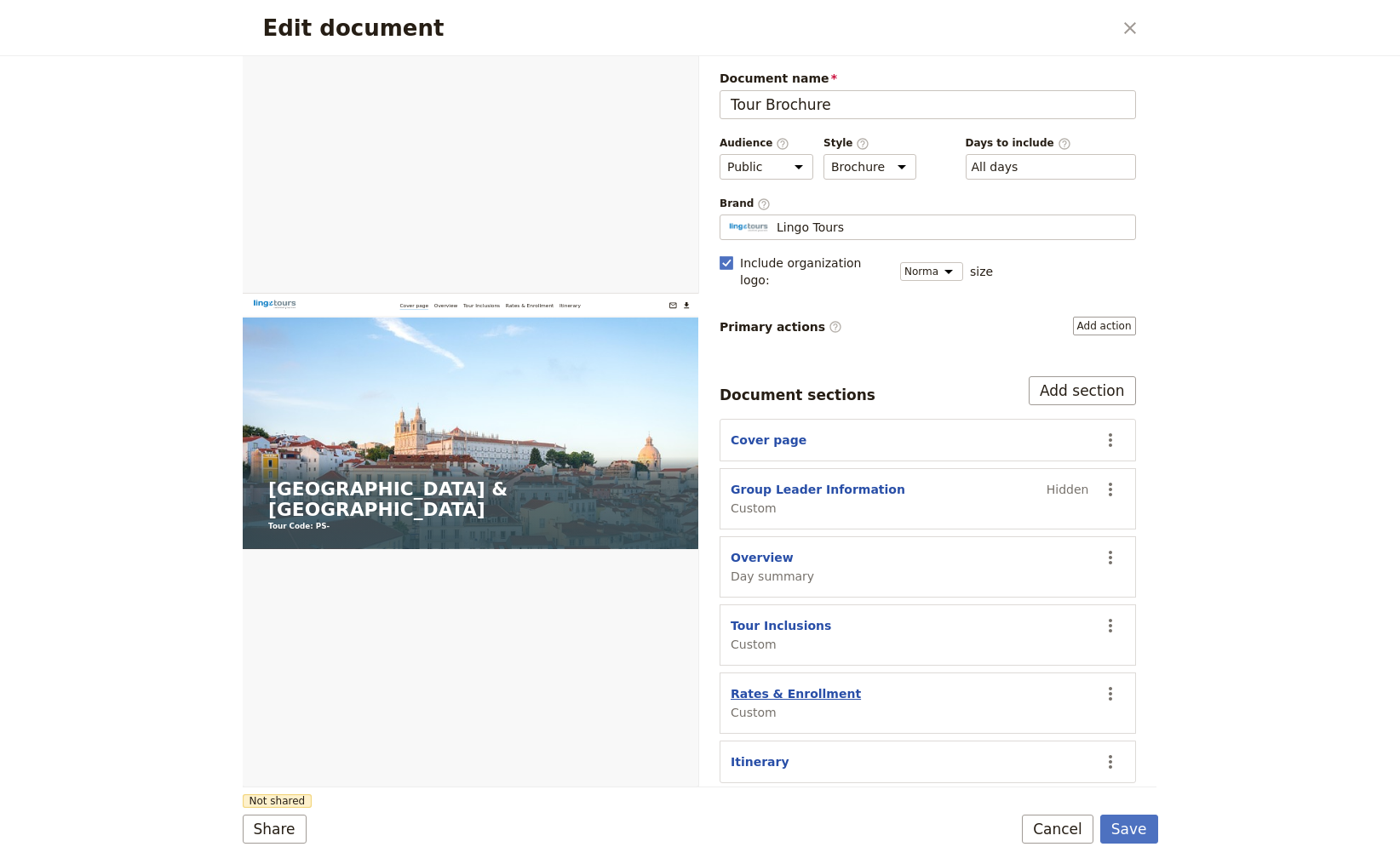
click at [783, 686] on button "Rates & Enrollment" at bounding box center [796, 694] width 130 height 17
select select "CUSTOM"
select select "default"
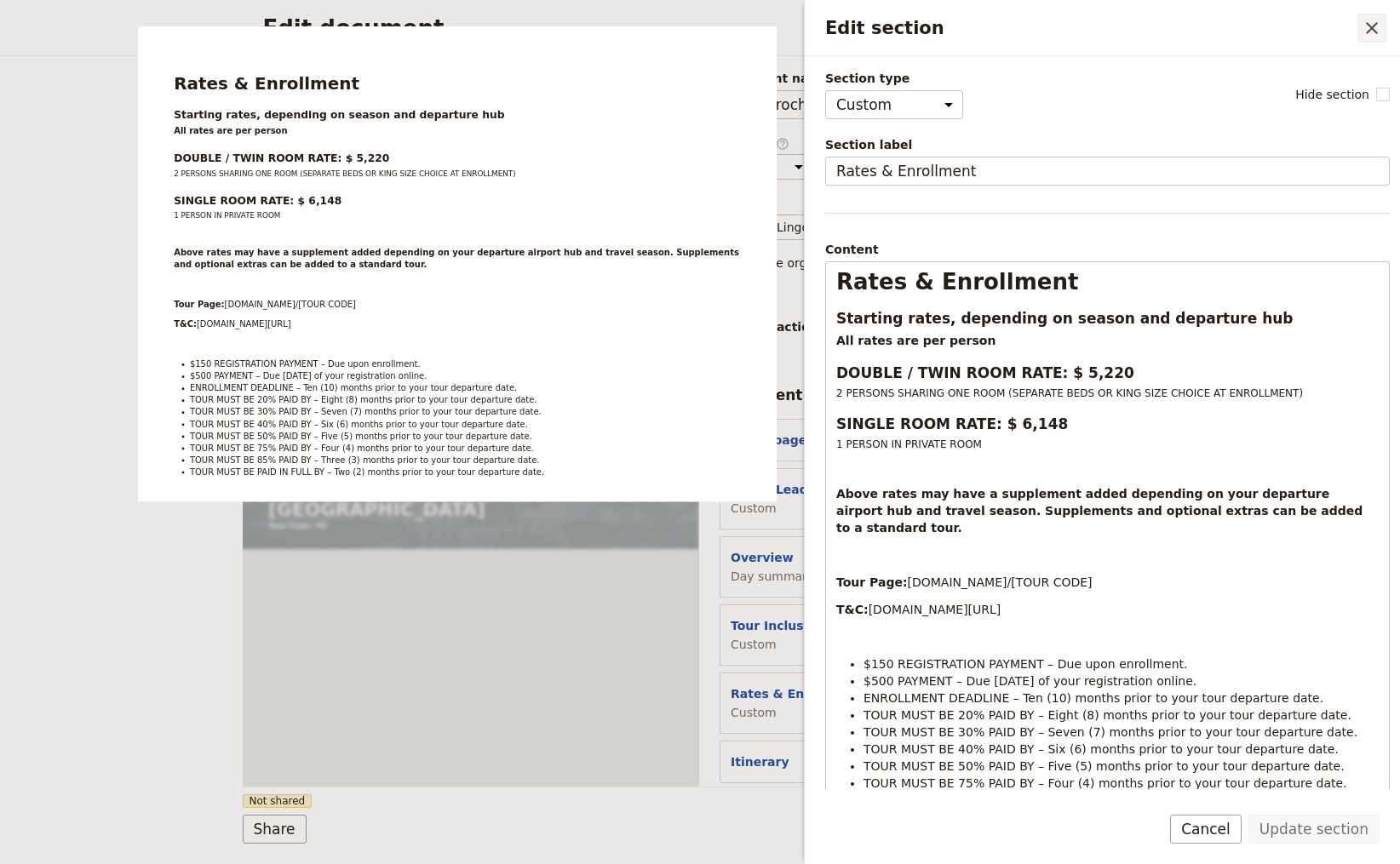
click at [1374, 27] on icon "Close drawer" at bounding box center [1372, 28] width 20 height 20
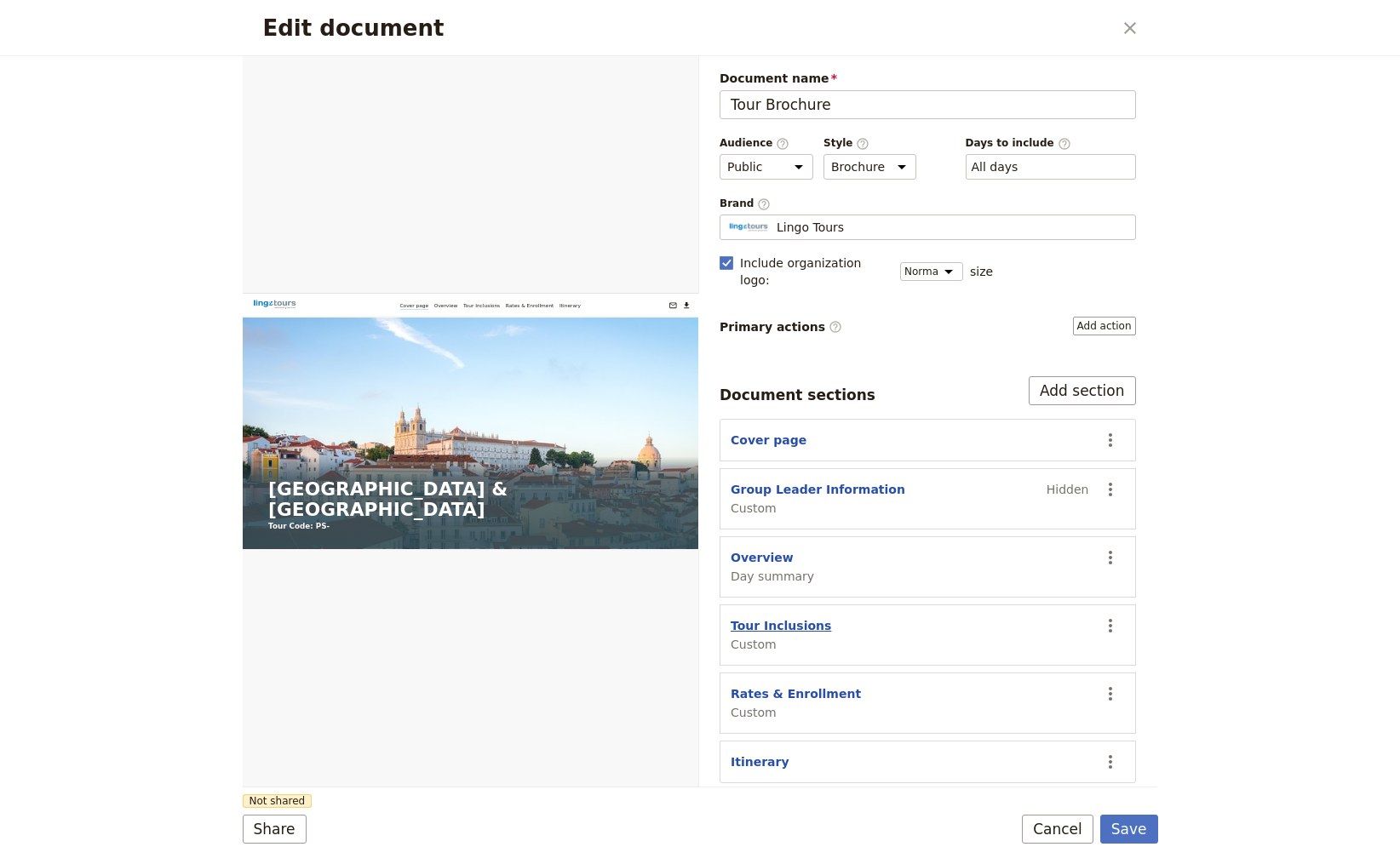
click at [773, 617] on button "Tour Inclusions" at bounding box center [781, 625] width 100 height 17
select select "CUSTOM"
select select "default"
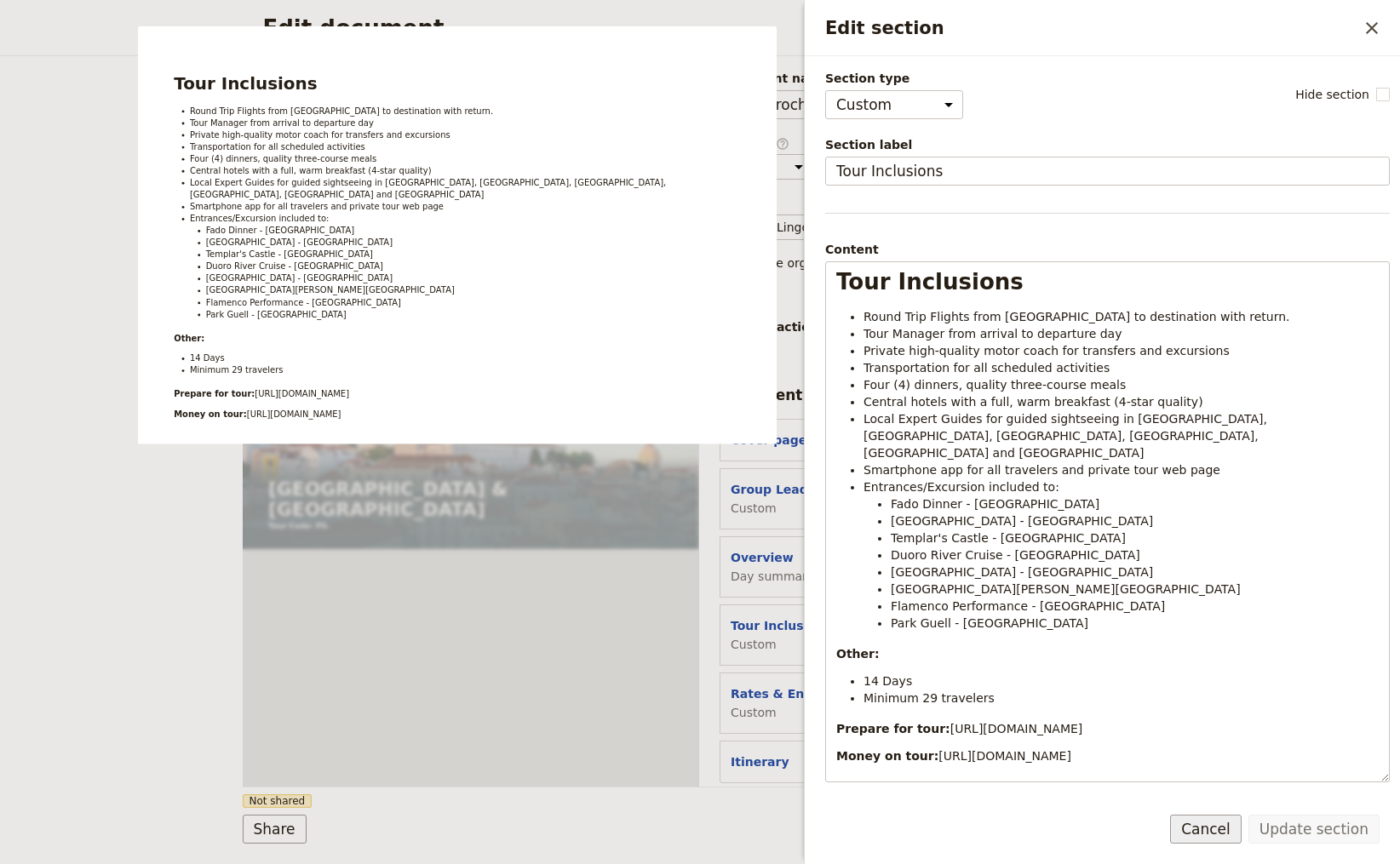
click at [1231, 831] on button "Cancel" at bounding box center [1206, 829] width 71 height 29
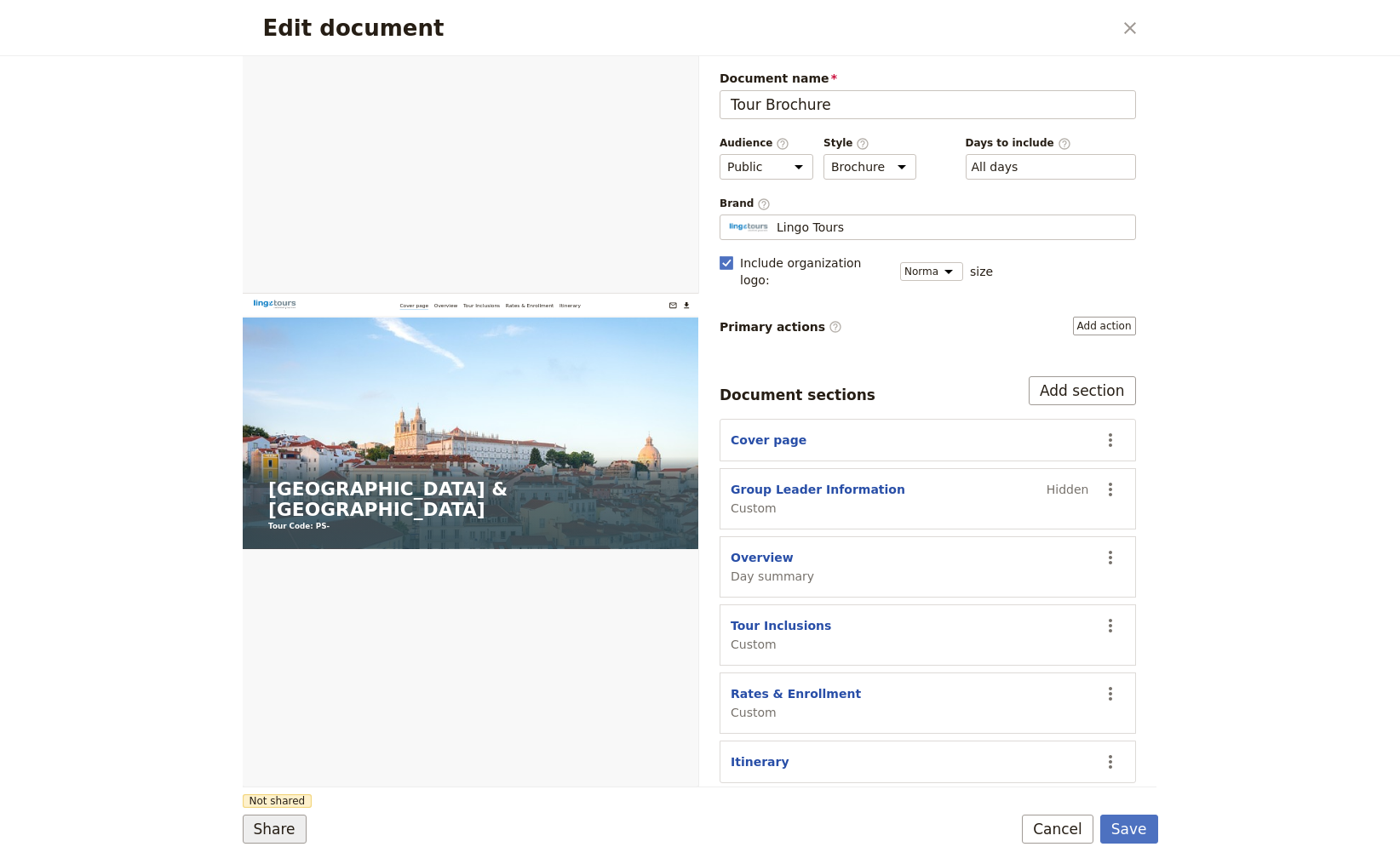
click at [271, 830] on button "Share" at bounding box center [274, 829] width 64 height 29
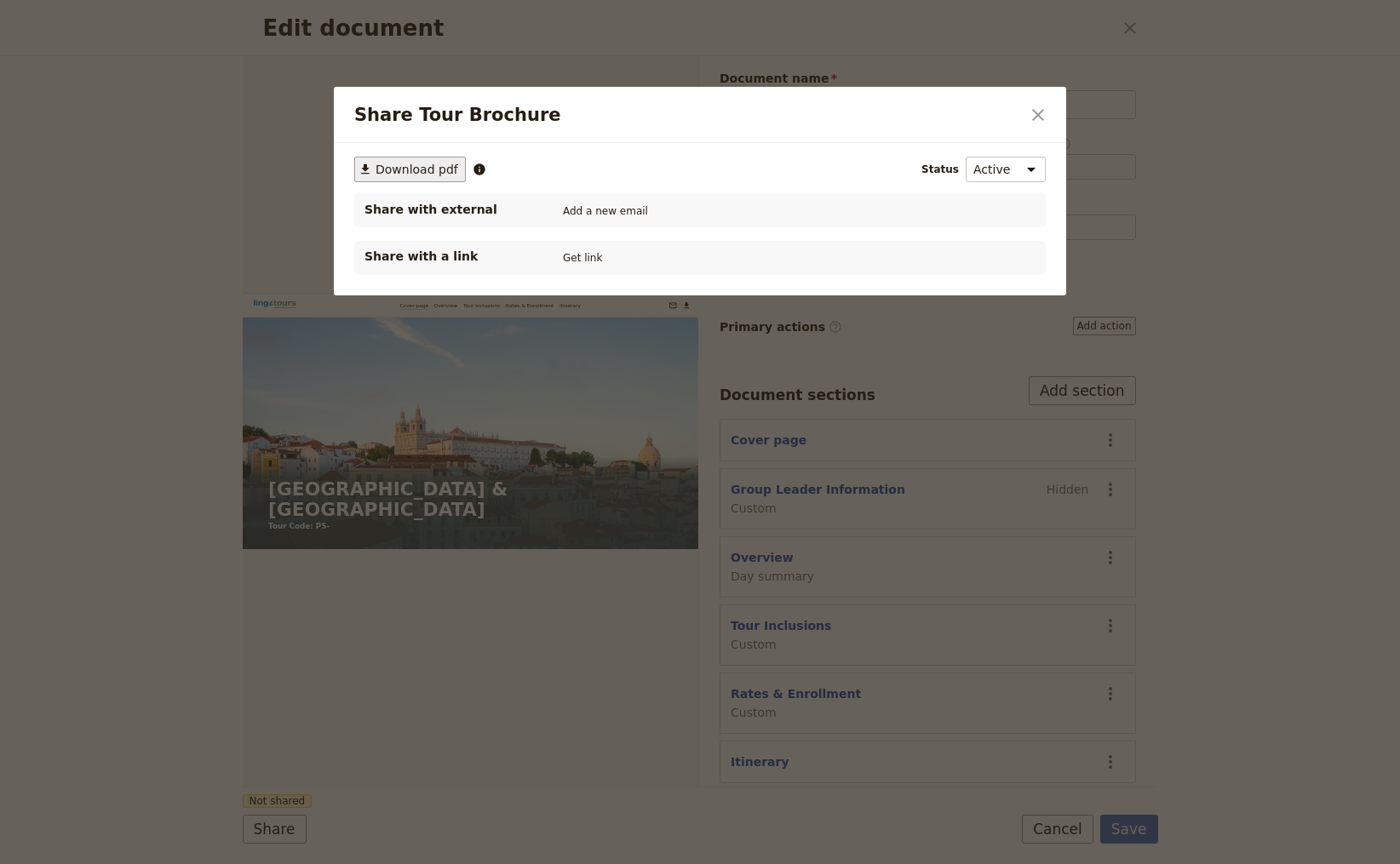
click at [425, 161] on span "Download pdf" at bounding box center [417, 169] width 83 height 17
click at [1038, 115] on icon "Close dialog" at bounding box center [1038, 114] width 12 height 12
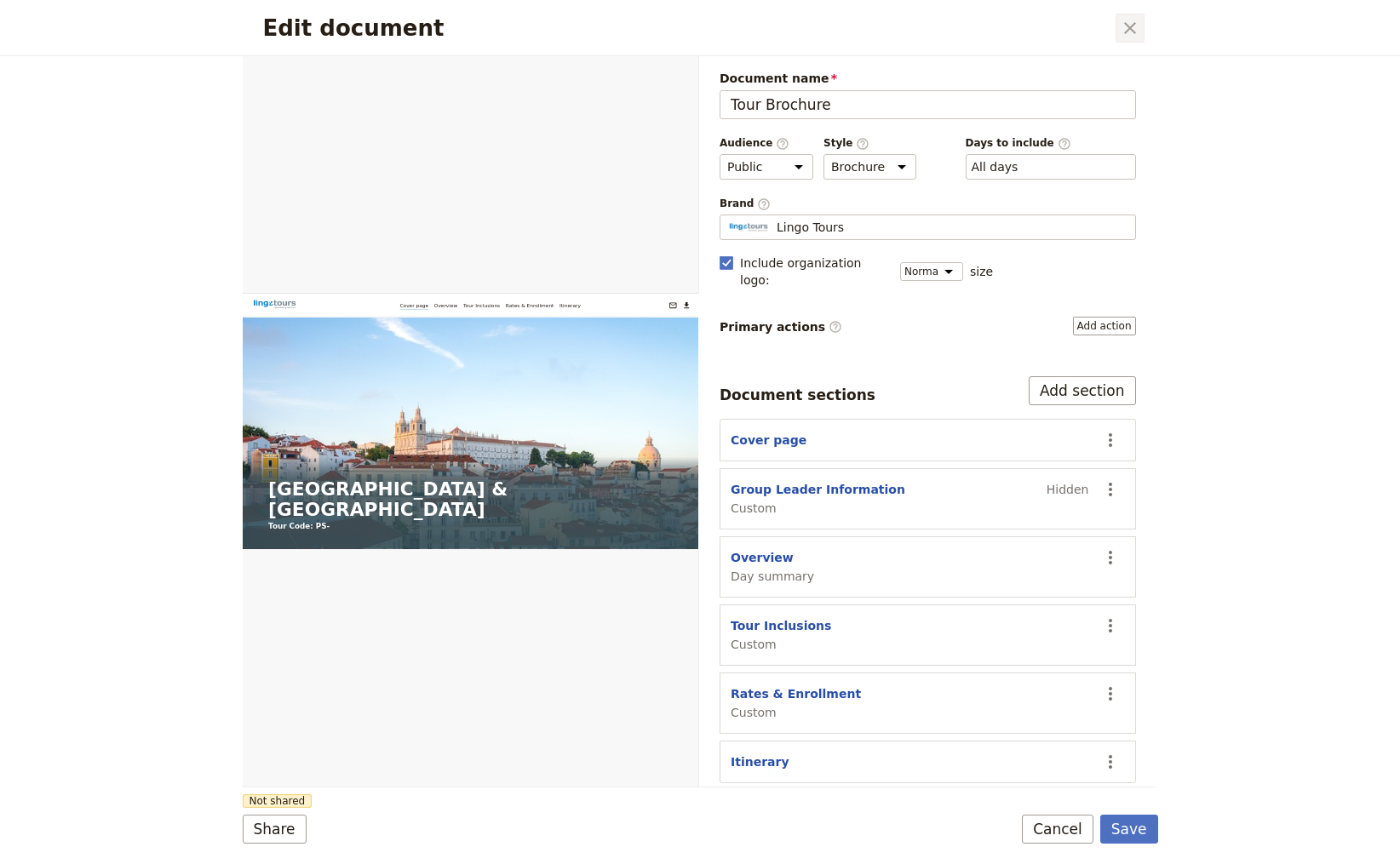
click at [1133, 27] on icon "Close dialog" at bounding box center [1131, 28] width 20 height 20
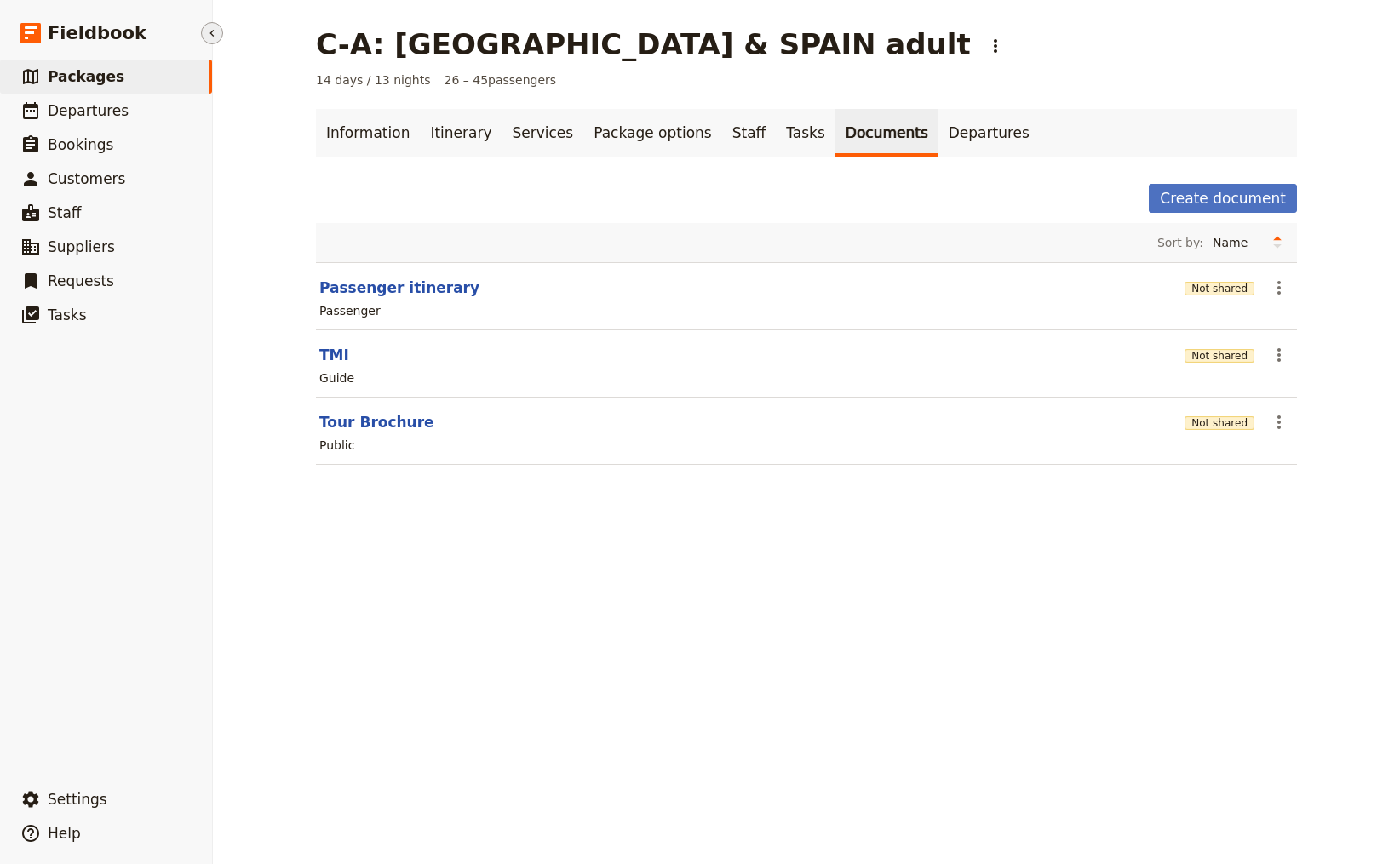
click at [66, 75] on span "Packages" at bounding box center [85, 76] width 77 height 17
select select "CREATED_AT"
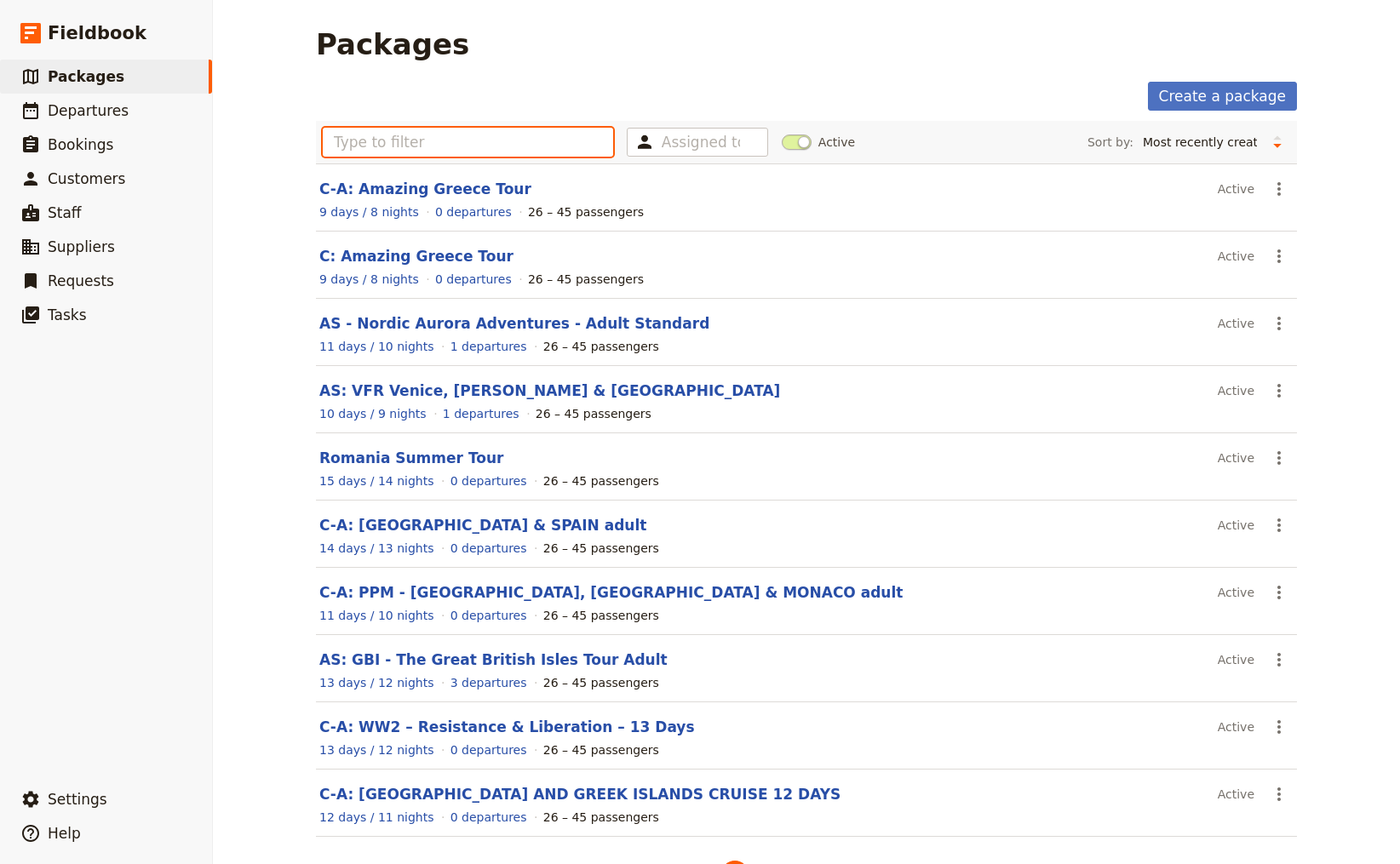
click at [419, 145] on input "text" at bounding box center [468, 142] width 291 height 29
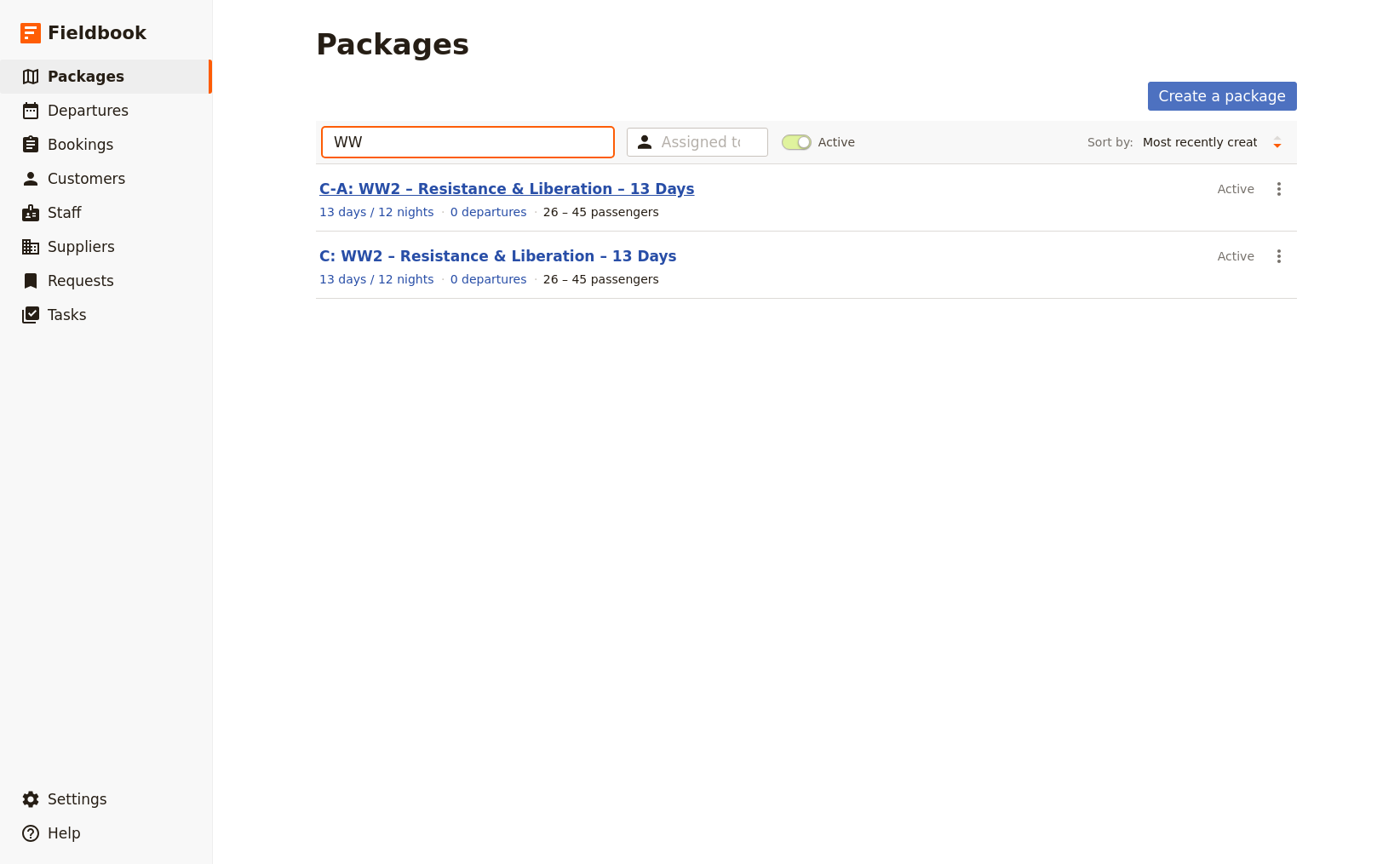
type input "WW"
click at [484, 191] on link "C-A: WW2 – Resistance & Liberation – 13 Days" at bounding box center [507, 189] width 376 height 17
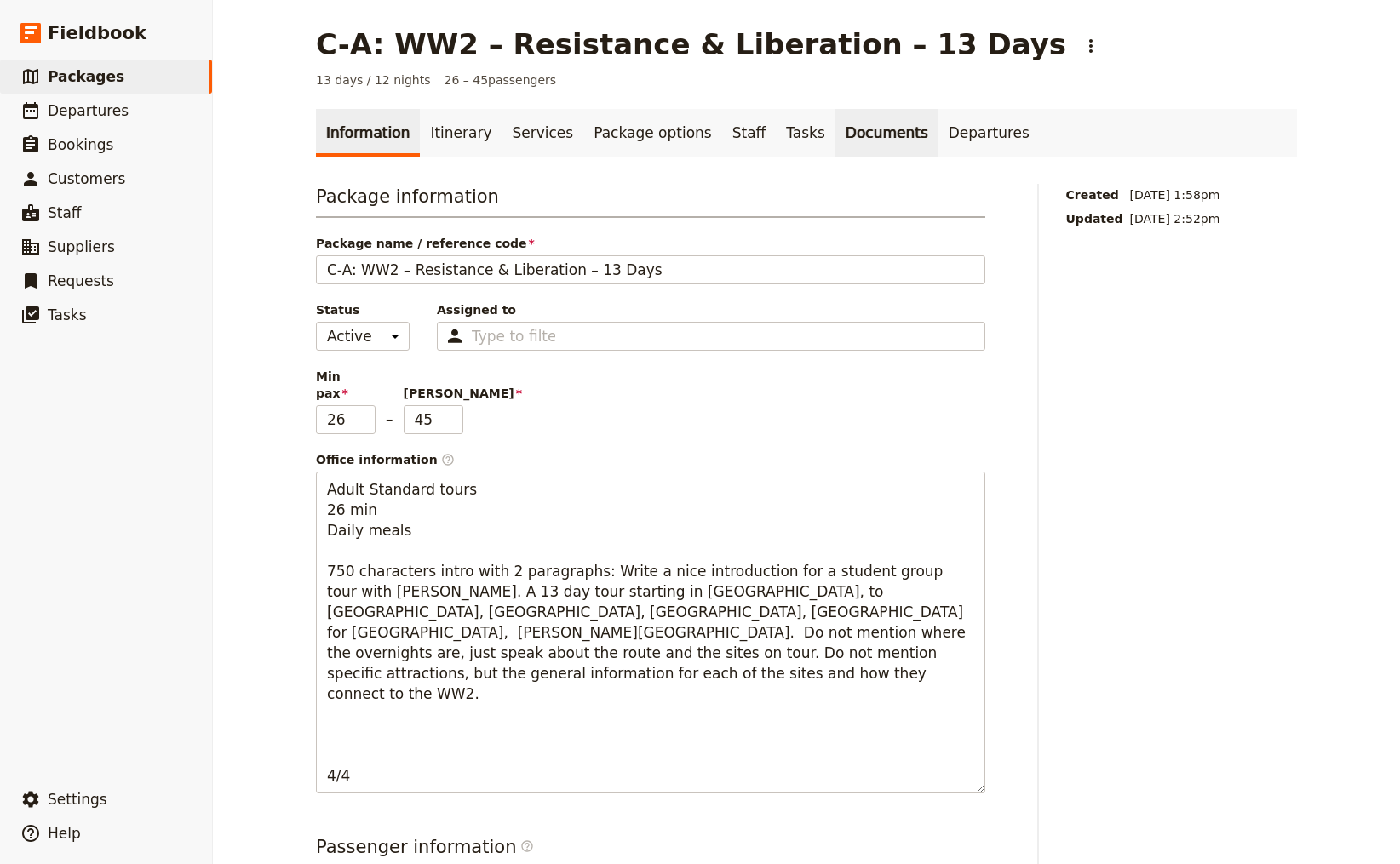
click at [836, 135] on link "Documents" at bounding box center [887, 132] width 103 height 47
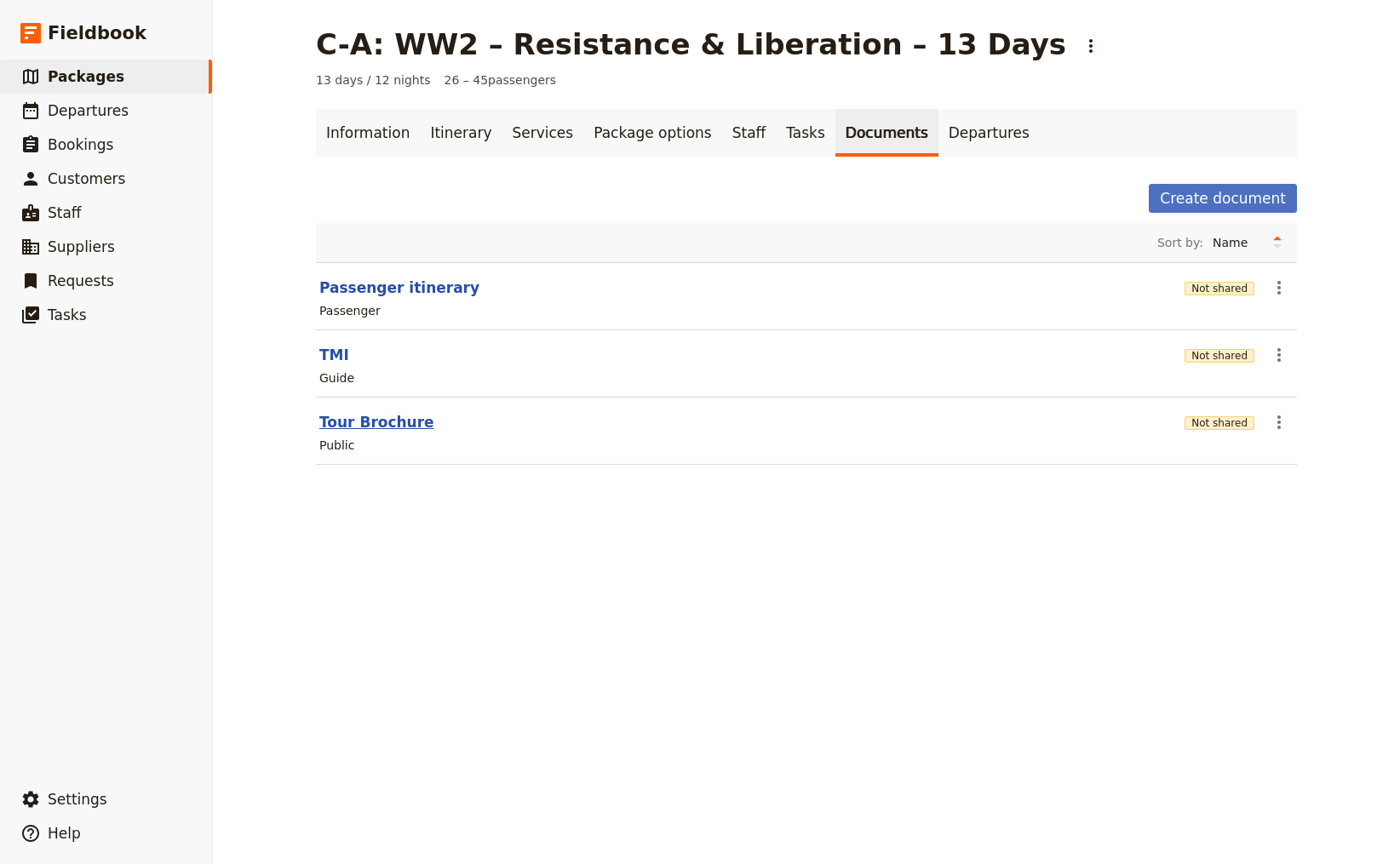
click at [375, 419] on button "Tour Brochure" at bounding box center [377, 422] width 115 height 20
select select "DEFAULT"
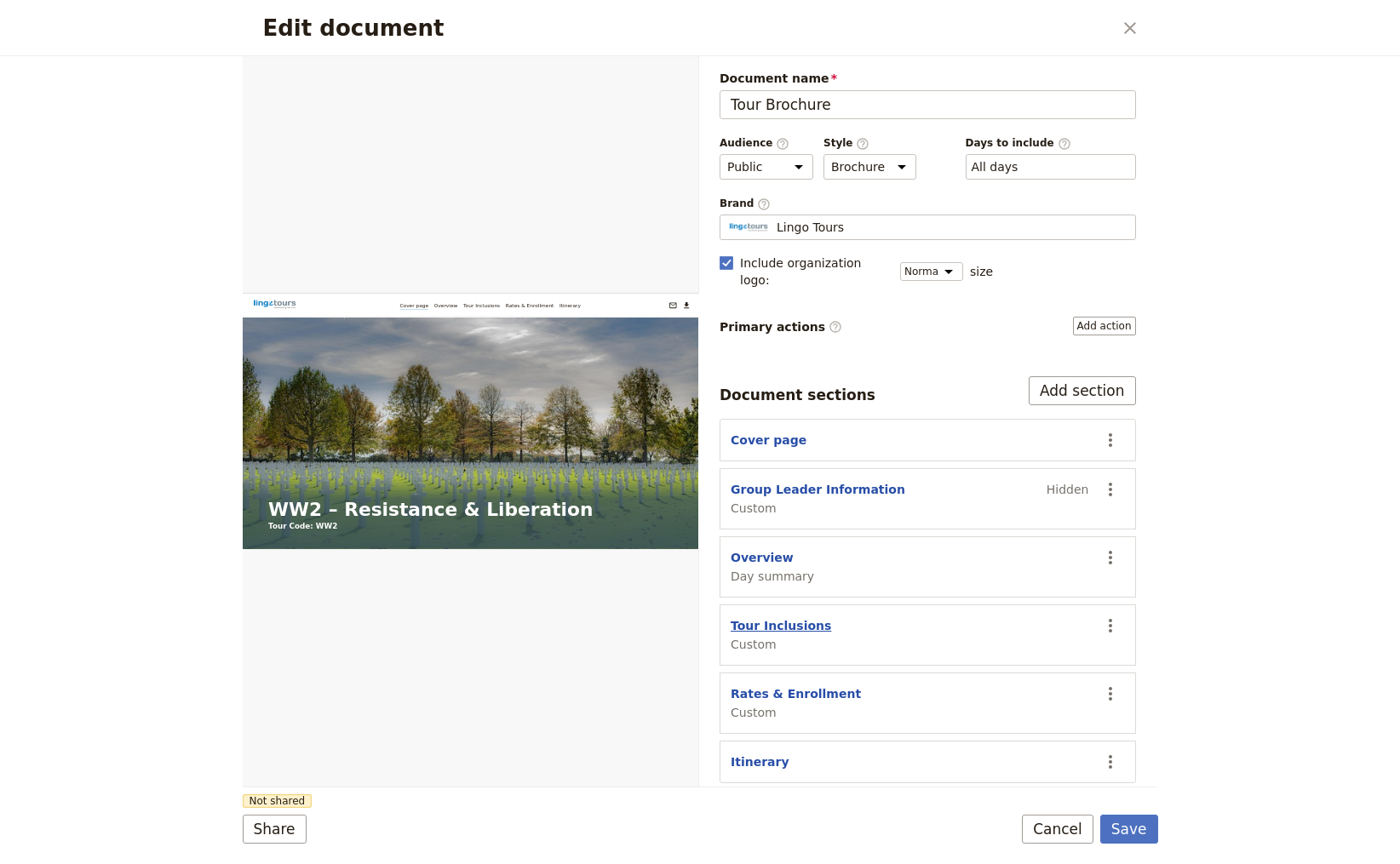
click at [790, 617] on button "Tour Inclusions" at bounding box center [781, 625] width 100 height 17
select select "CUSTOM"
select select "default"
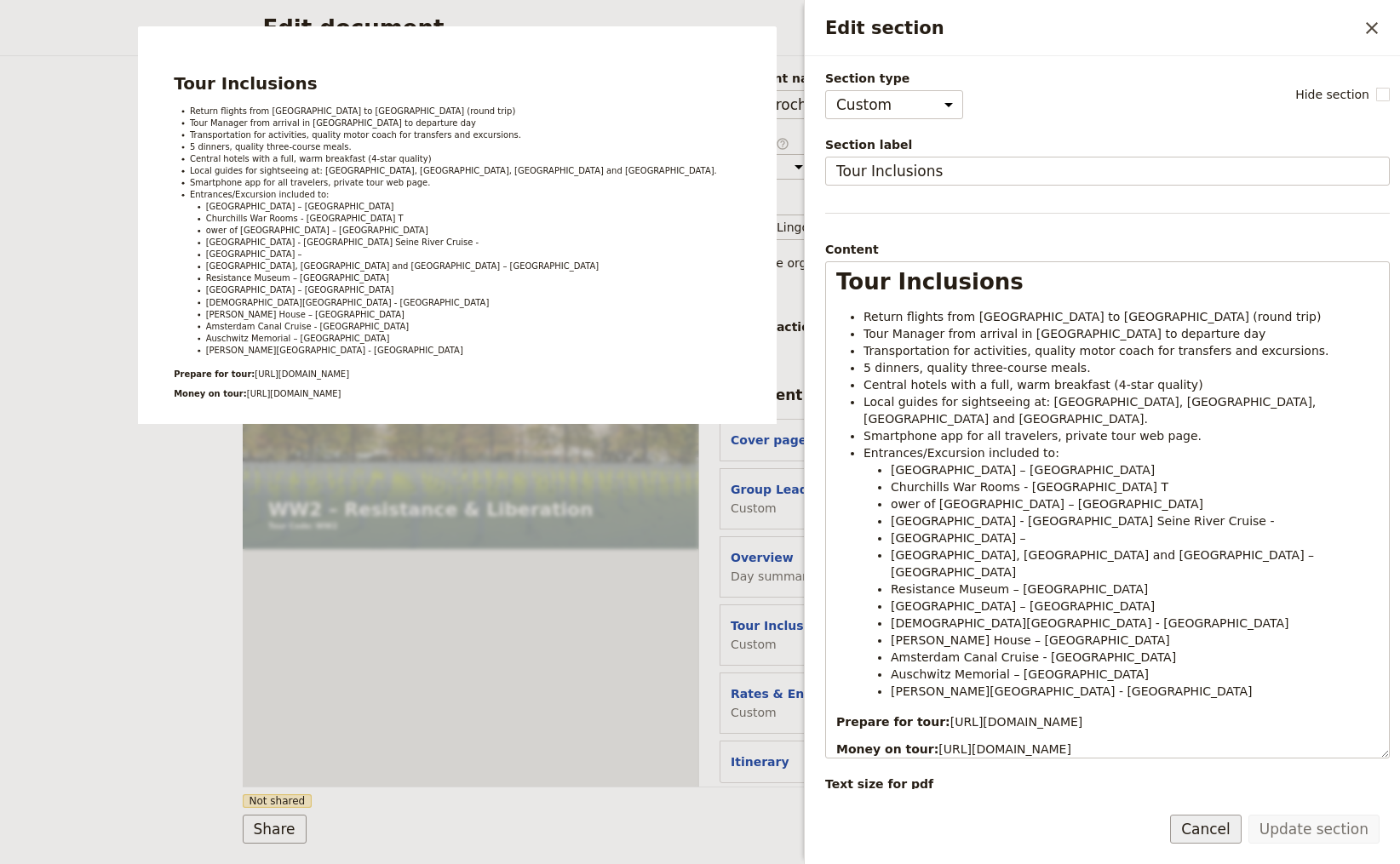
click at [1230, 830] on button "Cancel" at bounding box center [1206, 829] width 71 height 29
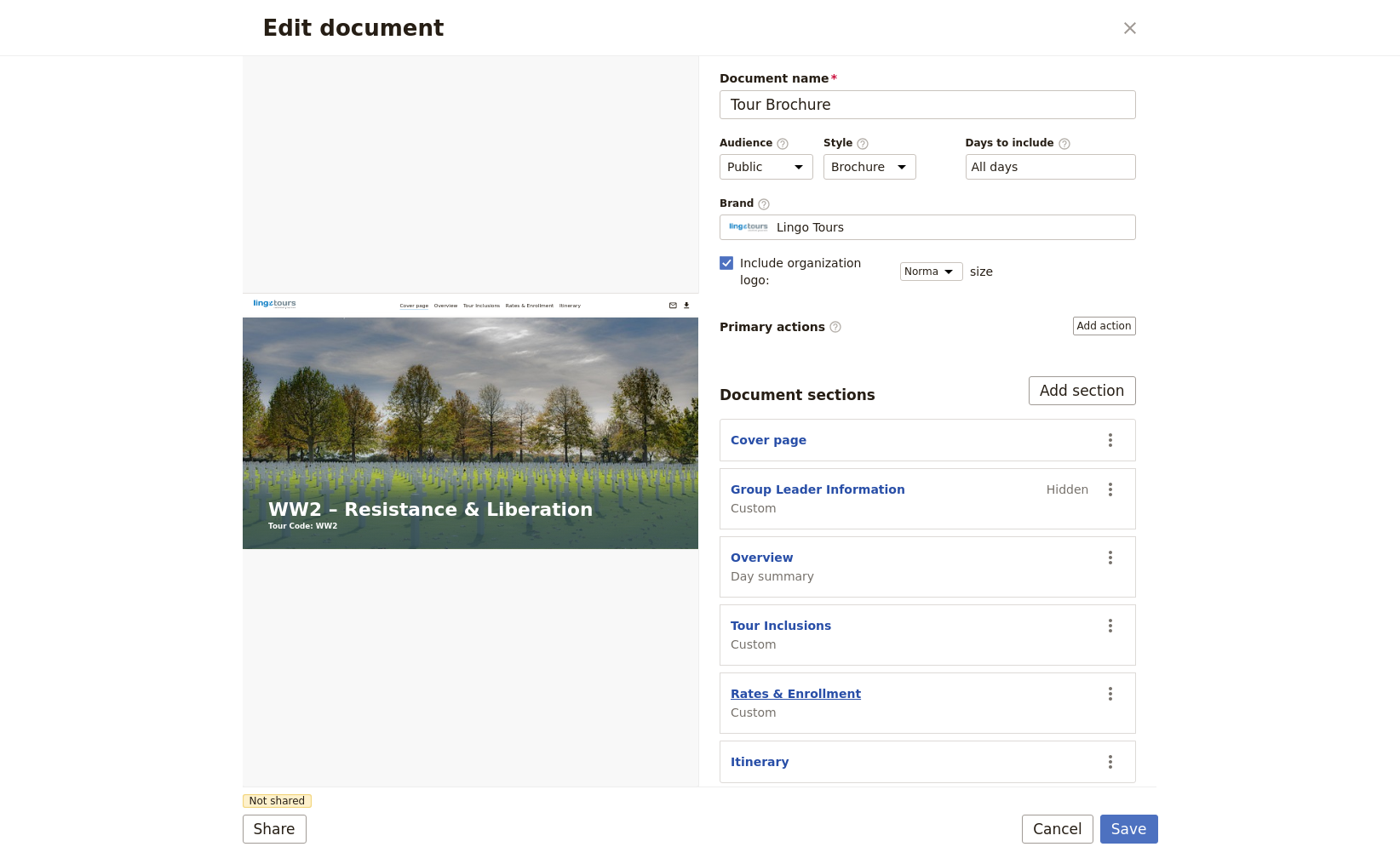
click at [802, 686] on button "Rates & Enrollment" at bounding box center [796, 694] width 130 height 17
select select "CUSTOM"
select select "default"
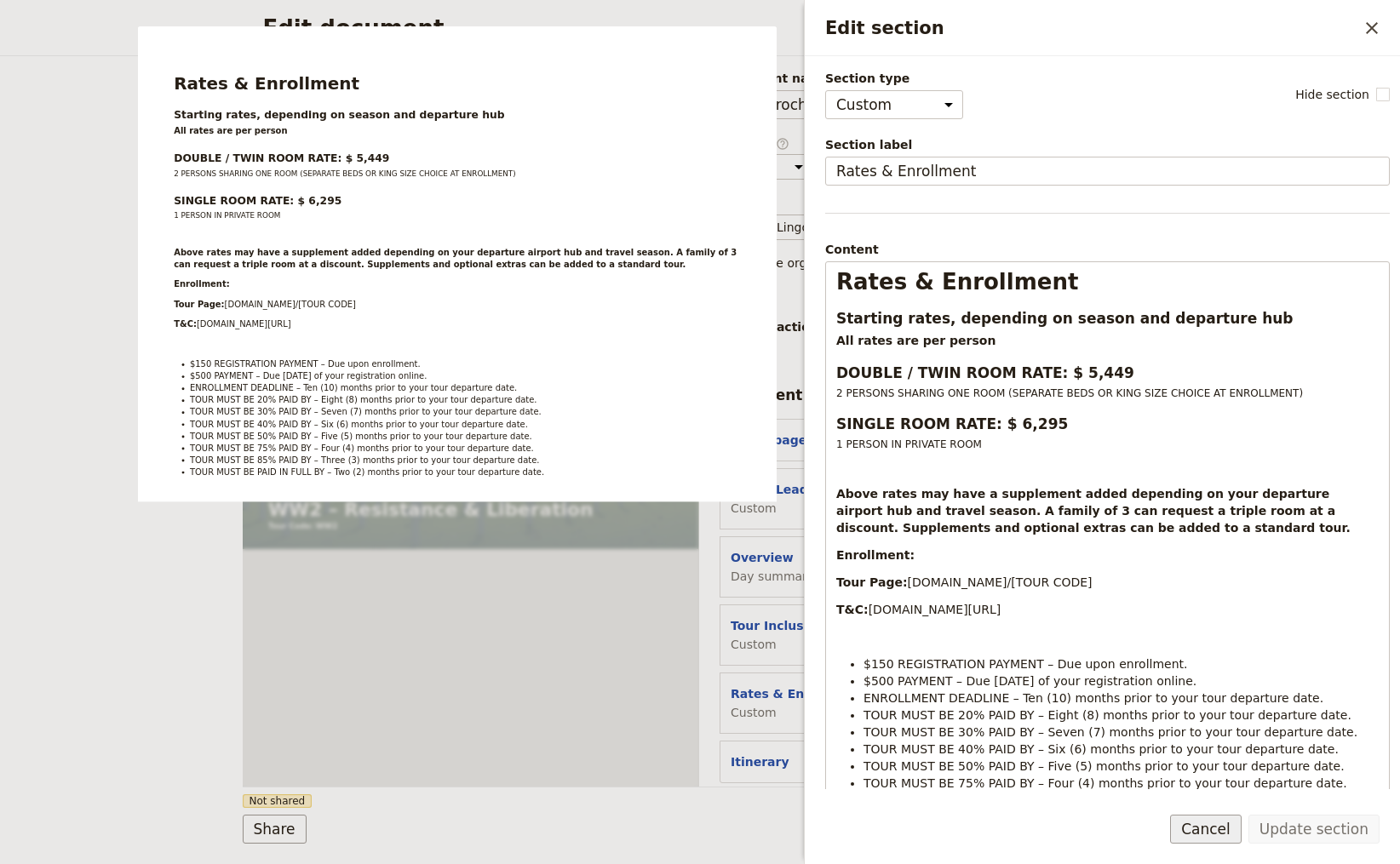
click at [1220, 826] on button "Cancel" at bounding box center [1206, 829] width 71 height 29
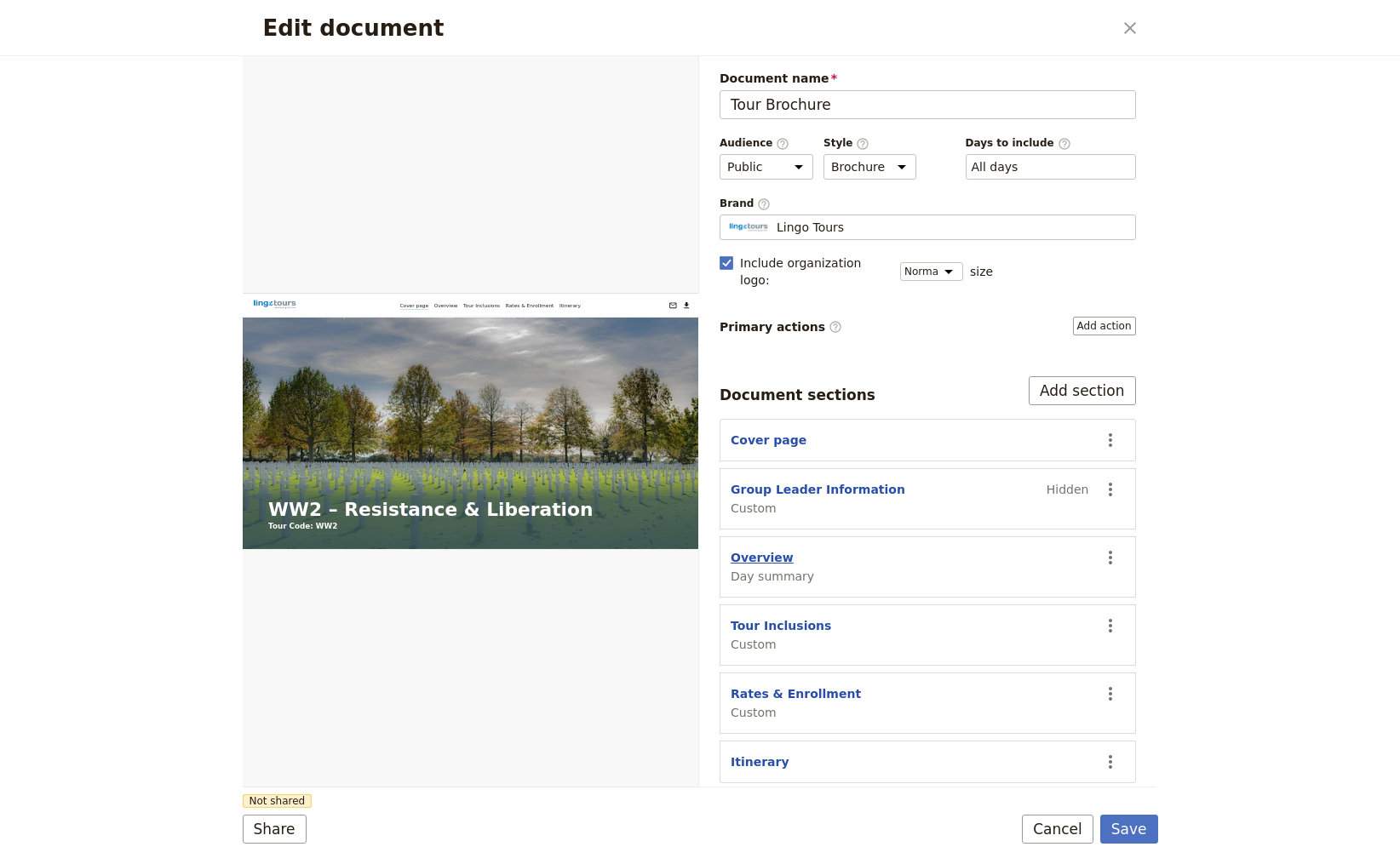
click at [755, 549] on button "Overview" at bounding box center [762, 558] width 63 height 17
select select "DAY_SUMMARY"
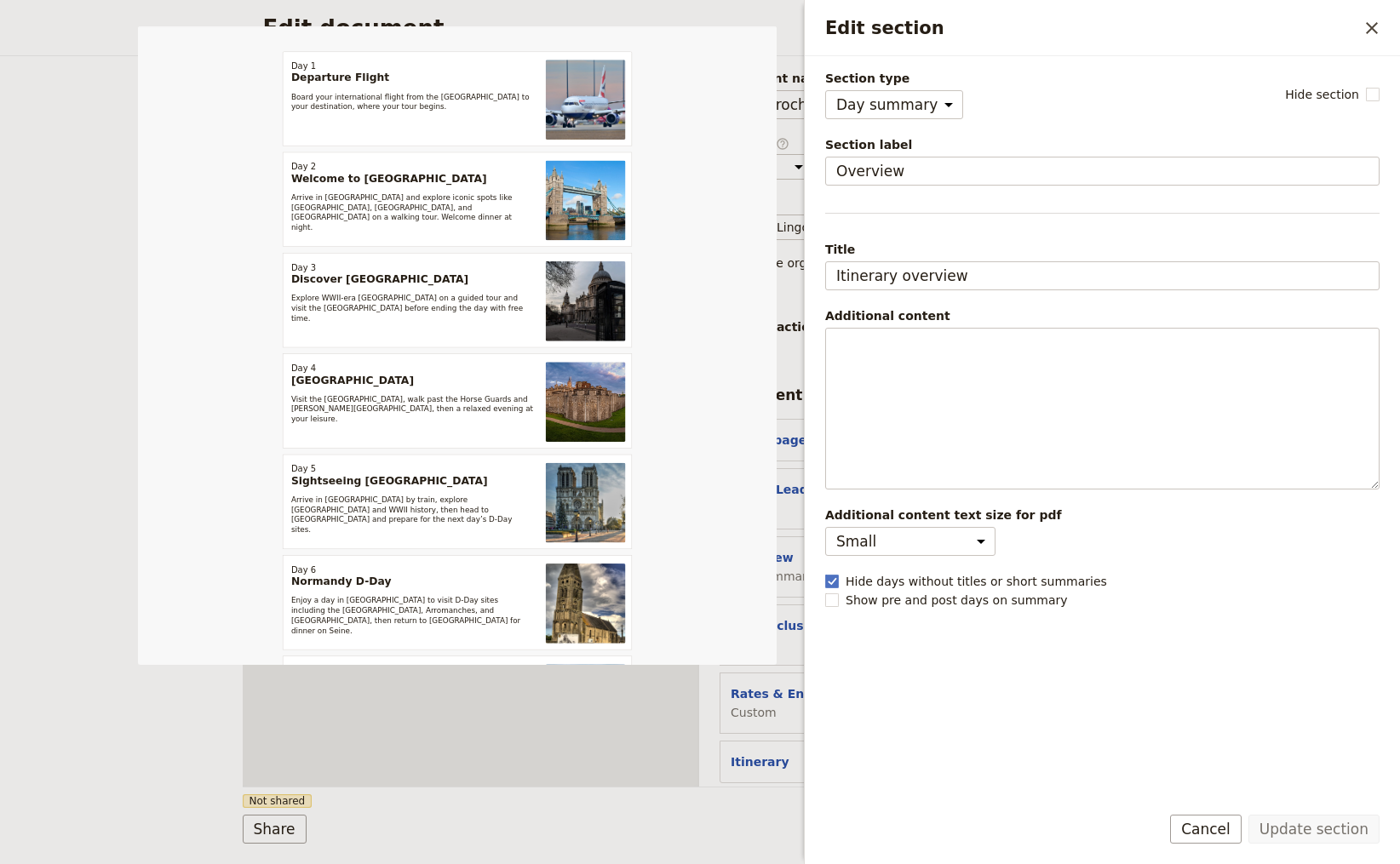
click at [105, 512] on div "Edit document ​ Web PDF ​ Document name Tour Brochure Preview Audience ​ Public…" at bounding box center [700, 432] width 1400 height 864
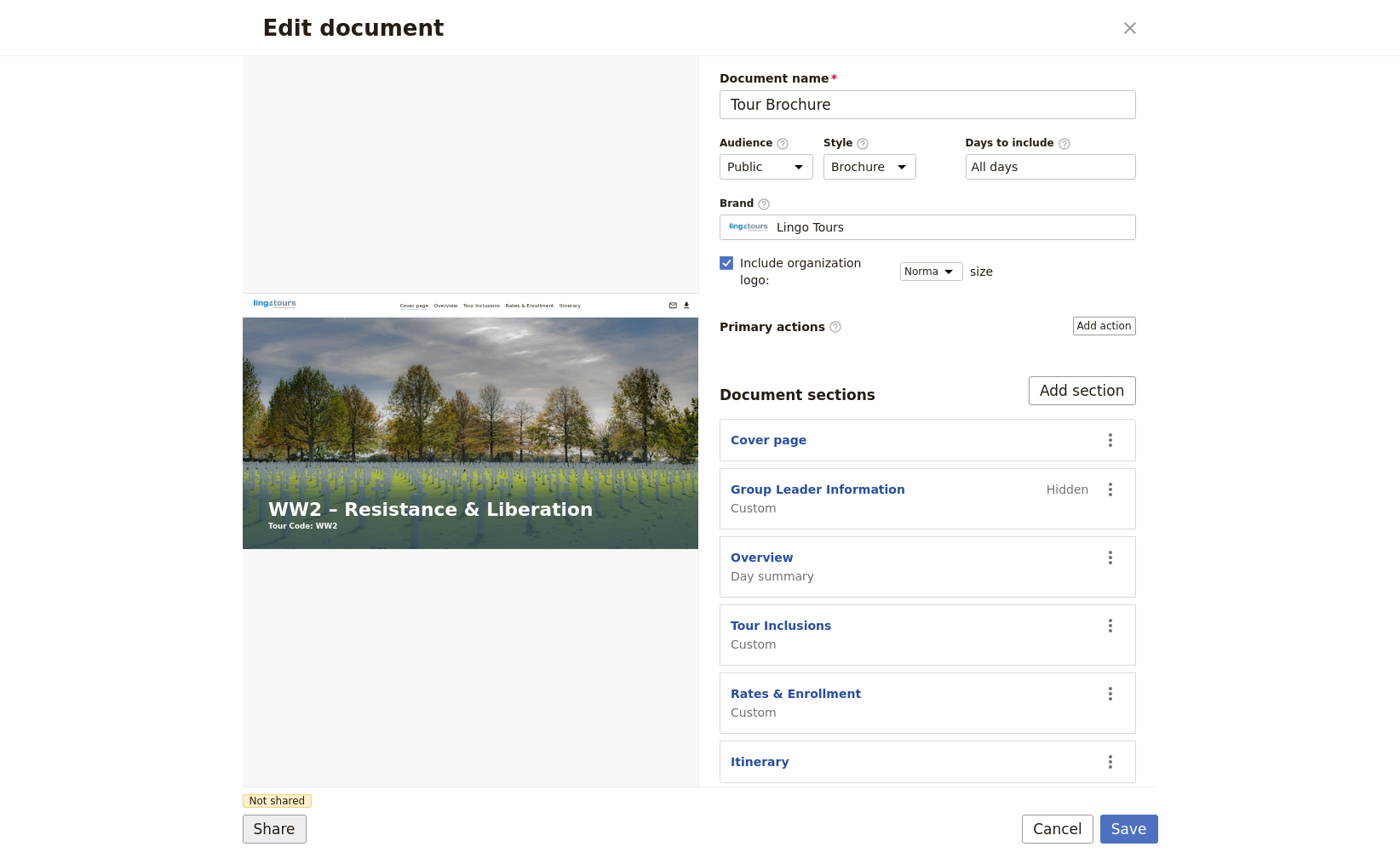
click at [273, 831] on button "Share" at bounding box center [274, 829] width 64 height 29
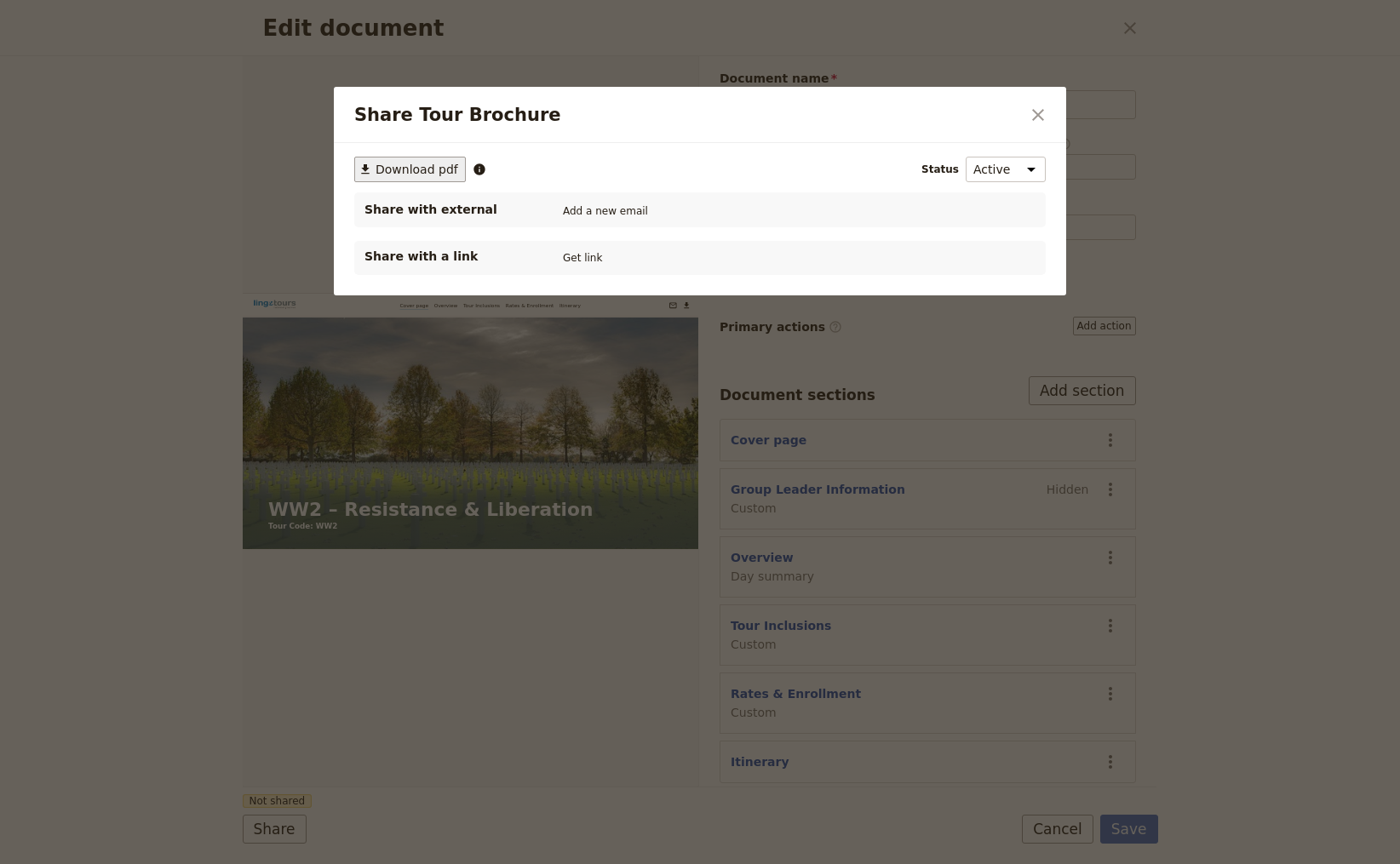
click at [410, 168] on span "Download pdf" at bounding box center [417, 169] width 83 height 17
click at [1038, 112] on icon "Close dialog" at bounding box center [1038, 115] width 20 height 20
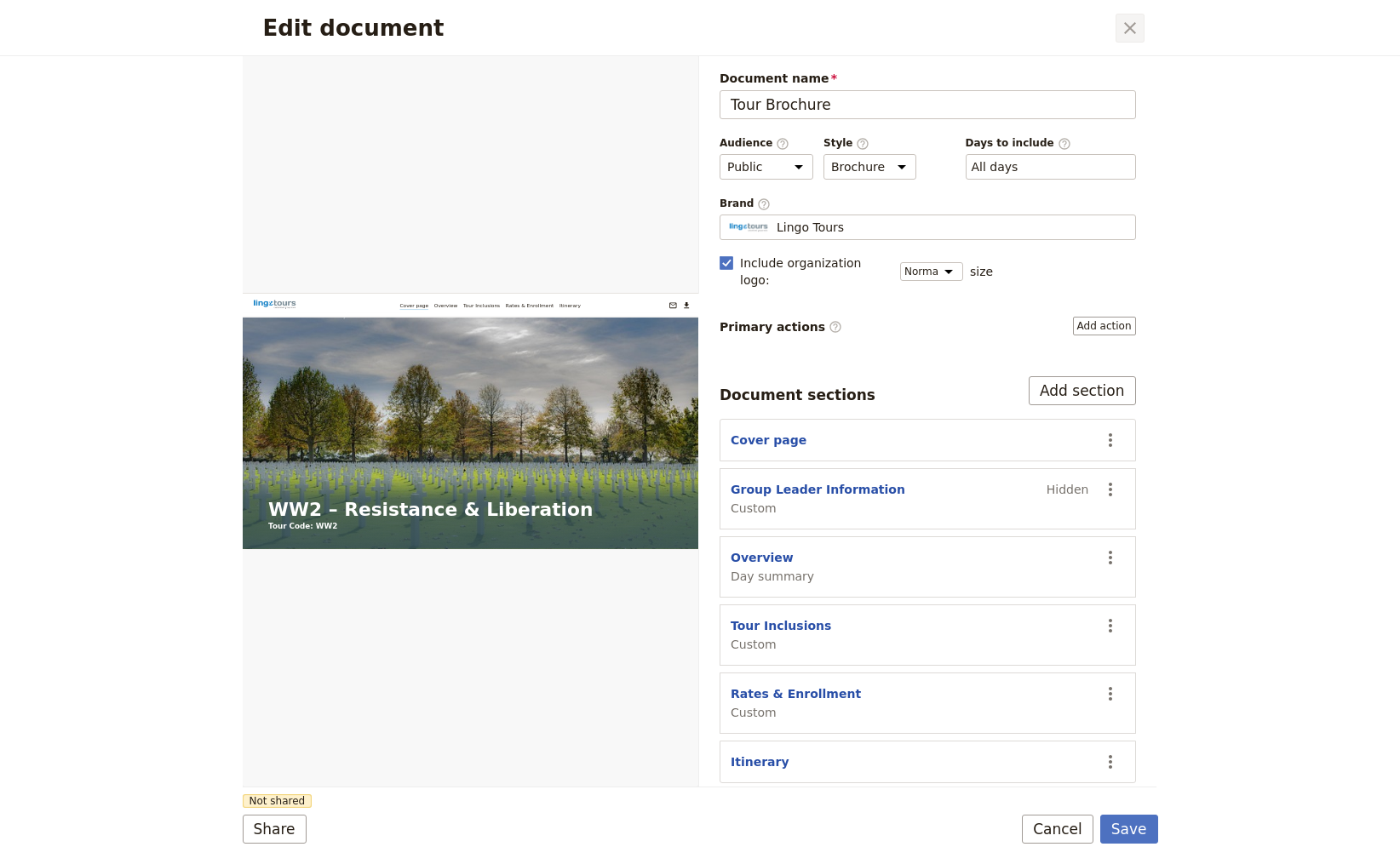
click at [1132, 27] on icon "Close dialog" at bounding box center [1131, 28] width 20 height 20
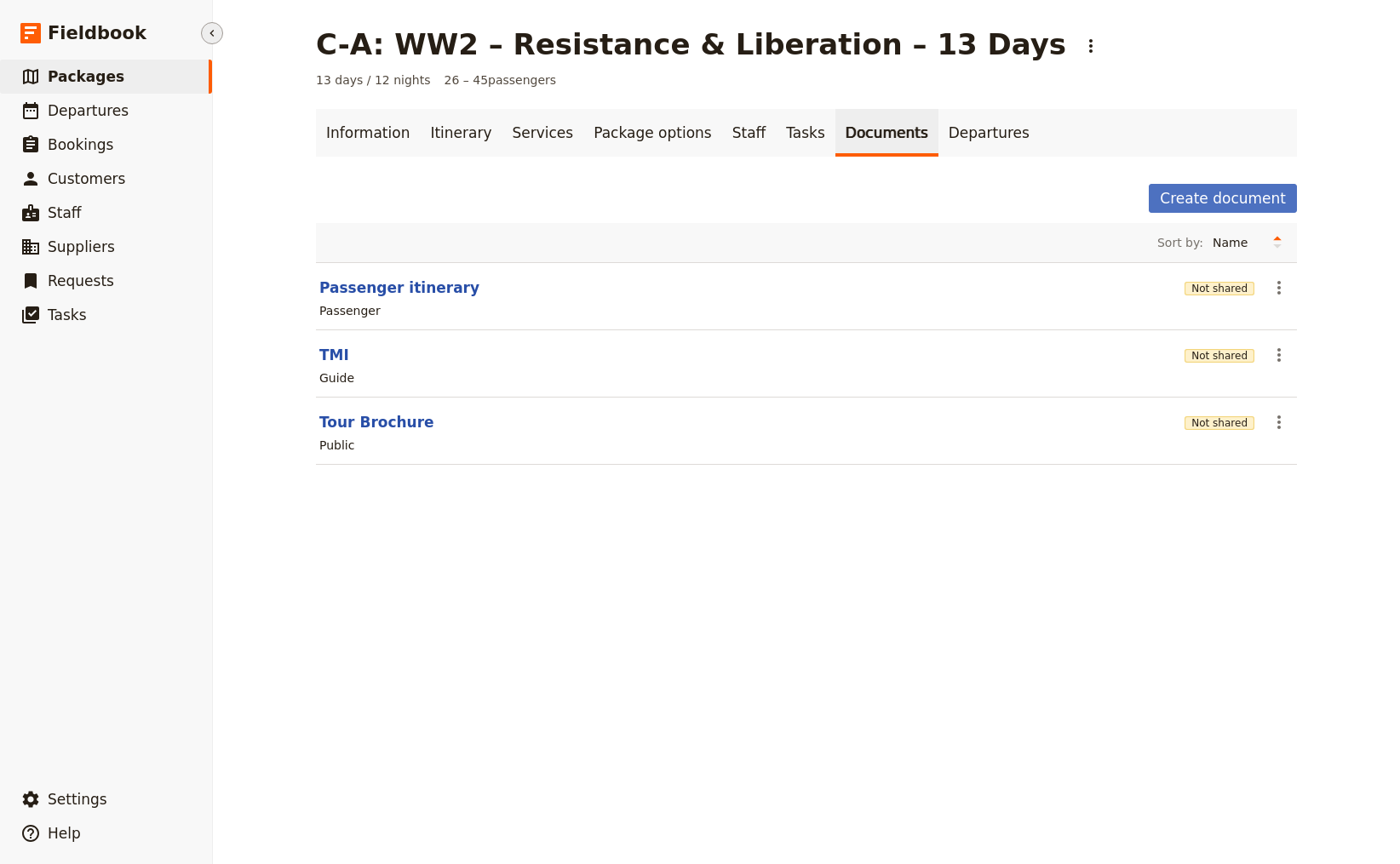
click at [81, 73] on span "Packages" at bounding box center [85, 76] width 77 height 17
select select "CREATED_AT"
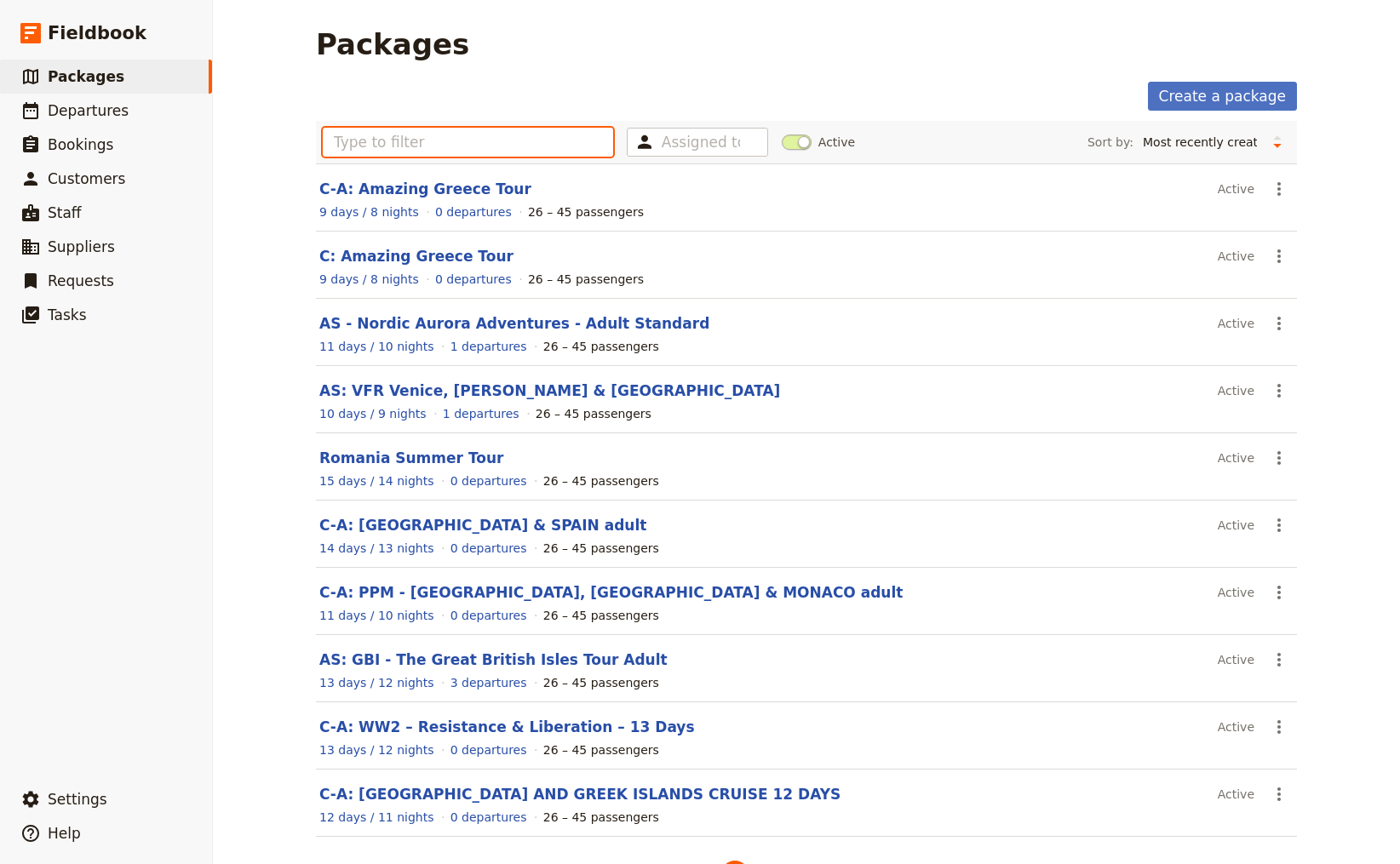
click at [433, 139] on input "text" at bounding box center [468, 142] width 291 height 29
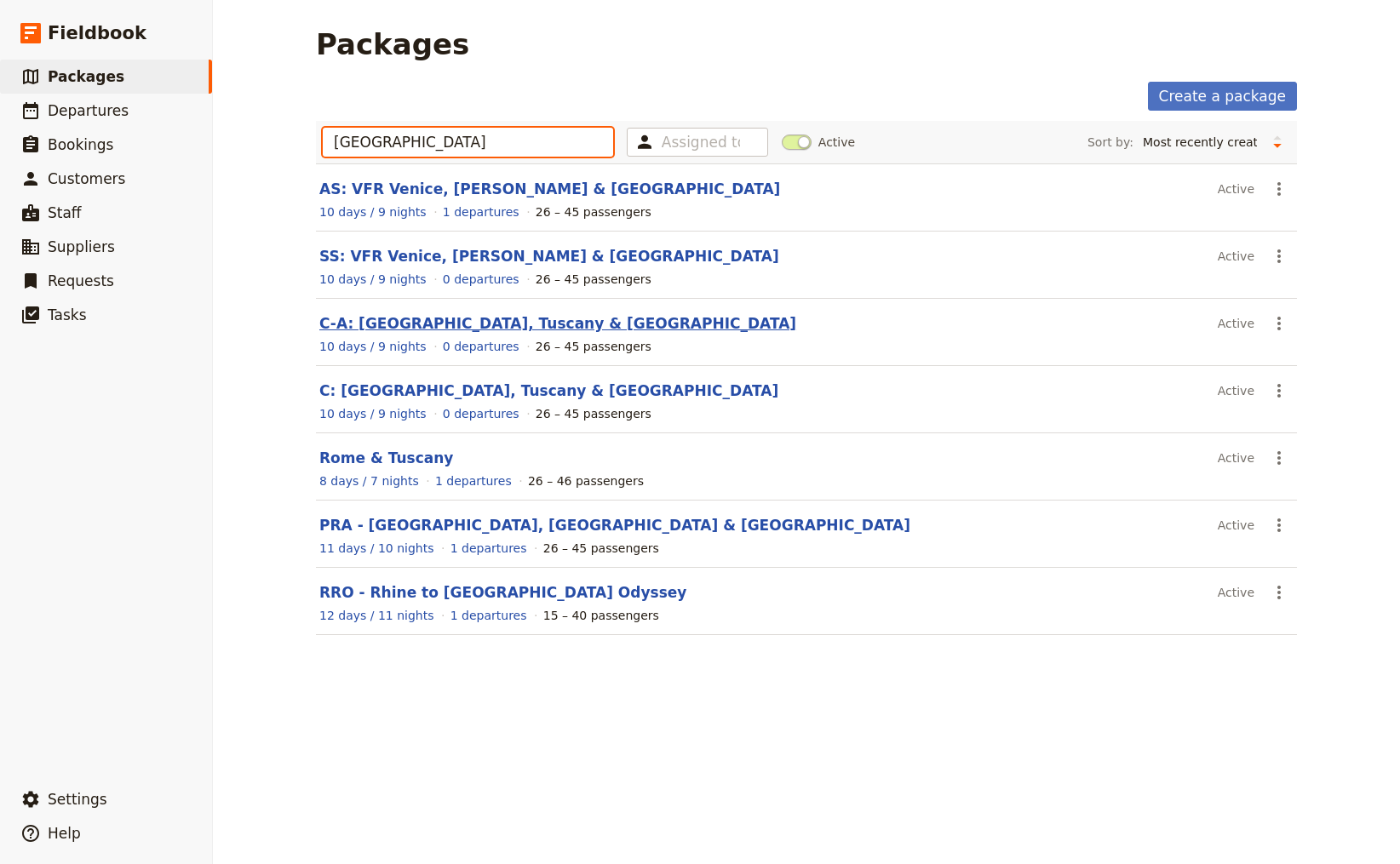
type input "[GEOGRAPHIC_DATA]"
click at [417, 329] on link "C-A: [GEOGRAPHIC_DATA], Tuscany & [GEOGRAPHIC_DATA]" at bounding box center [558, 323] width 477 height 17
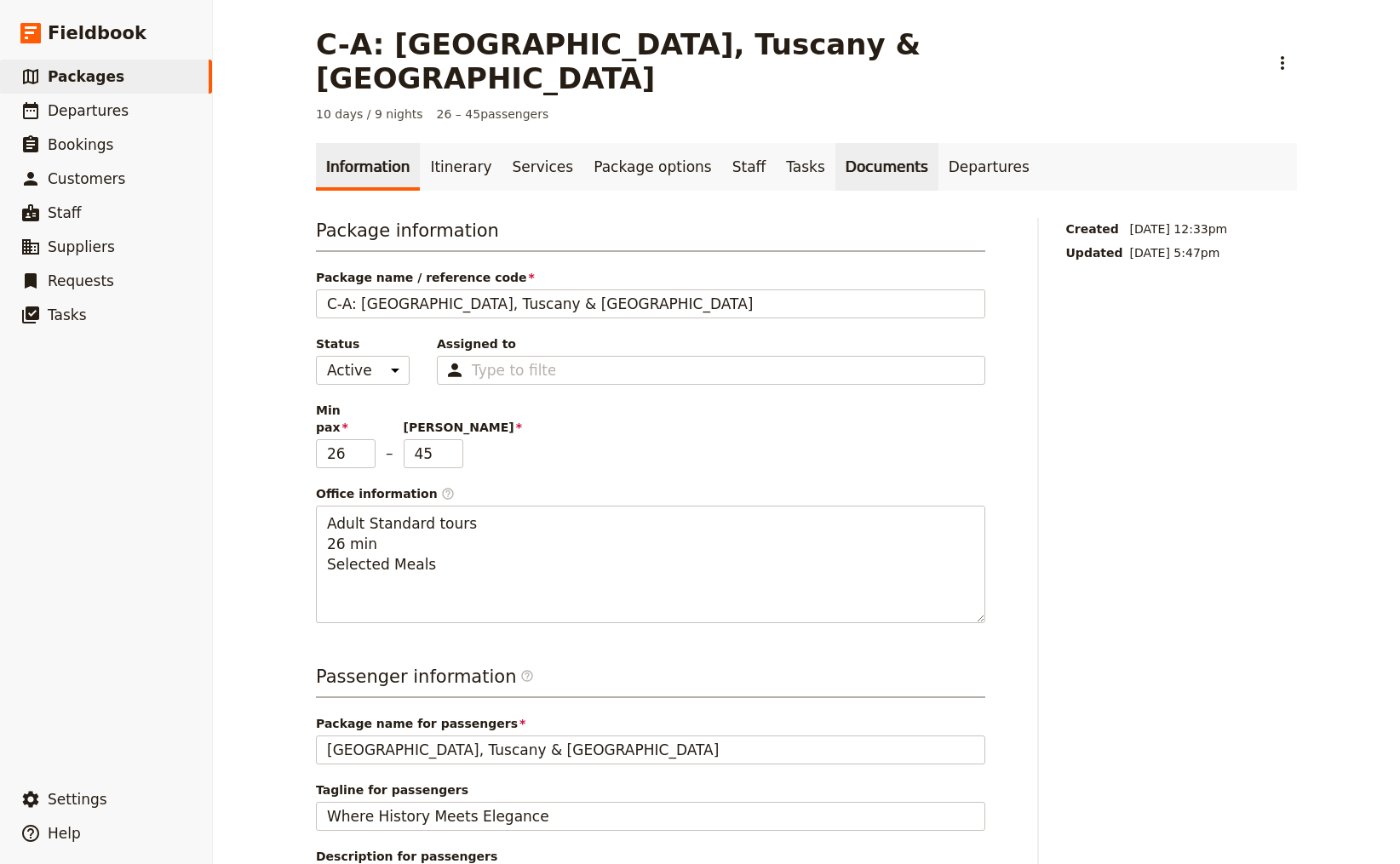
click at [840, 143] on link "Documents" at bounding box center [887, 166] width 103 height 47
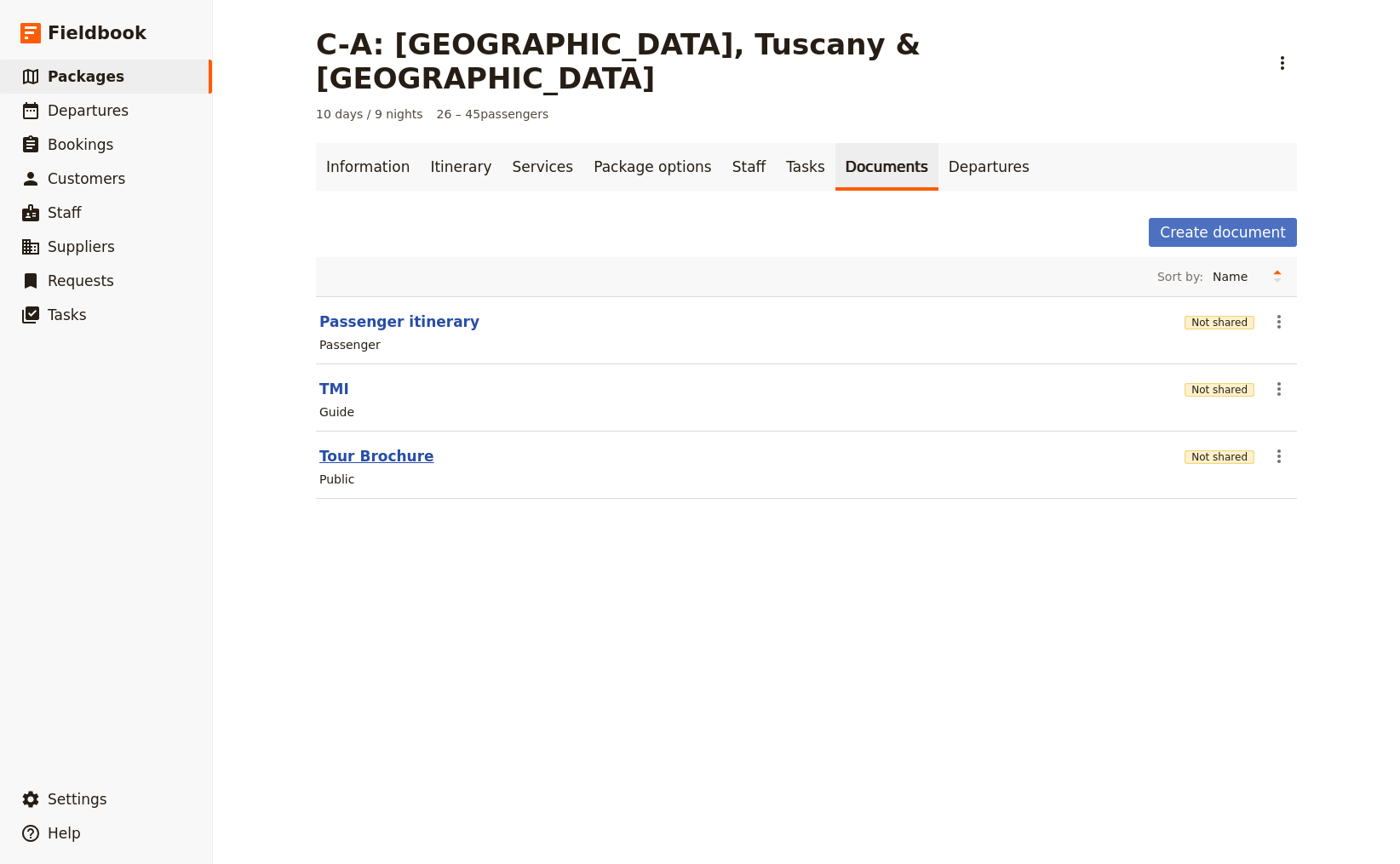
click at [378, 446] on button "Tour Brochure" at bounding box center [377, 457] width 115 height 20
select select "DEFAULT"
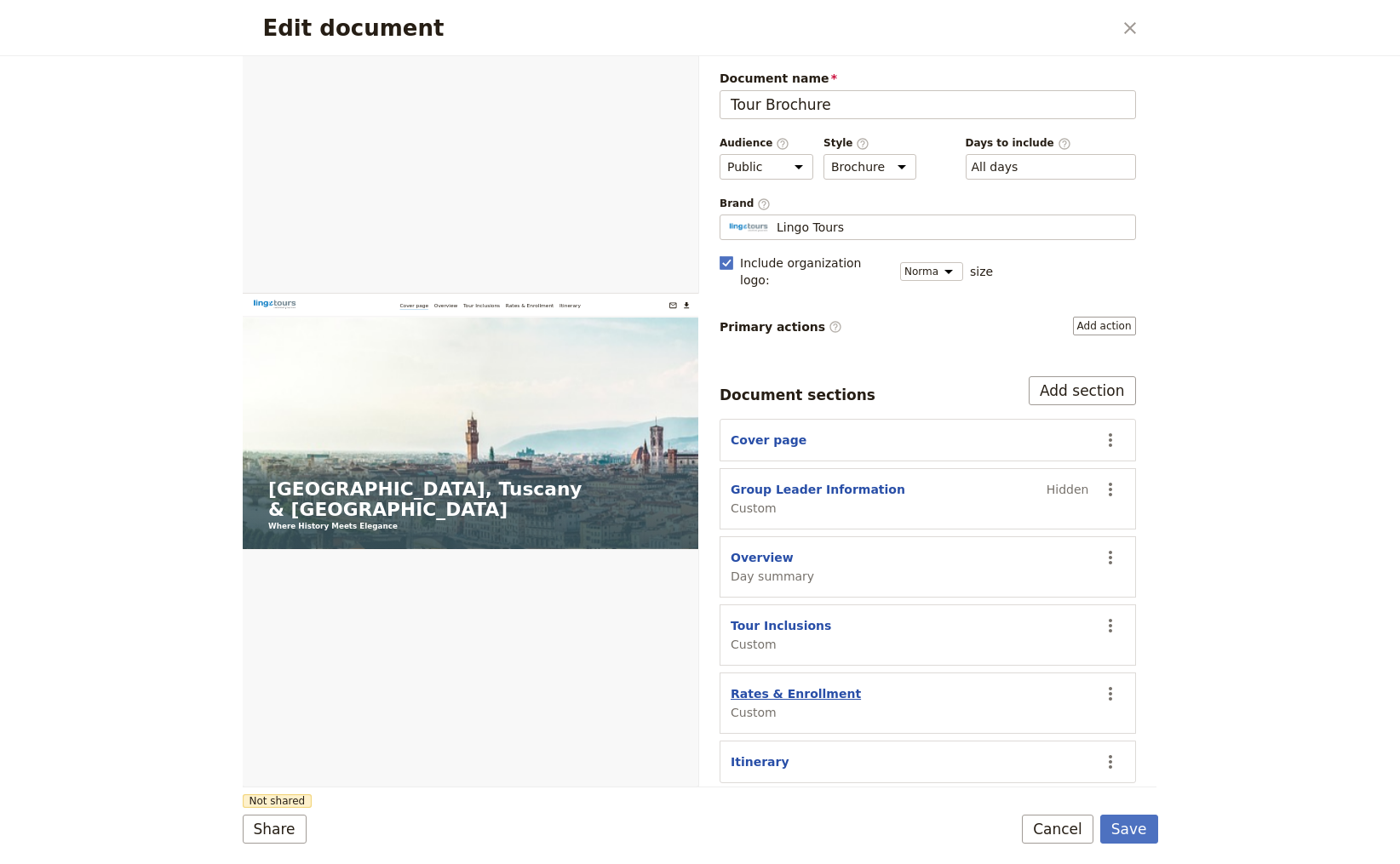
click at [810, 686] on button "Rates & Enrollment" at bounding box center [796, 694] width 130 height 17
select select "CUSTOM"
select select "default"
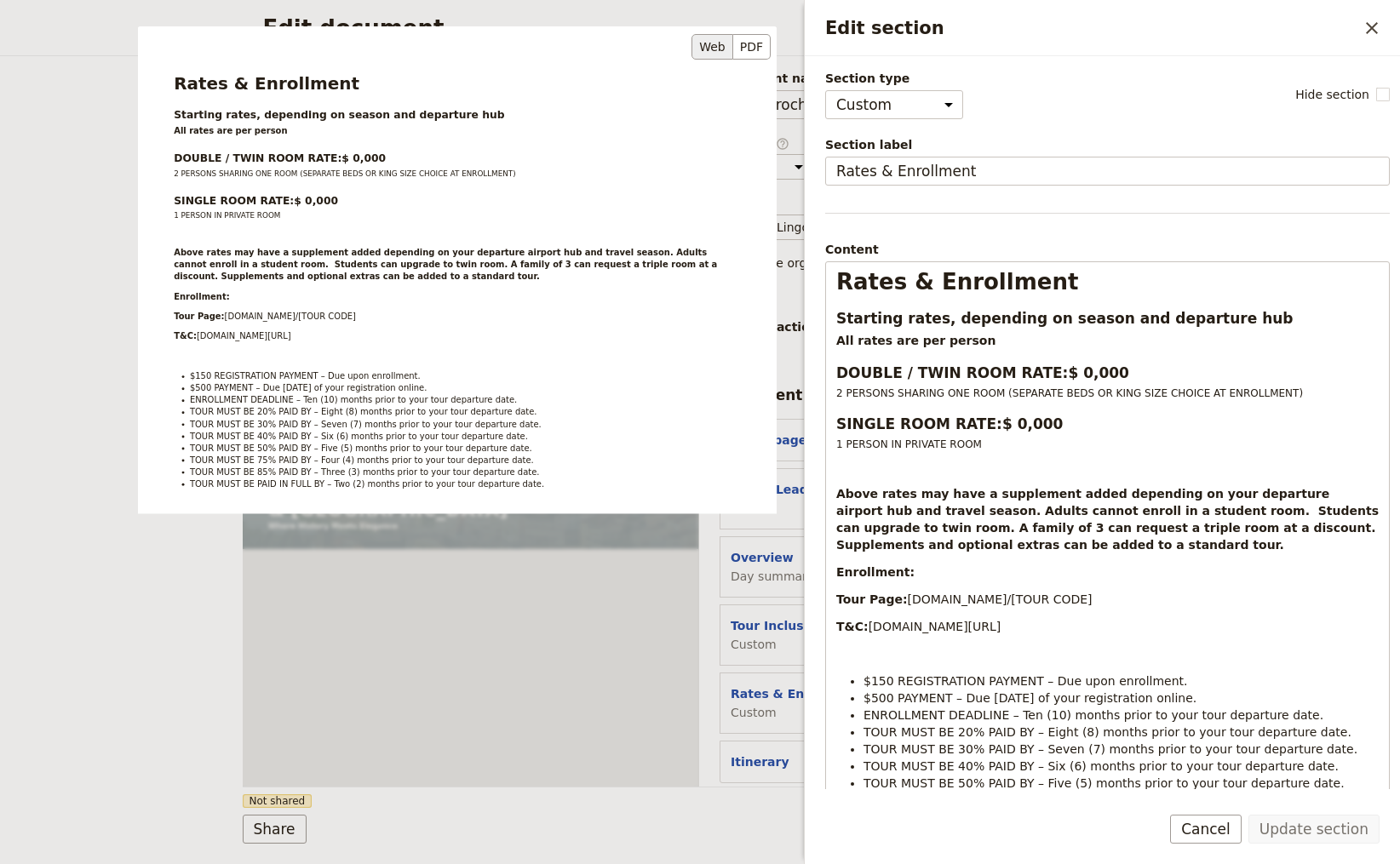
click at [339, 154] on div "Rates & Enrollment Starting rates, depending on season and departure hub All ra…" at bounding box center [458, 345] width 639 height 638
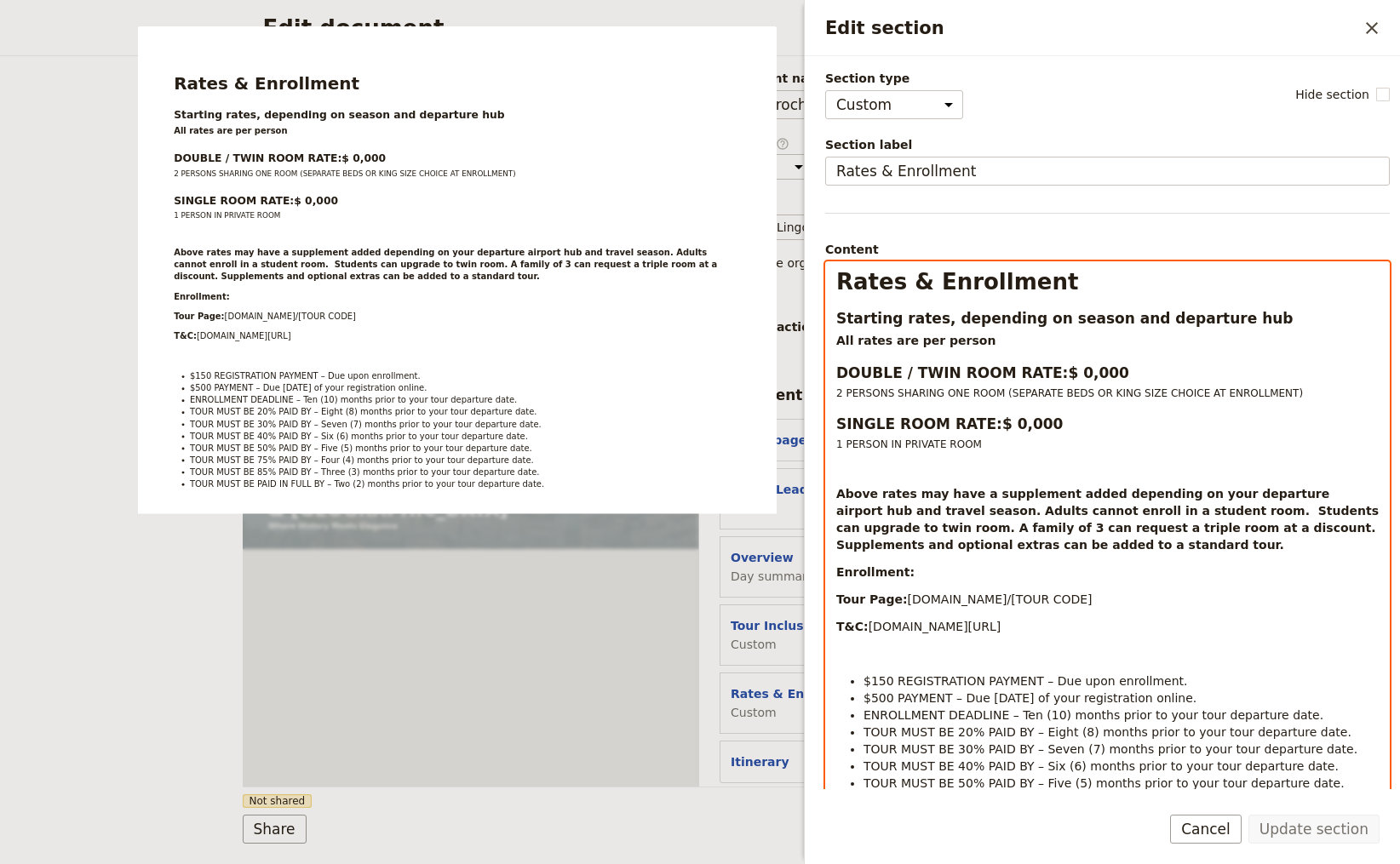
select select "h3"
click at [1069, 371] on span "$ 0,000" at bounding box center [1099, 373] width 61 height 17
click at [1069, 370] on span "$ 4,000" at bounding box center [1099, 373] width 61 height 17
drag, startPoint x: 1093, startPoint y: 371, endPoint x: 1077, endPoint y: 370, distance: 16.0
click at [1077, 370] on h3 "DOUBLE / TWIN ROOM RATE: $ 4,300" at bounding box center [1108, 373] width 542 height 20
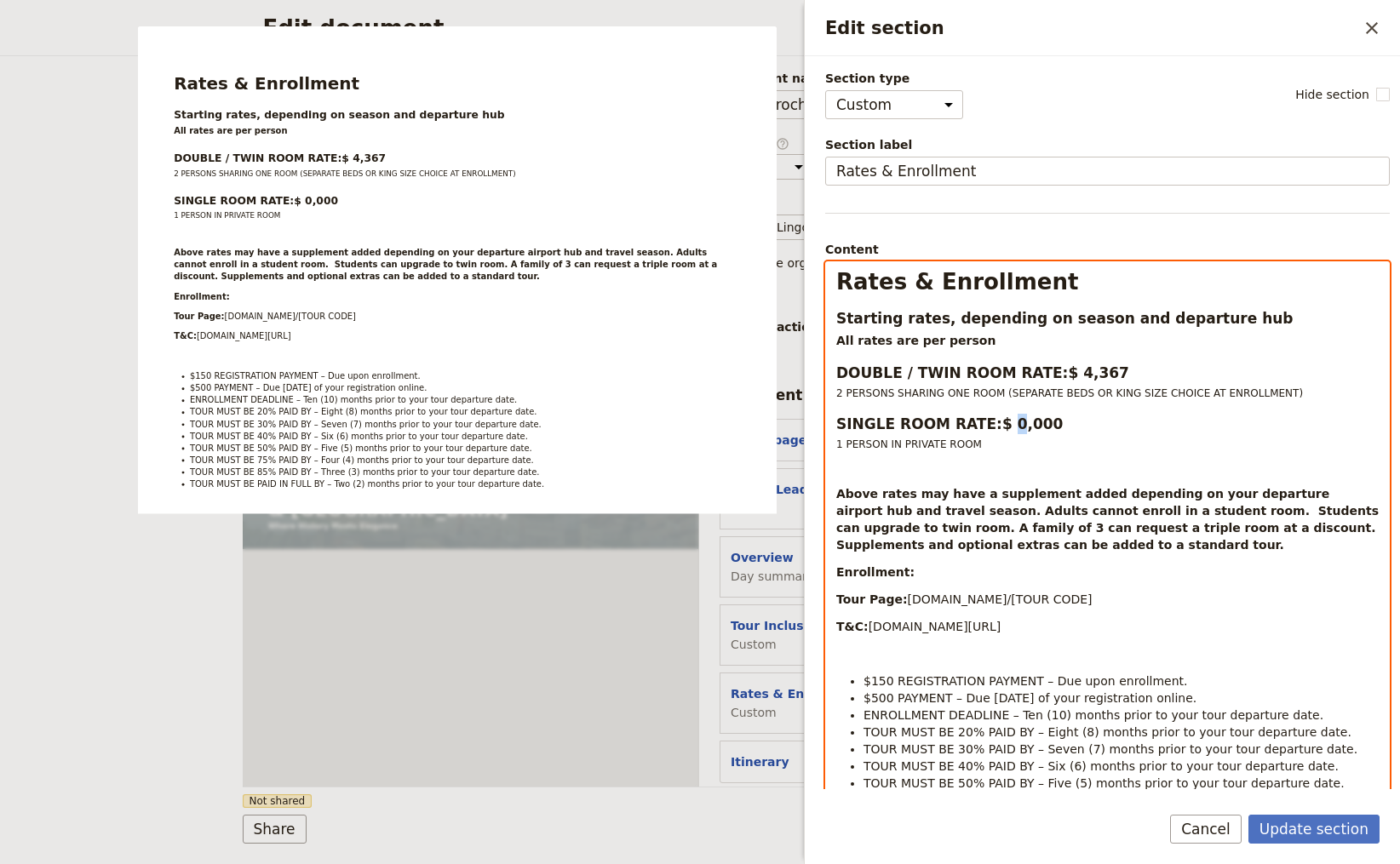
drag, startPoint x: 1001, startPoint y: 425, endPoint x: 992, endPoint y: 424, distance: 9.1
click at [1003, 424] on span "$ 0,000" at bounding box center [1033, 424] width 61 height 17
drag, startPoint x: 1028, startPoint y: 425, endPoint x: 1006, endPoint y: 422, distance: 22.2
click at [1006, 422] on span "$ 4,000" at bounding box center [1033, 424] width 61 height 17
select select "paragraph"
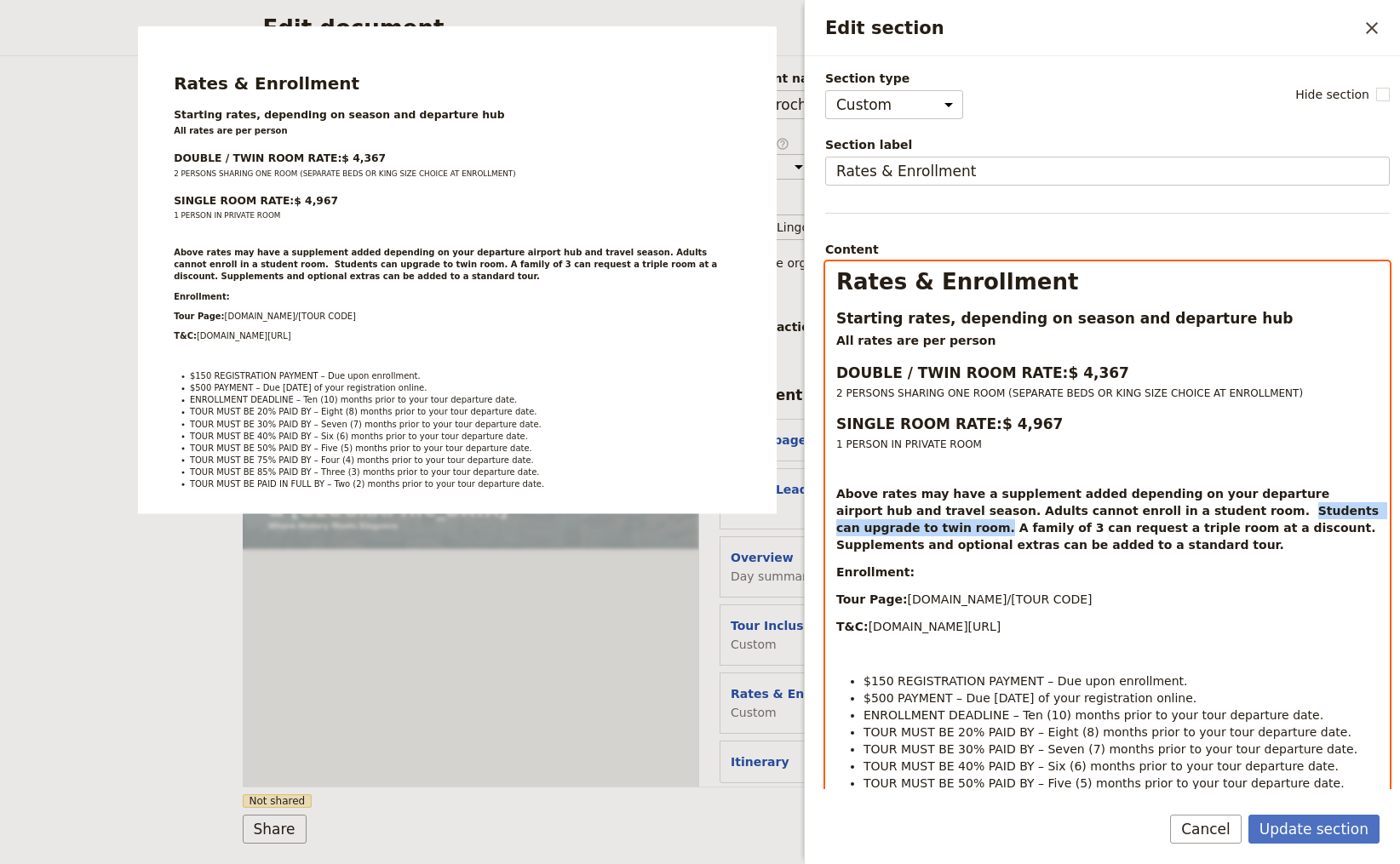
drag, startPoint x: 1145, startPoint y: 510, endPoint x: 1343, endPoint y: 511, distance: 198.0
click at [1343, 511] on strong "Above rates may have a supplement added depending on your departure airport hub…" at bounding box center [1109, 520] width 547 height 65
drag, startPoint x: 917, startPoint y: 511, endPoint x: 1344, endPoint y: 511, distance: 427.0
click at [1344, 511] on strong "Above rates may have a supplement added depending on your departure airport hub…" at bounding box center [1109, 520] width 547 height 65
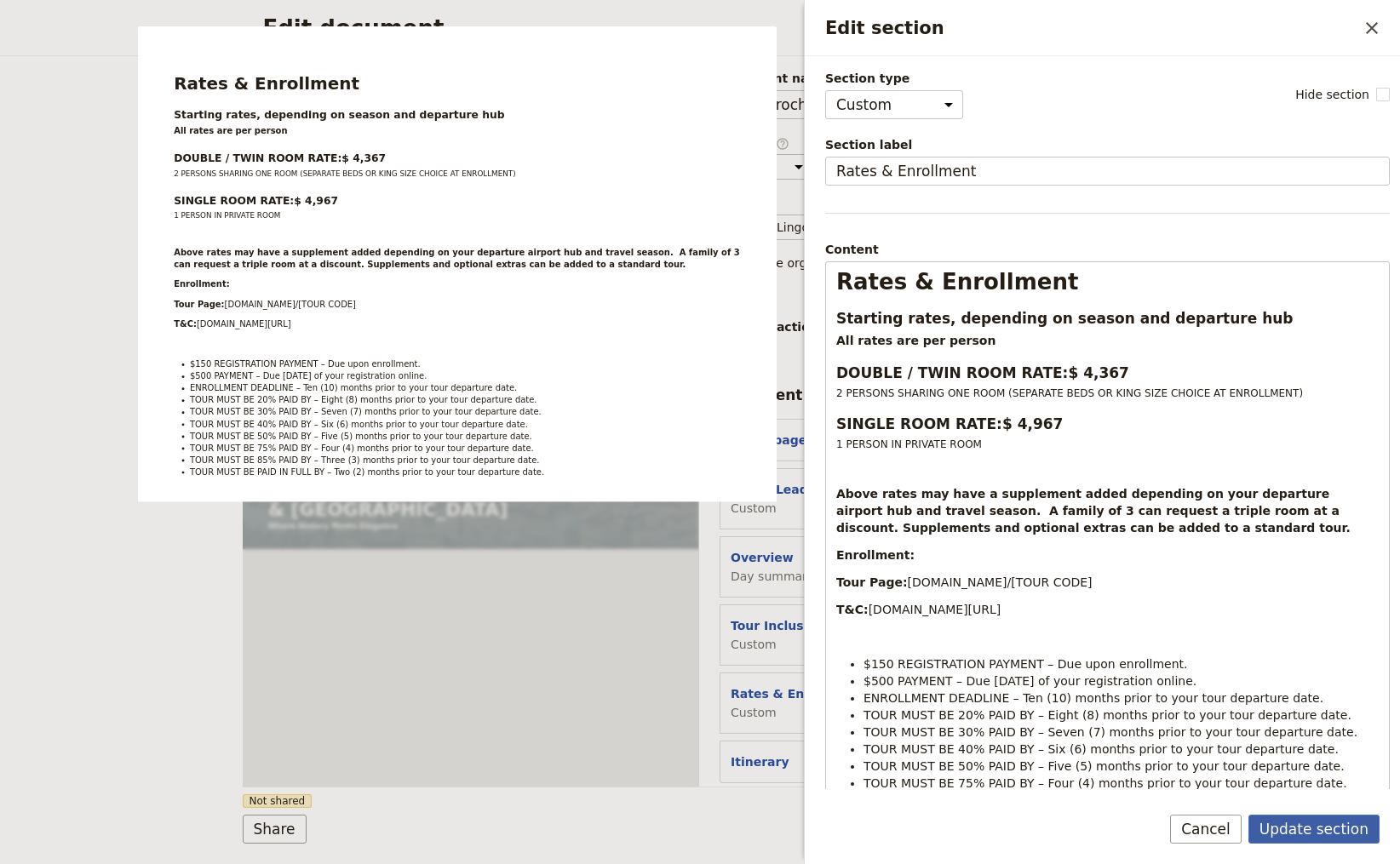
click at [1326, 832] on button "Update section" at bounding box center [1314, 829] width 131 height 29
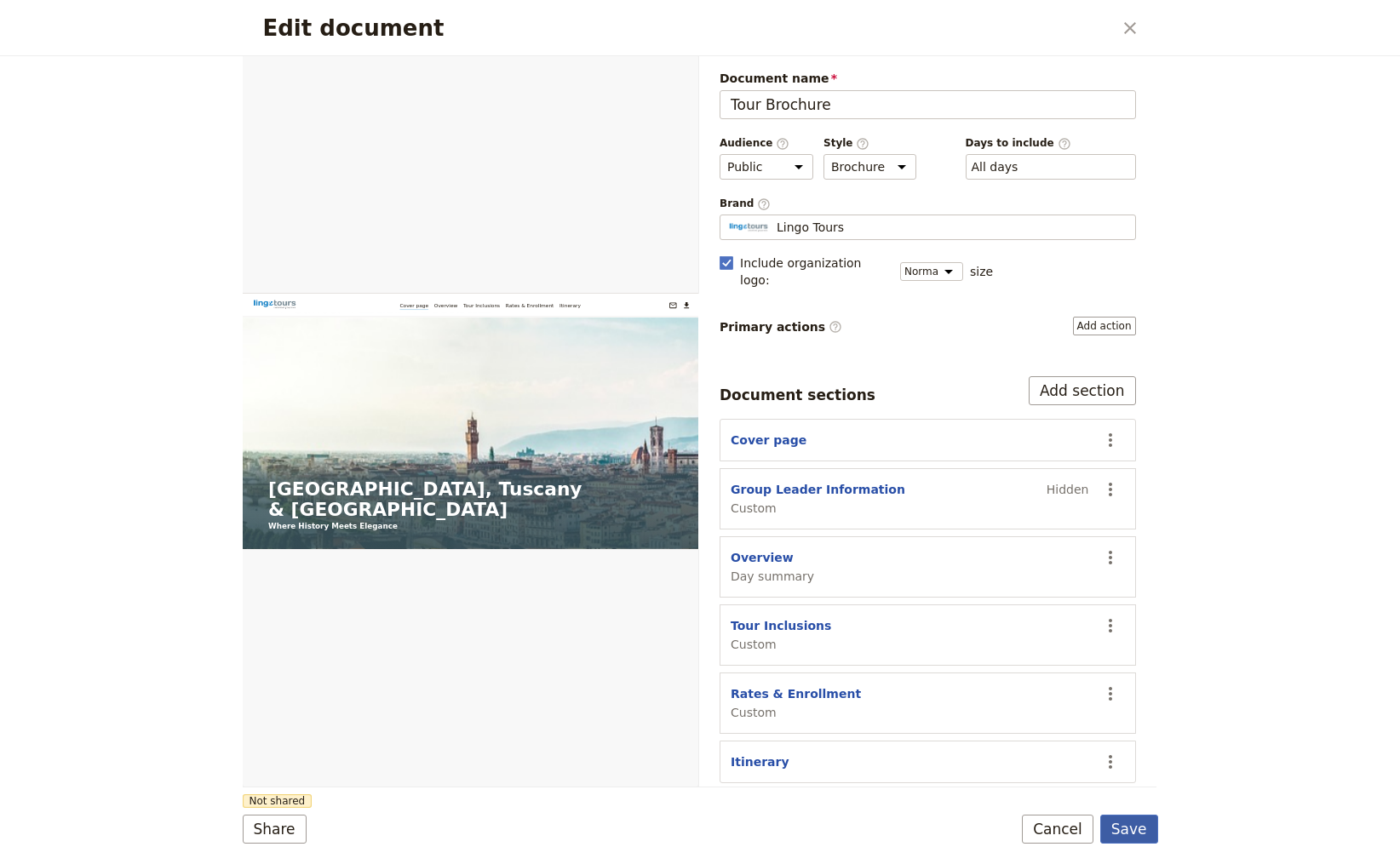
click at [1140, 831] on button "Save" at bounding box center [1129, 829] width 58 height 29
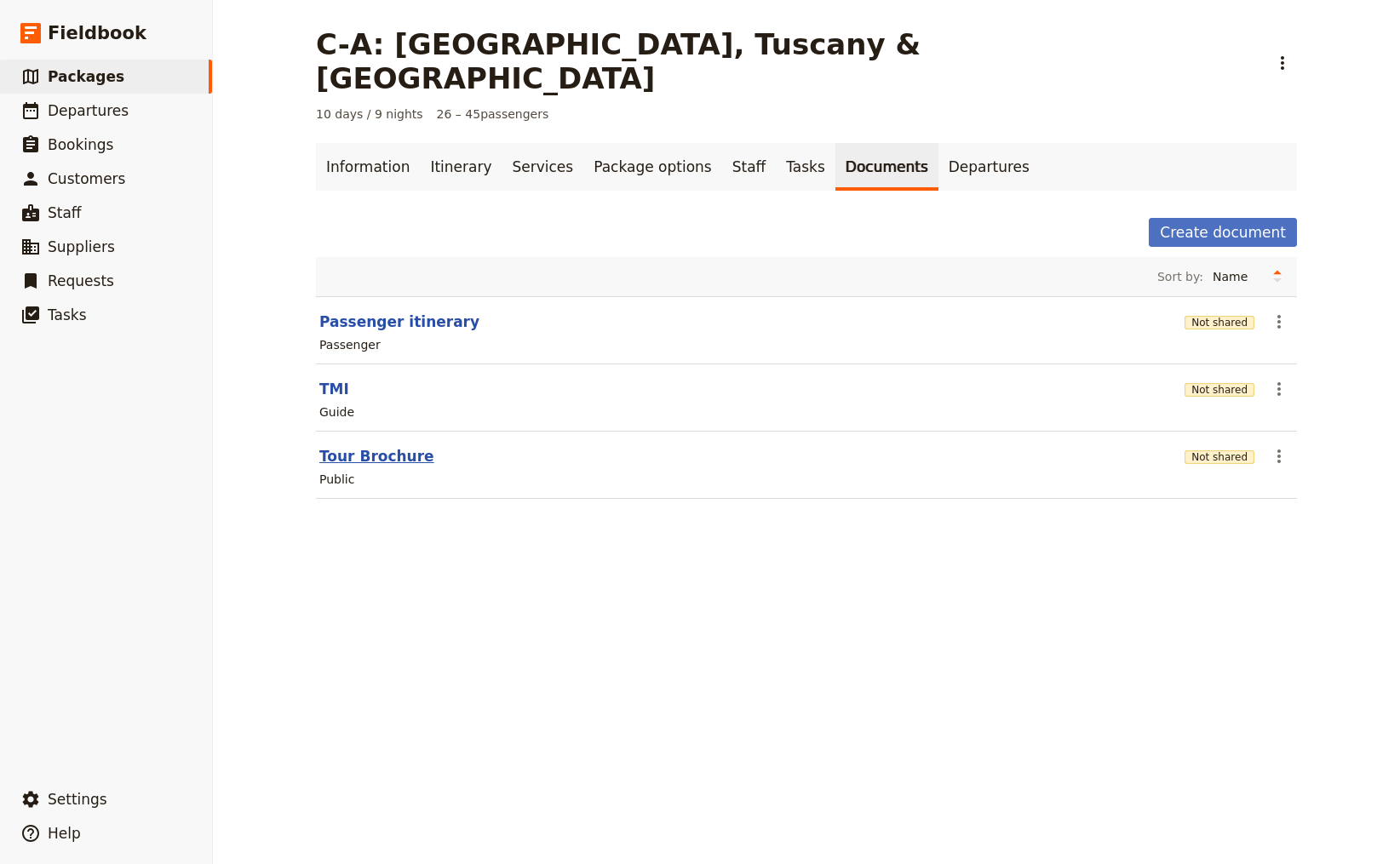
click at [387, 446] on button "Tour Brochure" at bounding box center [377, 457] width 115 height 20
select select "DEFAULT"
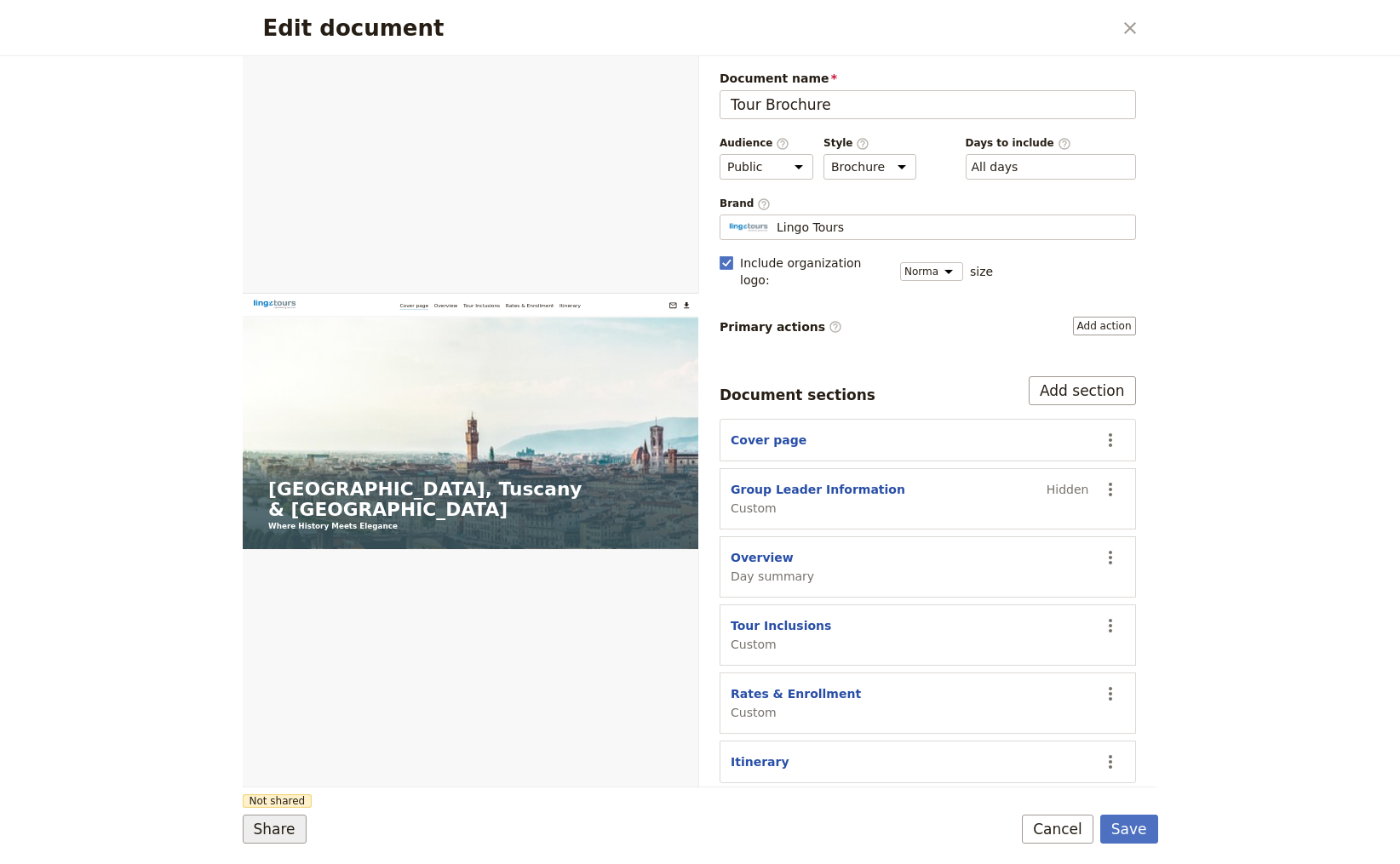
click at [284, 831] on button "Share" at bounding box center [274, 829] width 64 height 29
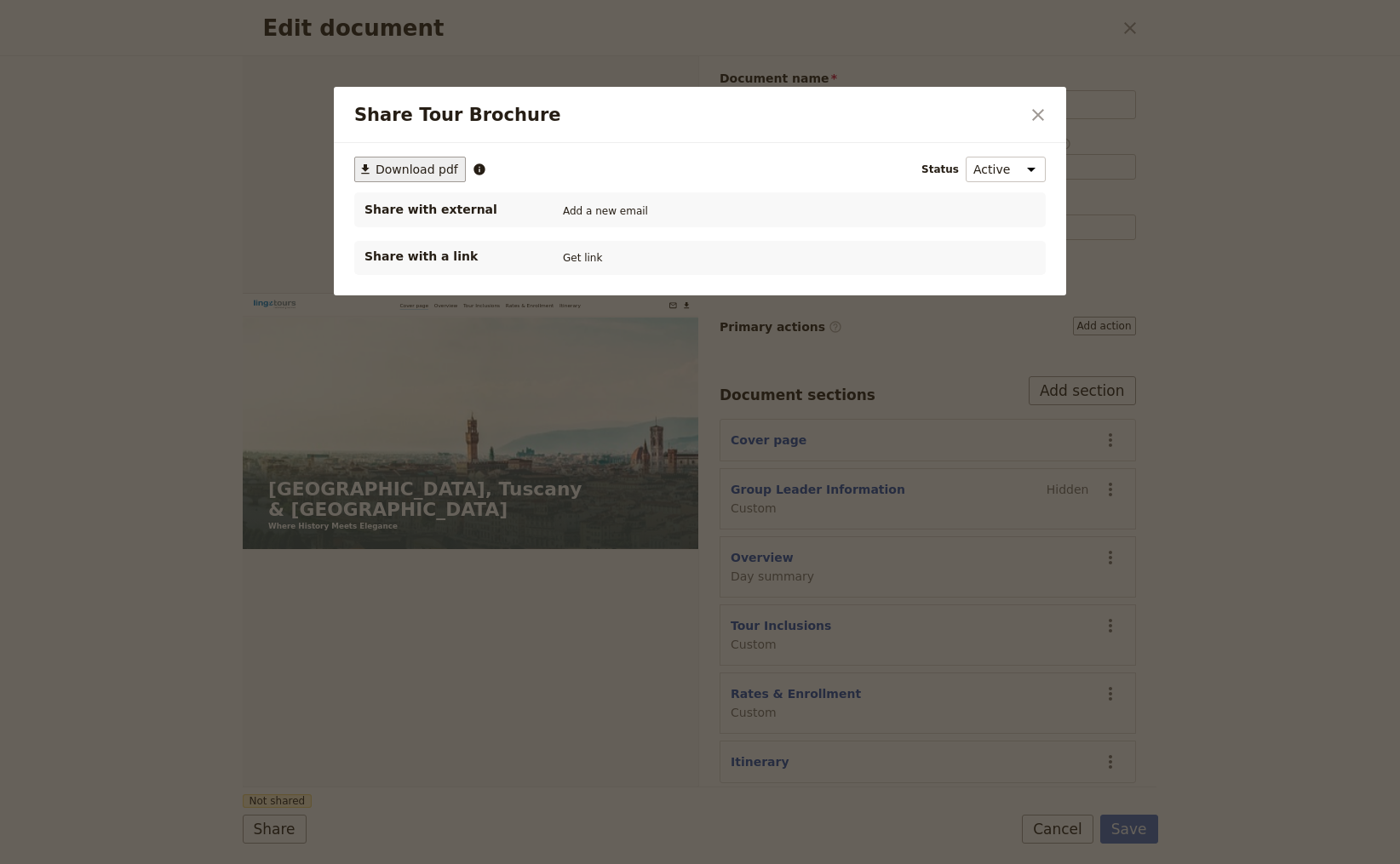
click at [401, 169] on span "Download pdf" at bounding box center [417, 169] width 83 height 17
click at [1036, 115] on icon "Close dialog" at bounding box center [1038, 115] width 20 height 20
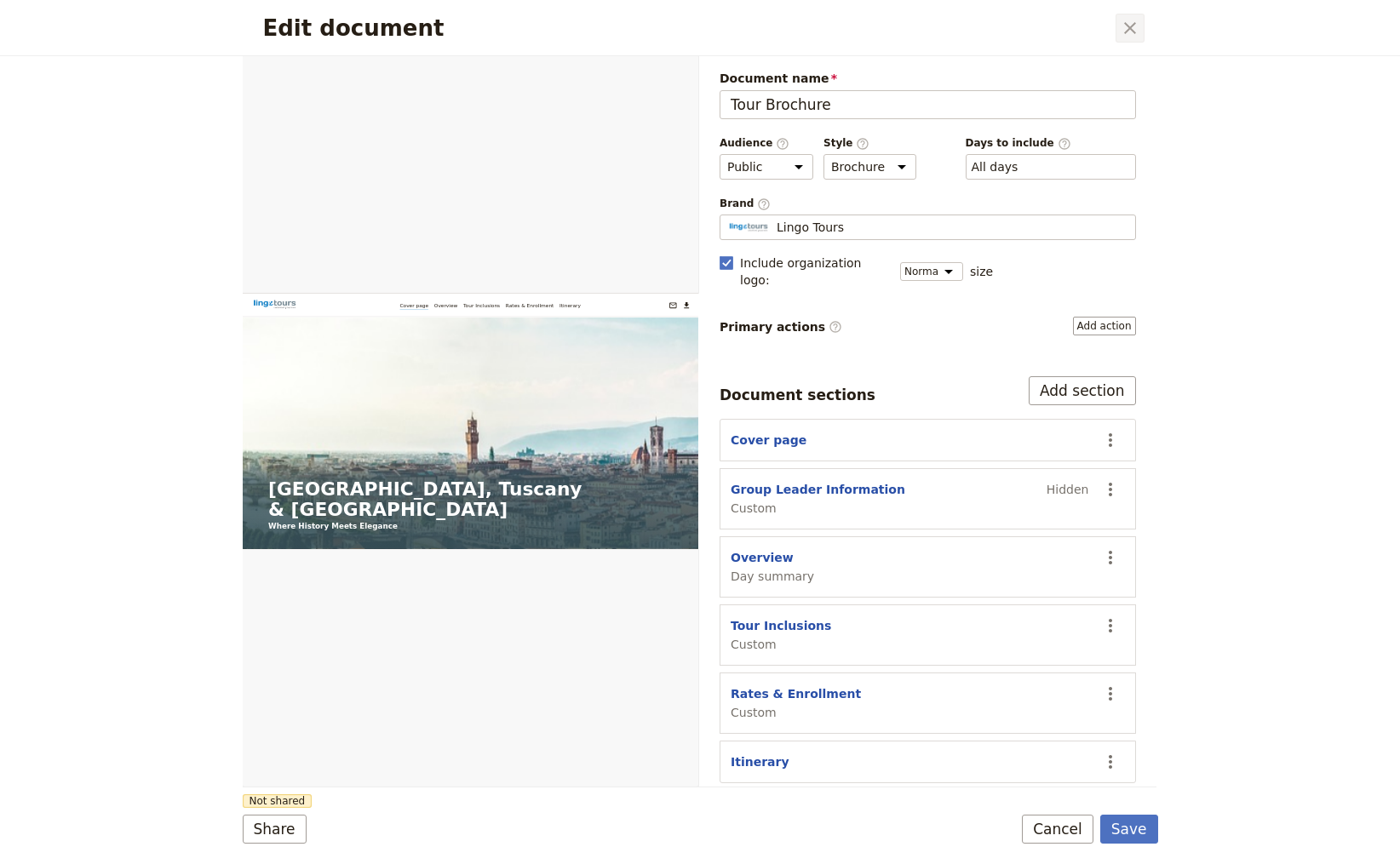
click at [1129, 25] on icon "Close dialog" at bounding box center [1131, 28] width 20 height 20
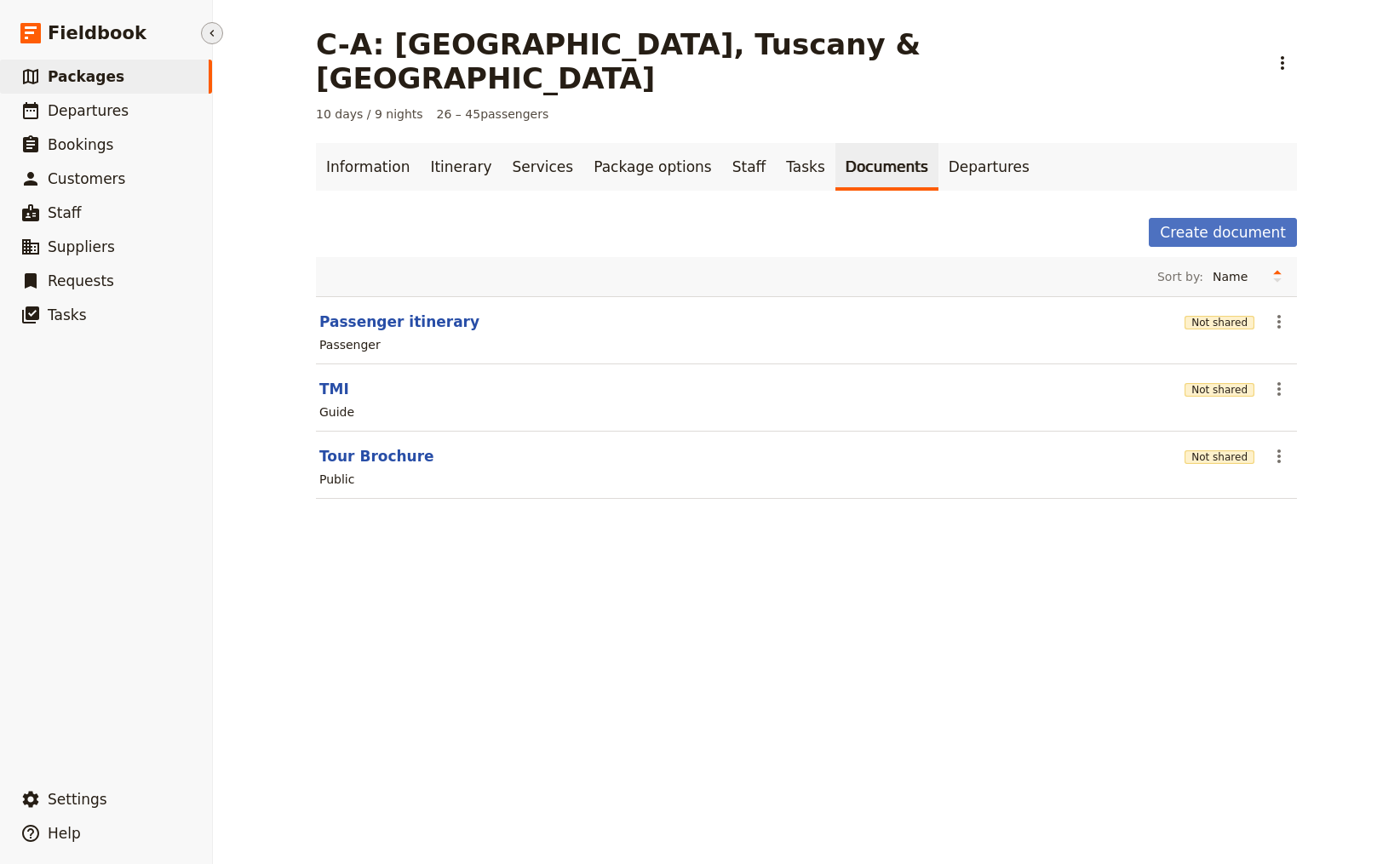
click at [100, 75] on span "Packages" at bounding box center [85, 76] width 77 height 17
select select "CREATED_AT"
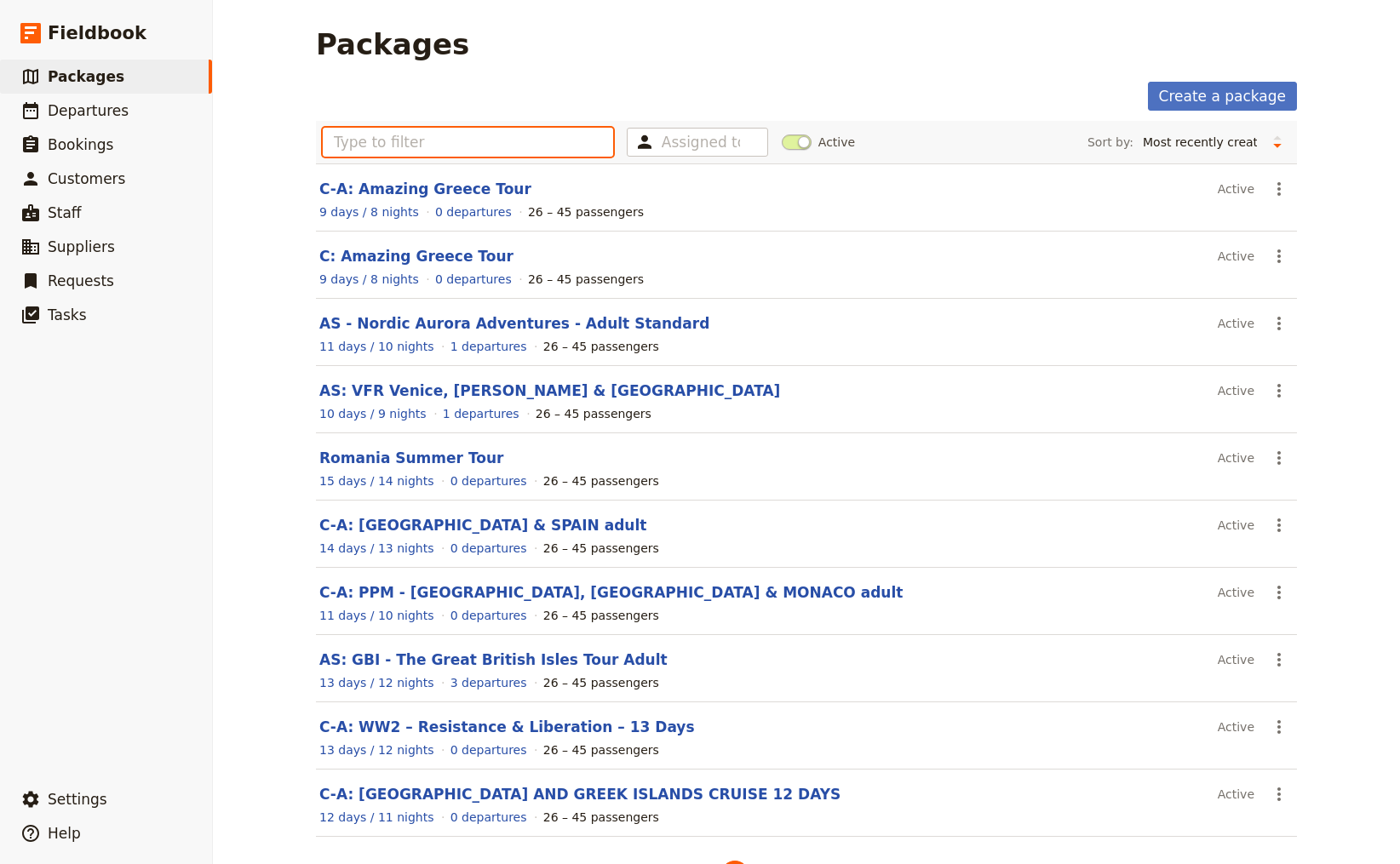
click at [426, 146] on input "text" at bounding box center [468, 142] width 291 height 29
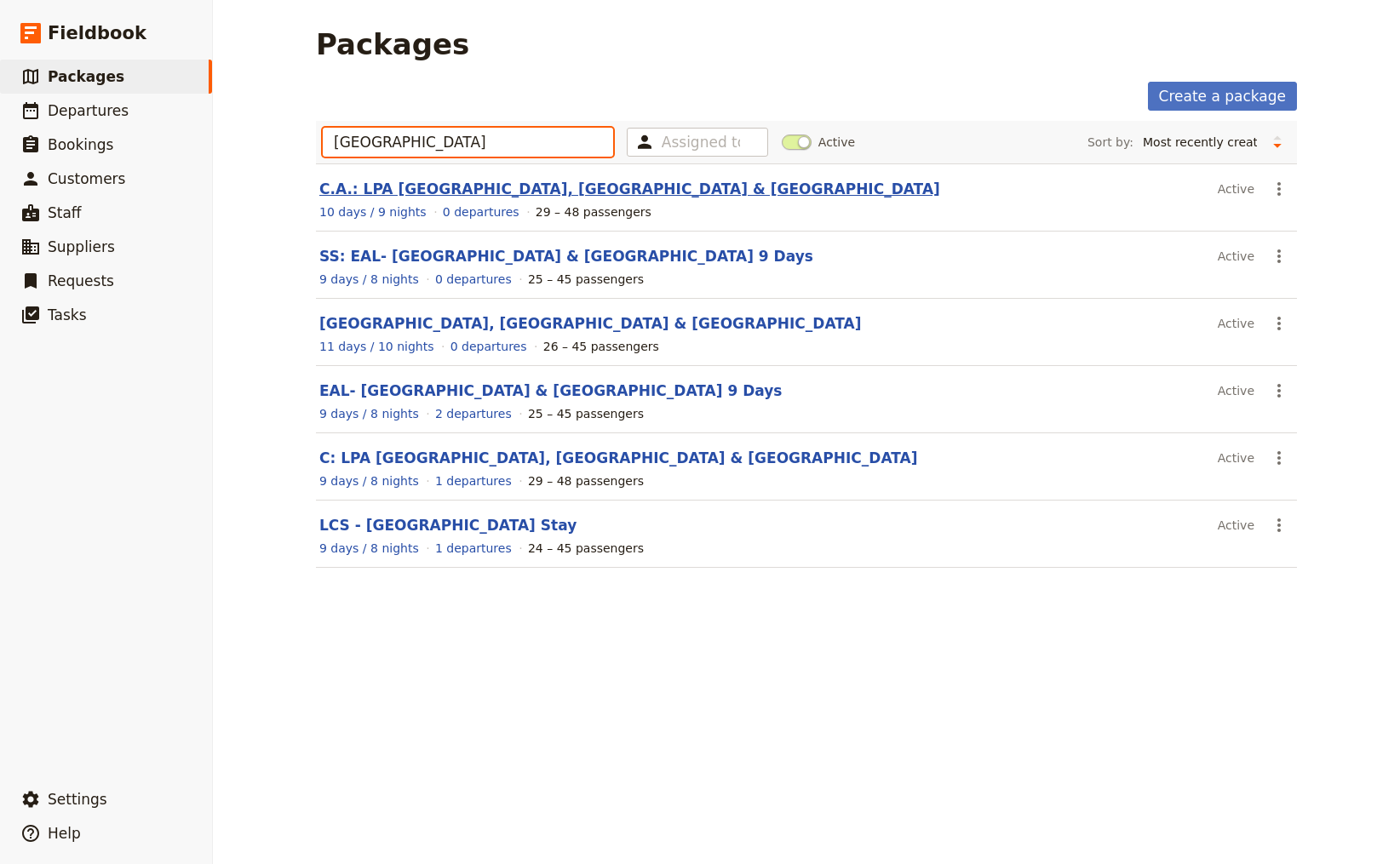
type input "[GEOGRAPHIC_DATA]"
click at [466, 185] on link "C.A.: LPA [GEOGRAPHIC_DATA], [GEOGRAPHIC_DATA] & [GEOGRAPHIC_DATA]" at bounding box center [629, 189] width 621 height 17
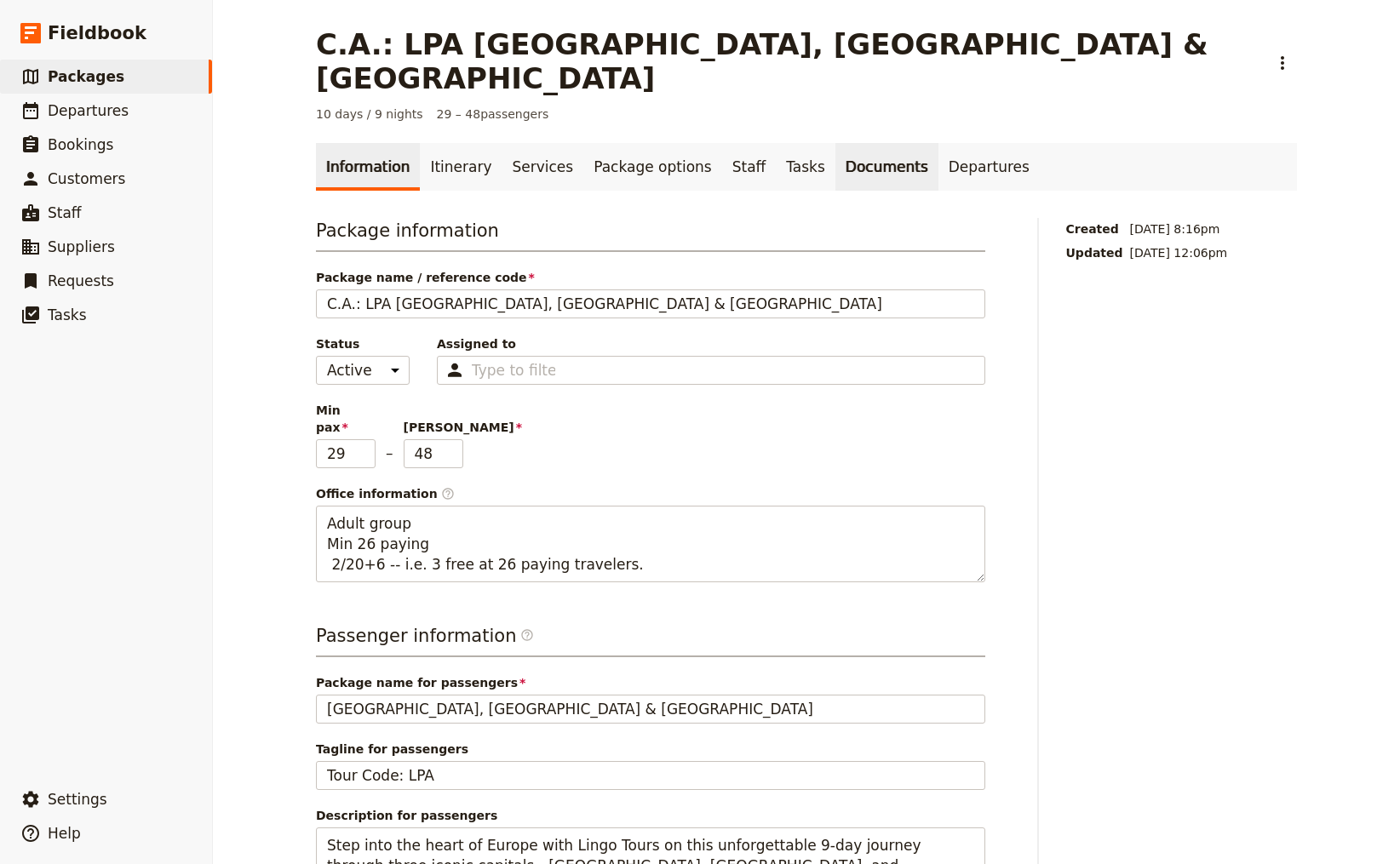
click at [836, 143] on link "Documents" at bounding box center [887, 166] width 103 height 47
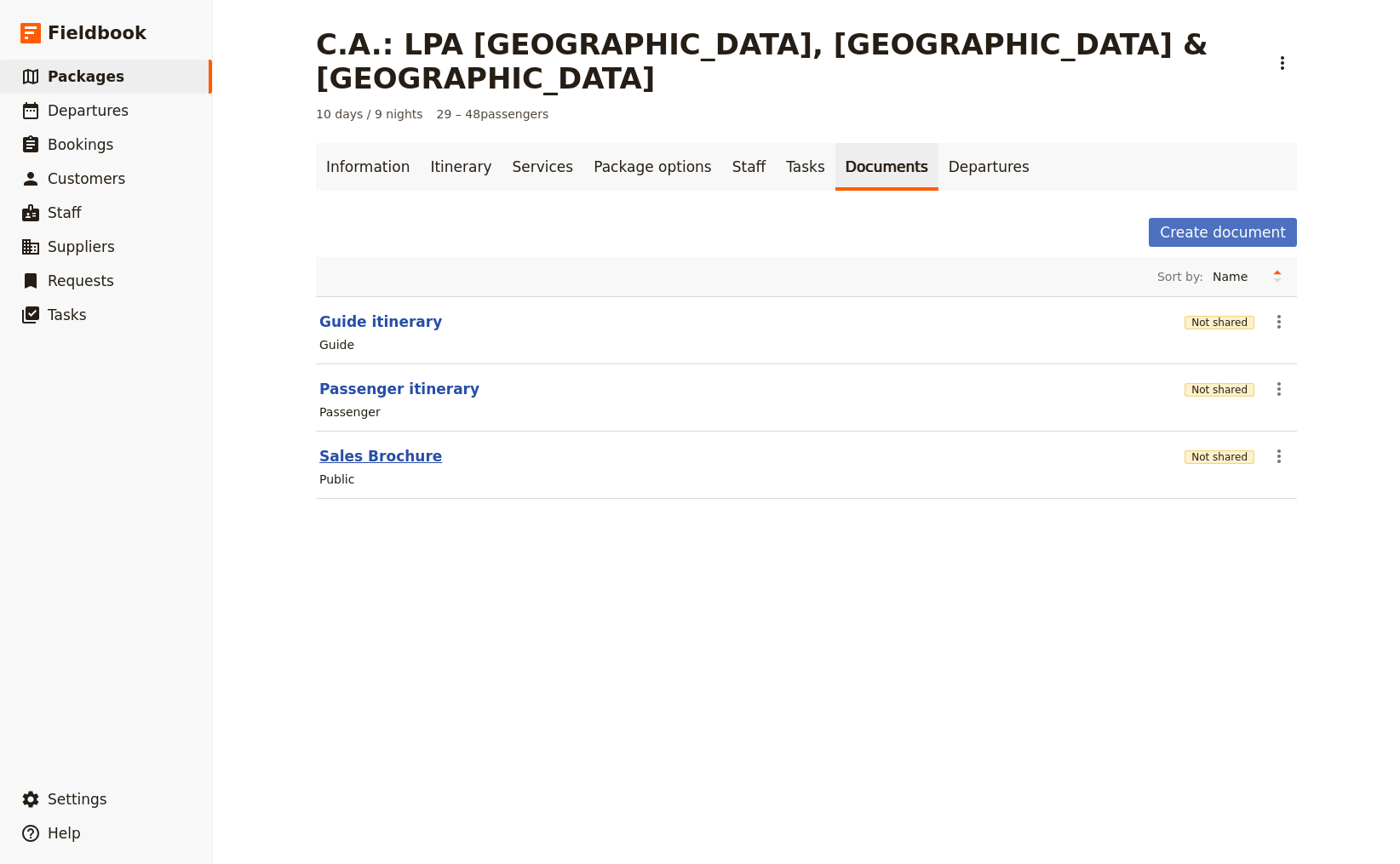
click at [391, 446] on button "Sales Brochure" at bounding box center [381, 457] width 123 height 20
select select "DEFAULT"
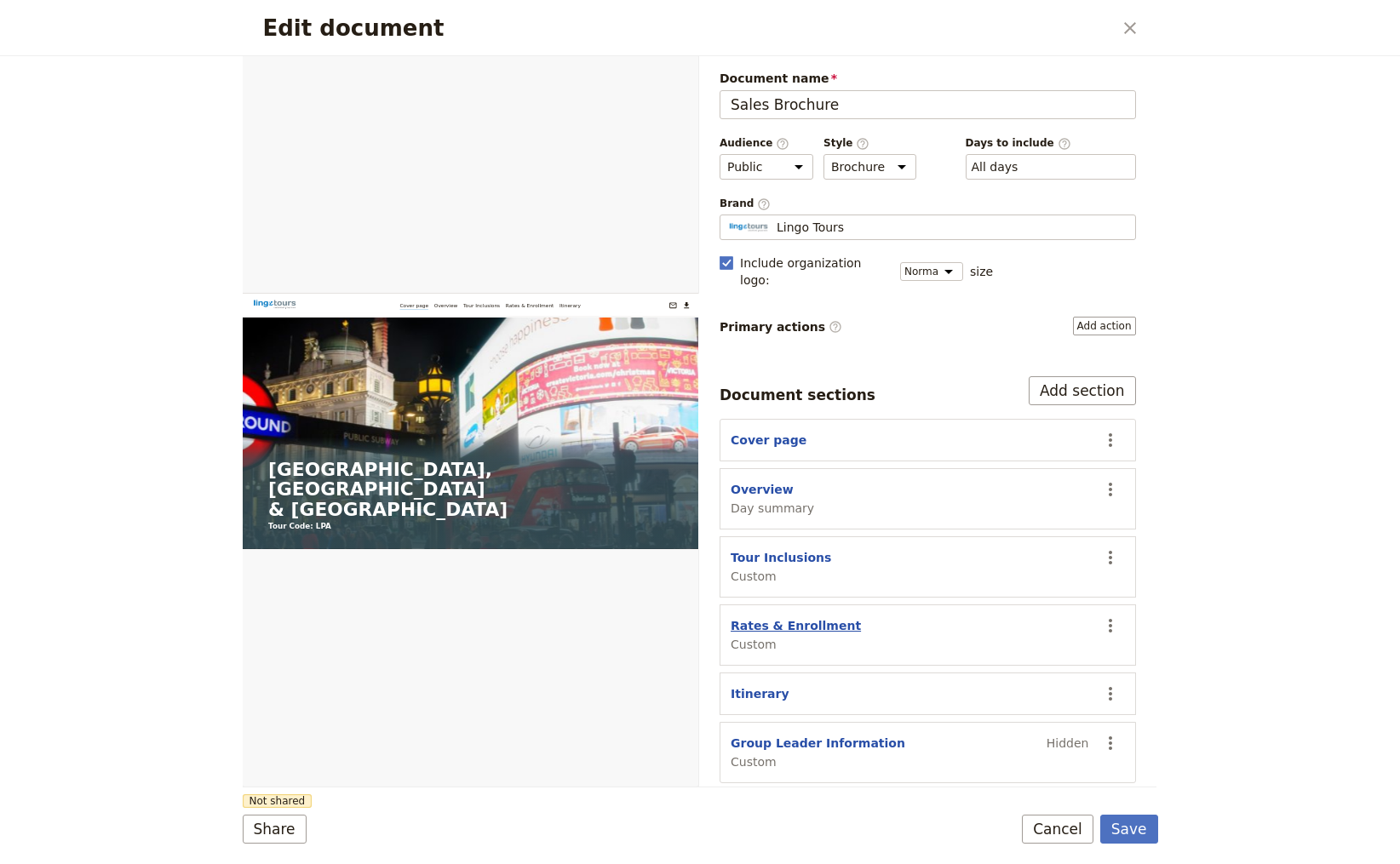
click at [779, 617] on button "Rates & Enrollment" at bounding box center [796, 625] width 130 height 17
select select "CUSTOM"
select select "default"
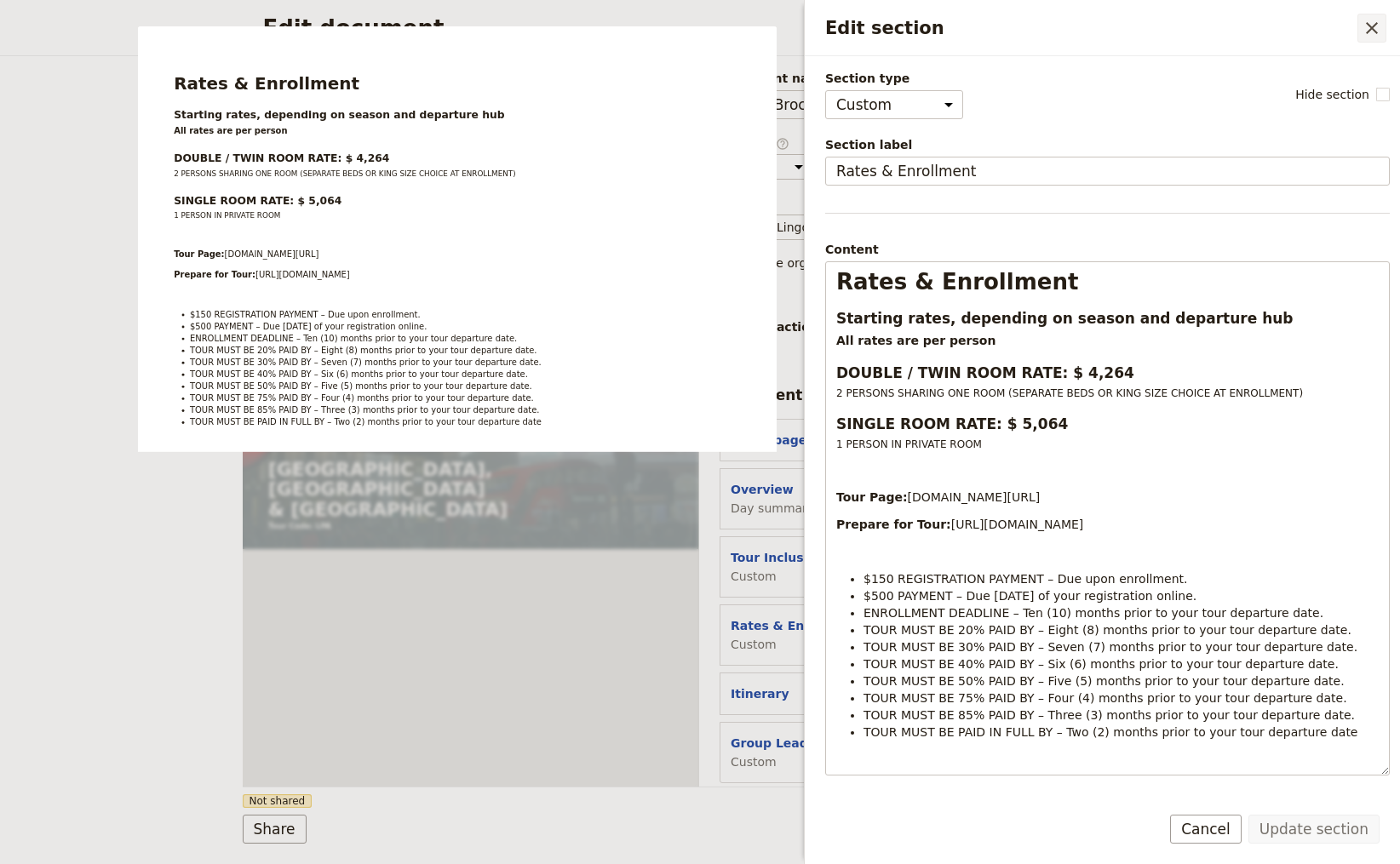
click at [1373, 29] on icon "Close drawer" at bounding box center [1372, 28] width 12 height 12
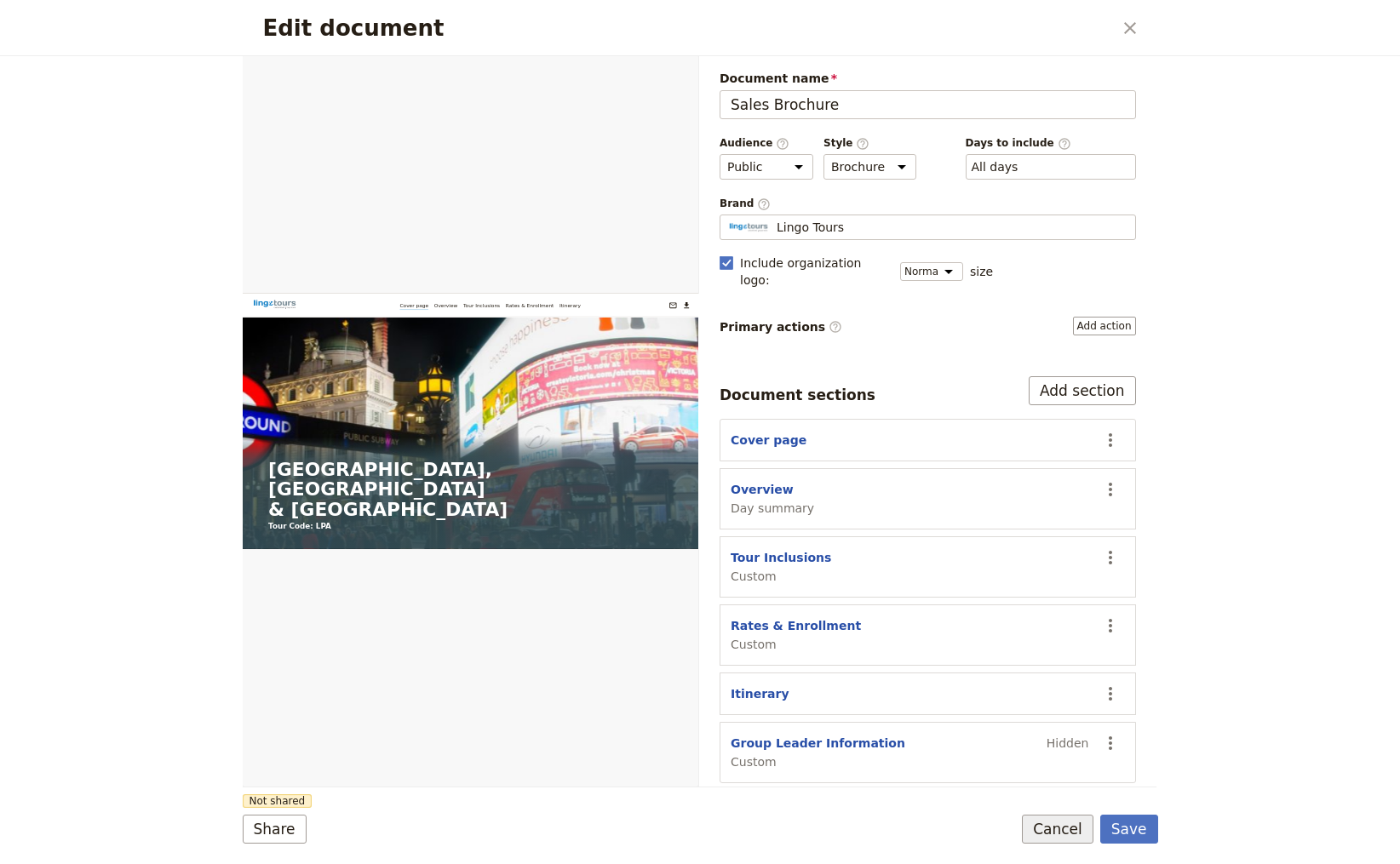
click at [1062, 825] on button "Cancel" at bounding box center [1057, 829] width 71 height 29
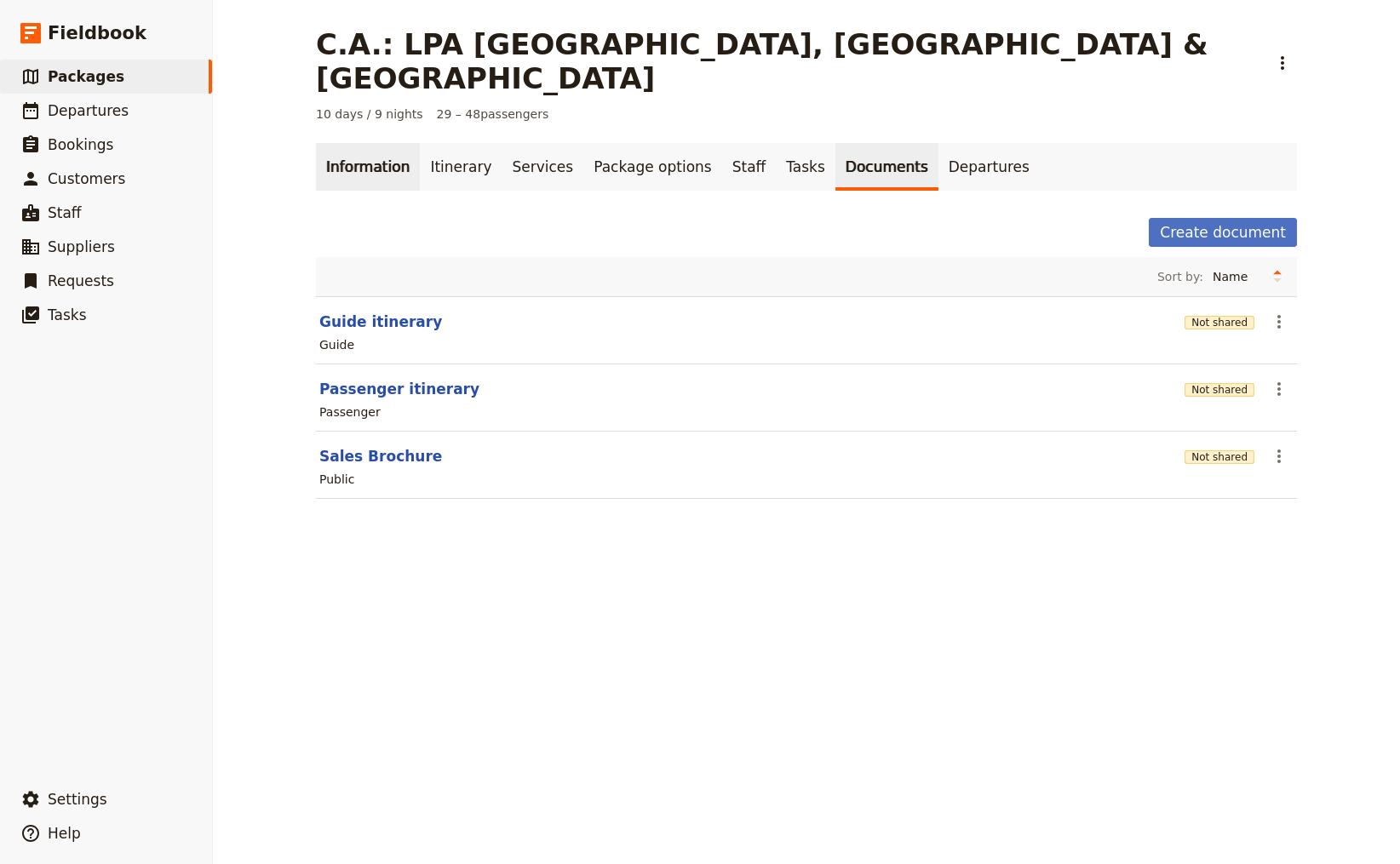
click at [353, 143] on link "Information" at bounding box center [368, 166] width 104 height 47
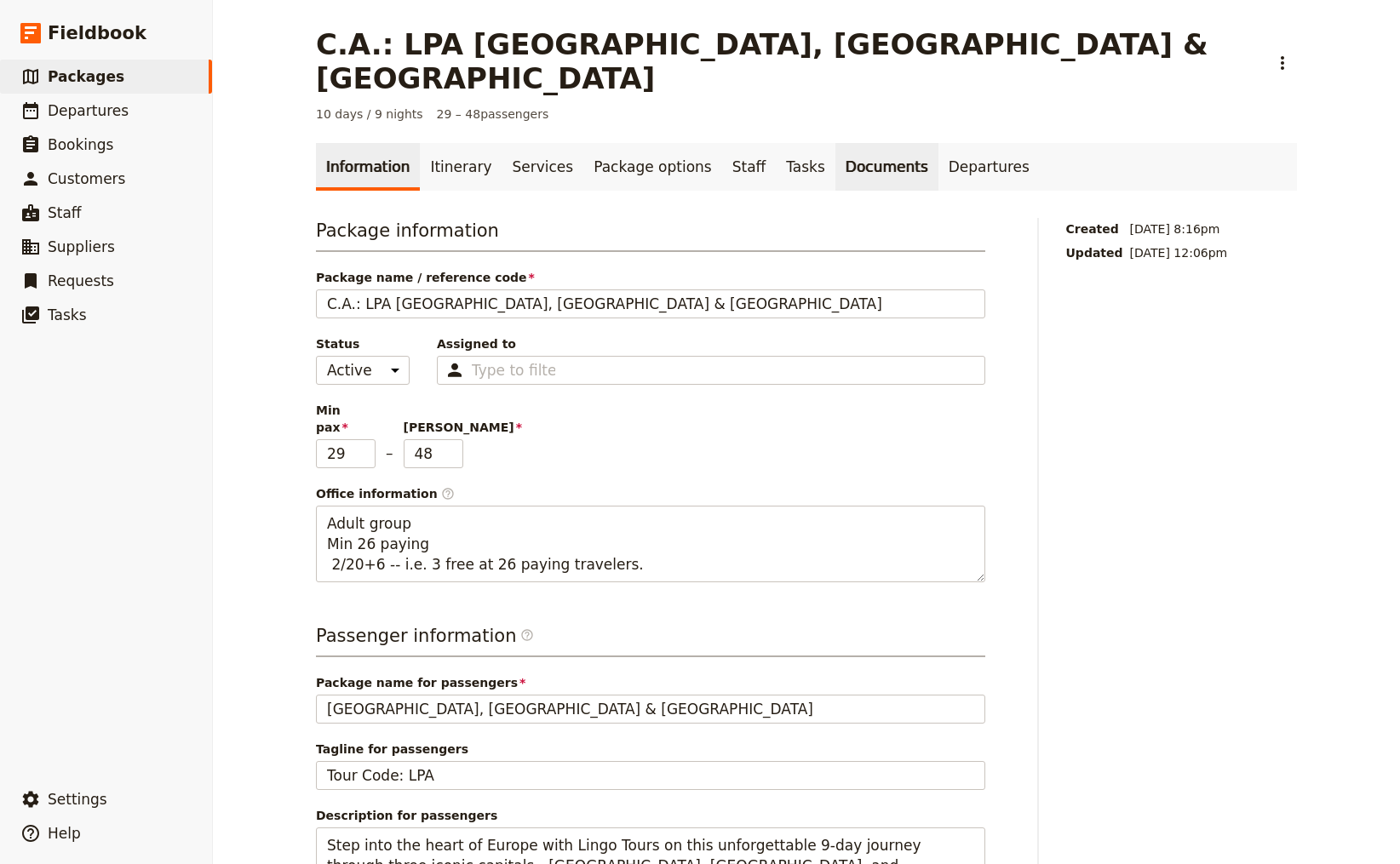
click at [836, 143] on link "Documents" at bounding box center [887, 166] width 103 height 47
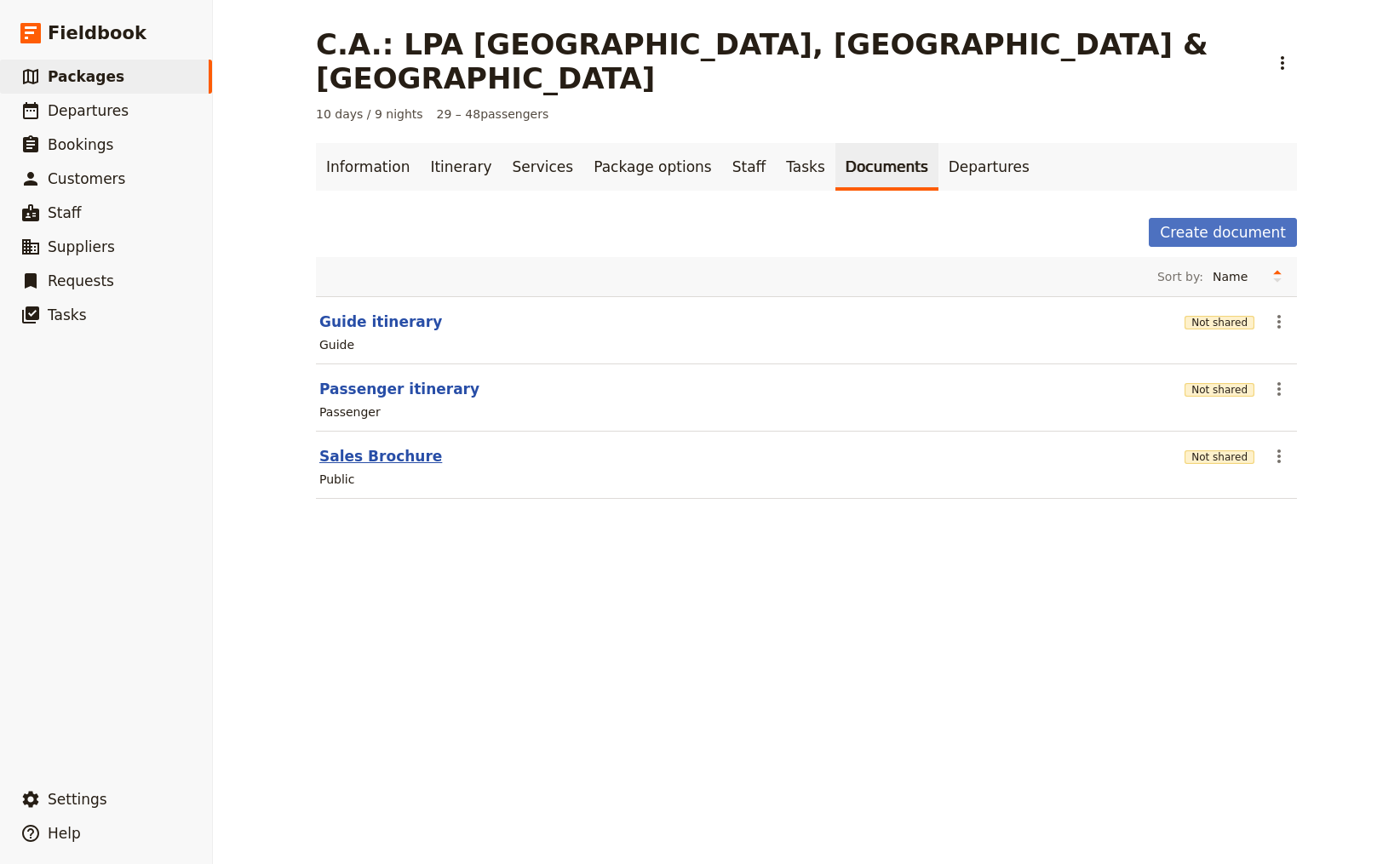
click at [364, 446] on button "Sales Brochure" at bounding box center [381, 457] width 123 height 20
select select "DEFAULT"
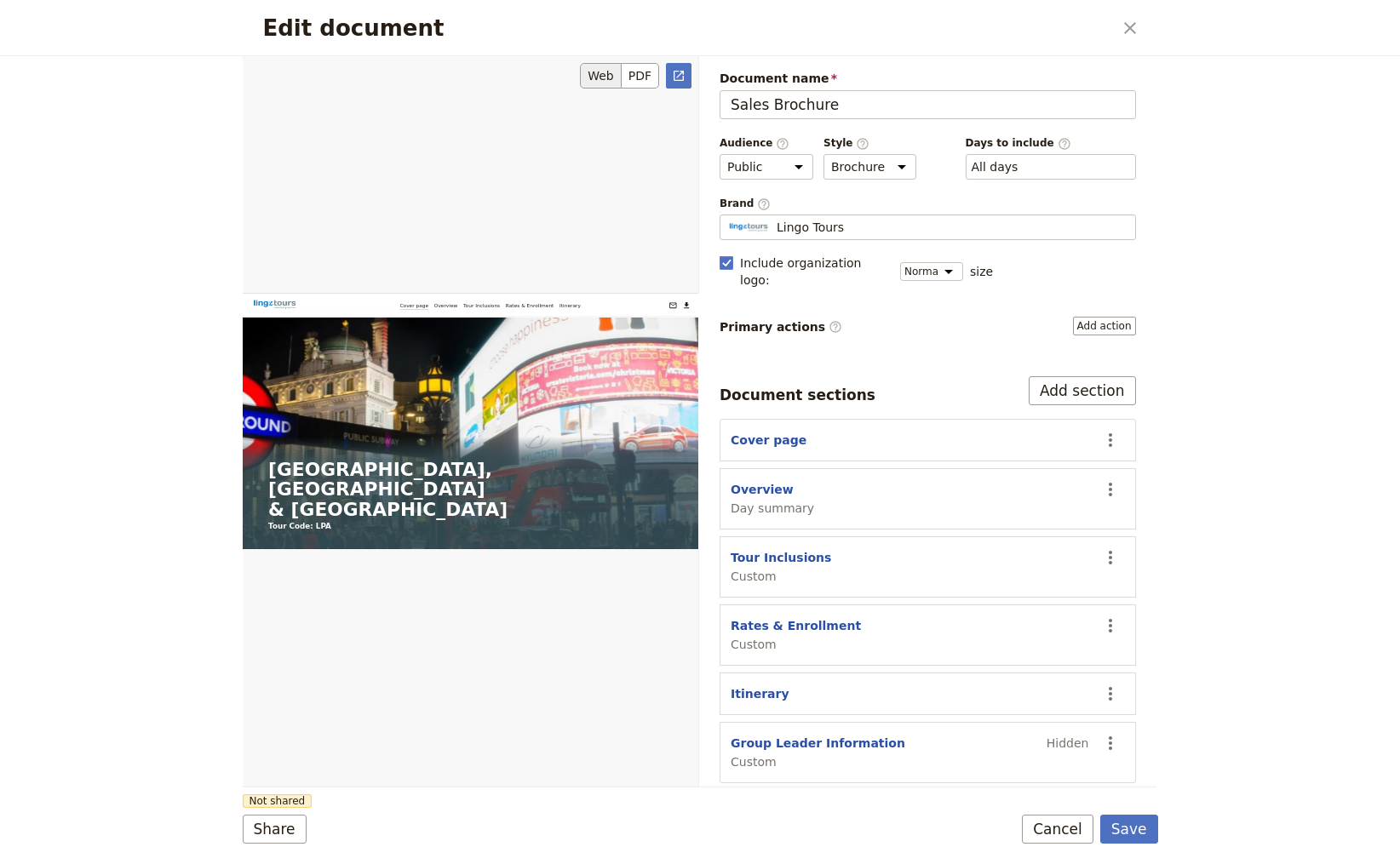
drag, startPoint x: 767, startPoint y: 109, endPoint x: 694, endPoint y: 105, distance: 73.1
click at [694, 105] on div "Web PDF ​ Document name Sales Brochure Preview Audience ​ Public Passenger Guid…" at bounding box center [699, 422] width 914 height 731
click at [744, 106] on input "Sales Brochure" at bounding box center [927, 104] width 417 height 29
drag, startPoint x: 764, startPoint y: 108, endPoint x: 716, endPoint y: 108, distance: 48.0
click at [716, 108] on div "Document name Sales Brochure Preview Audience ​ Public Passenger Guide Style ​ …" at bounding box center [927, 421] width 458 height 730
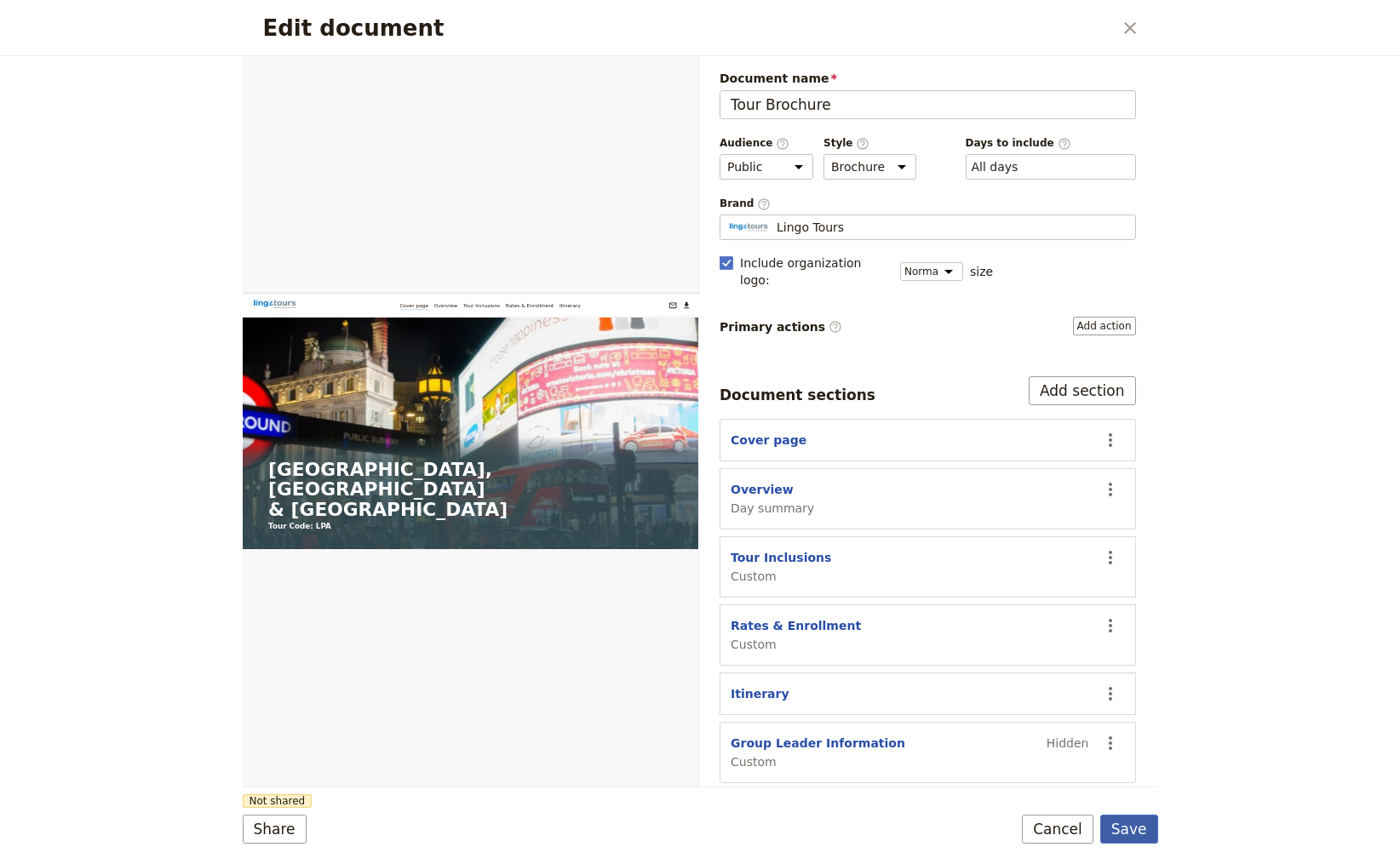
type input "Tour Brochure"
click at [1143, 833] on button "Save" at bounding box center [1129, 829] width 58 height 29
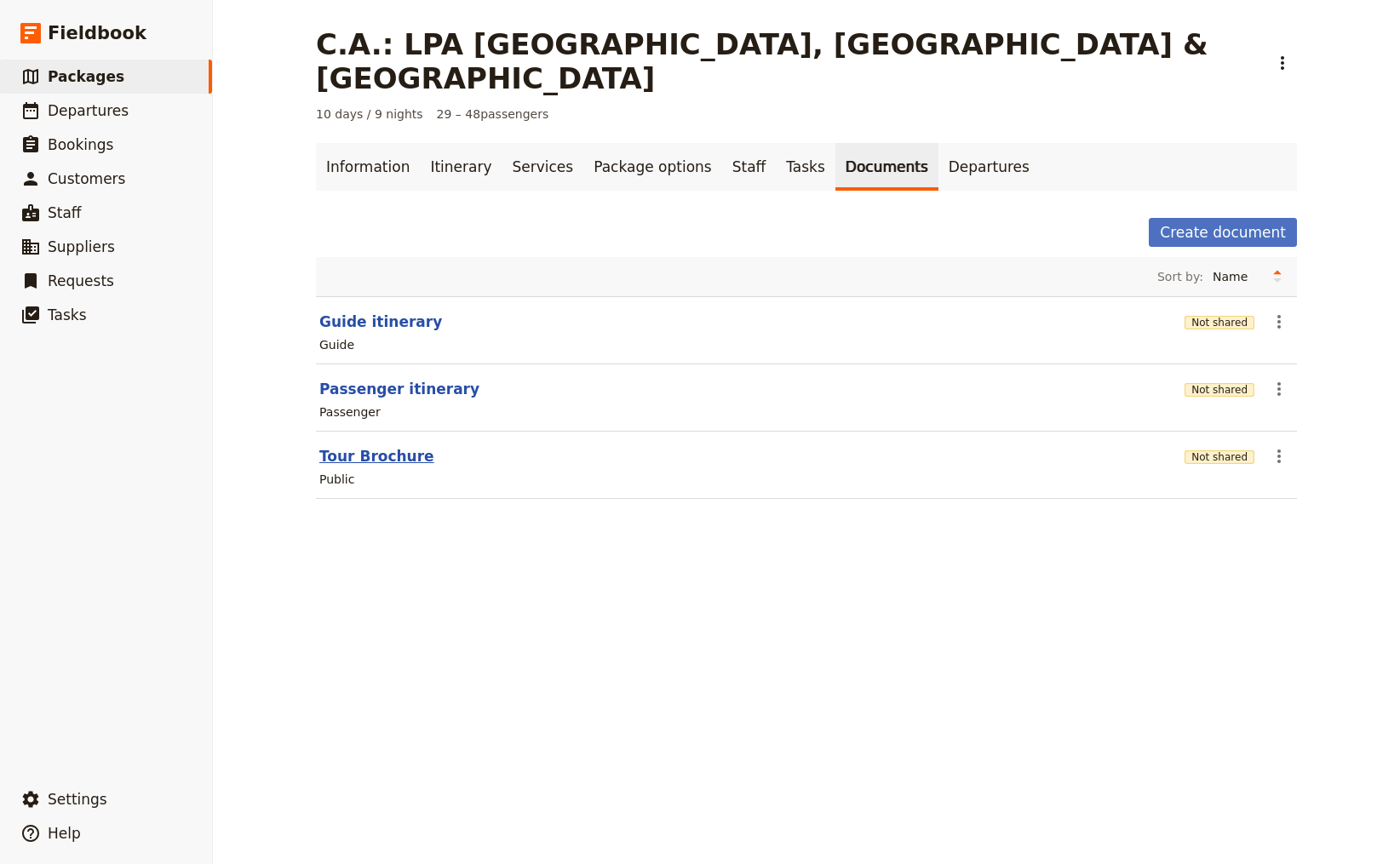
click at [375, 446] on button "Tour Brochure" at bounding box center [377, 457] width 115 height 20
select select "DEFAULT"
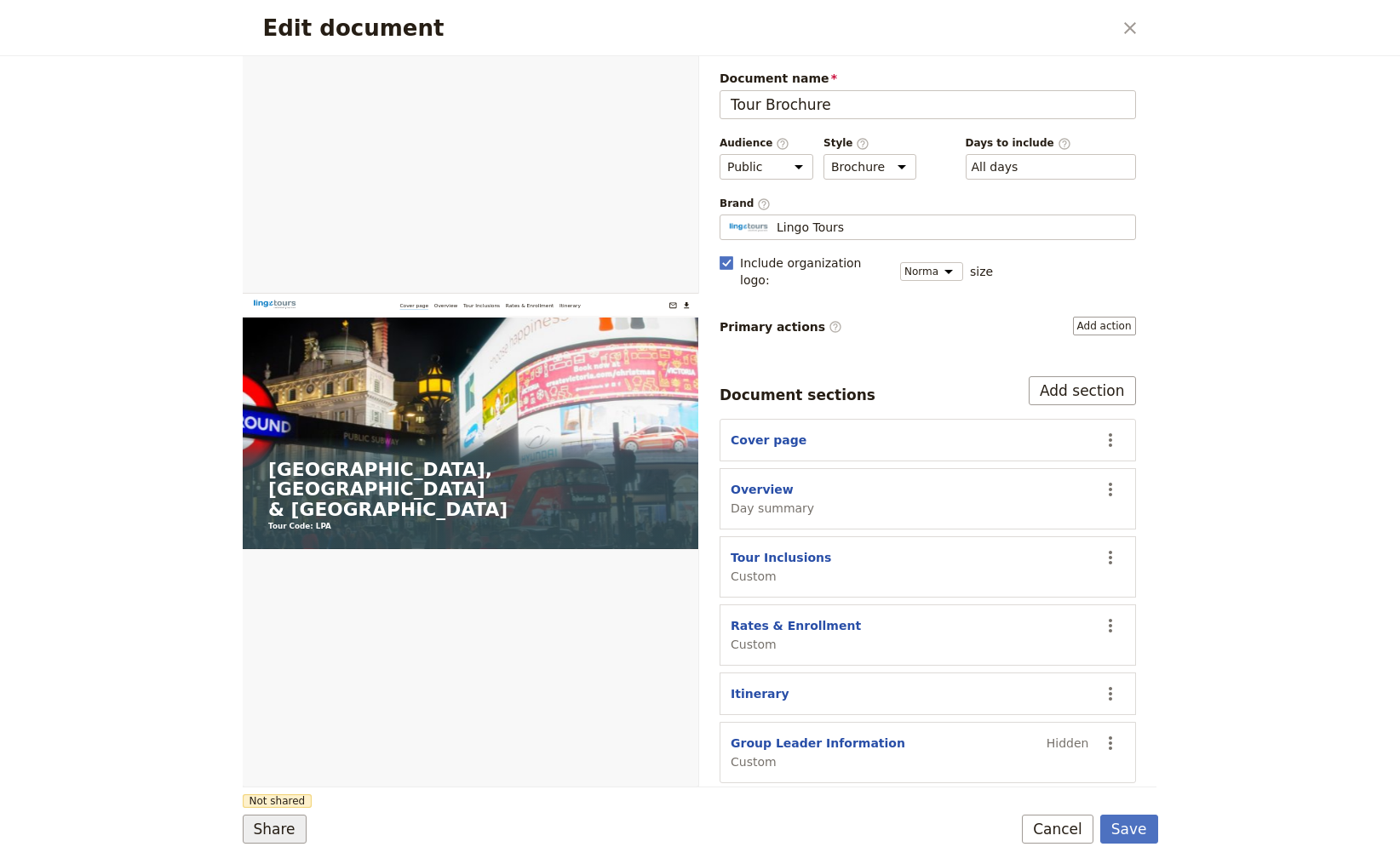
click at [283, 832] on button "Share" at bounding box center [274, 829] width 64 height 29
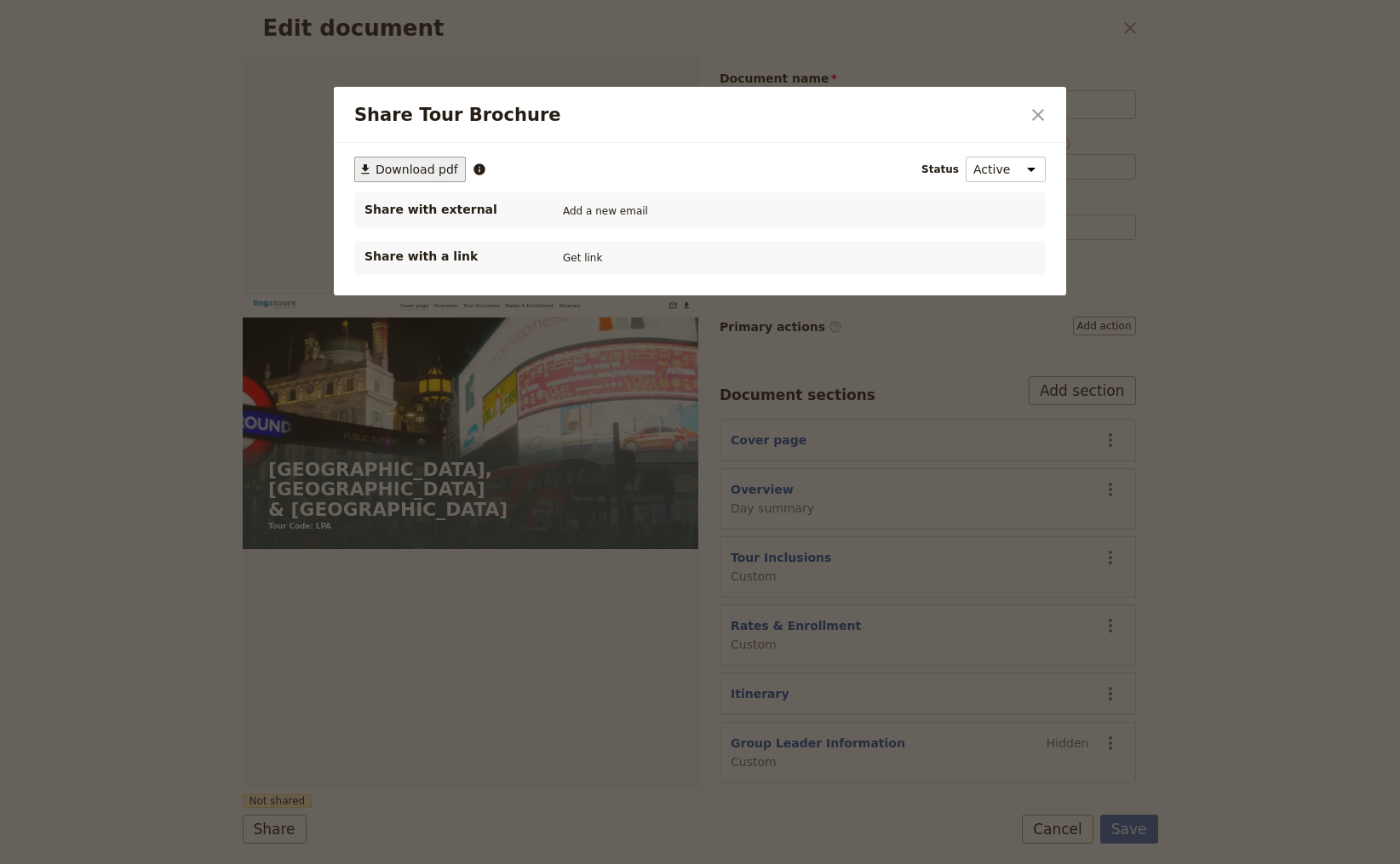
click at [408, 163] on span "Download pdf" at bounding box center [417, 169] width 83 height 17
click at [1043, 112] on icon "Close dialog" at bounding box center [1038, 115] width 20 height 20
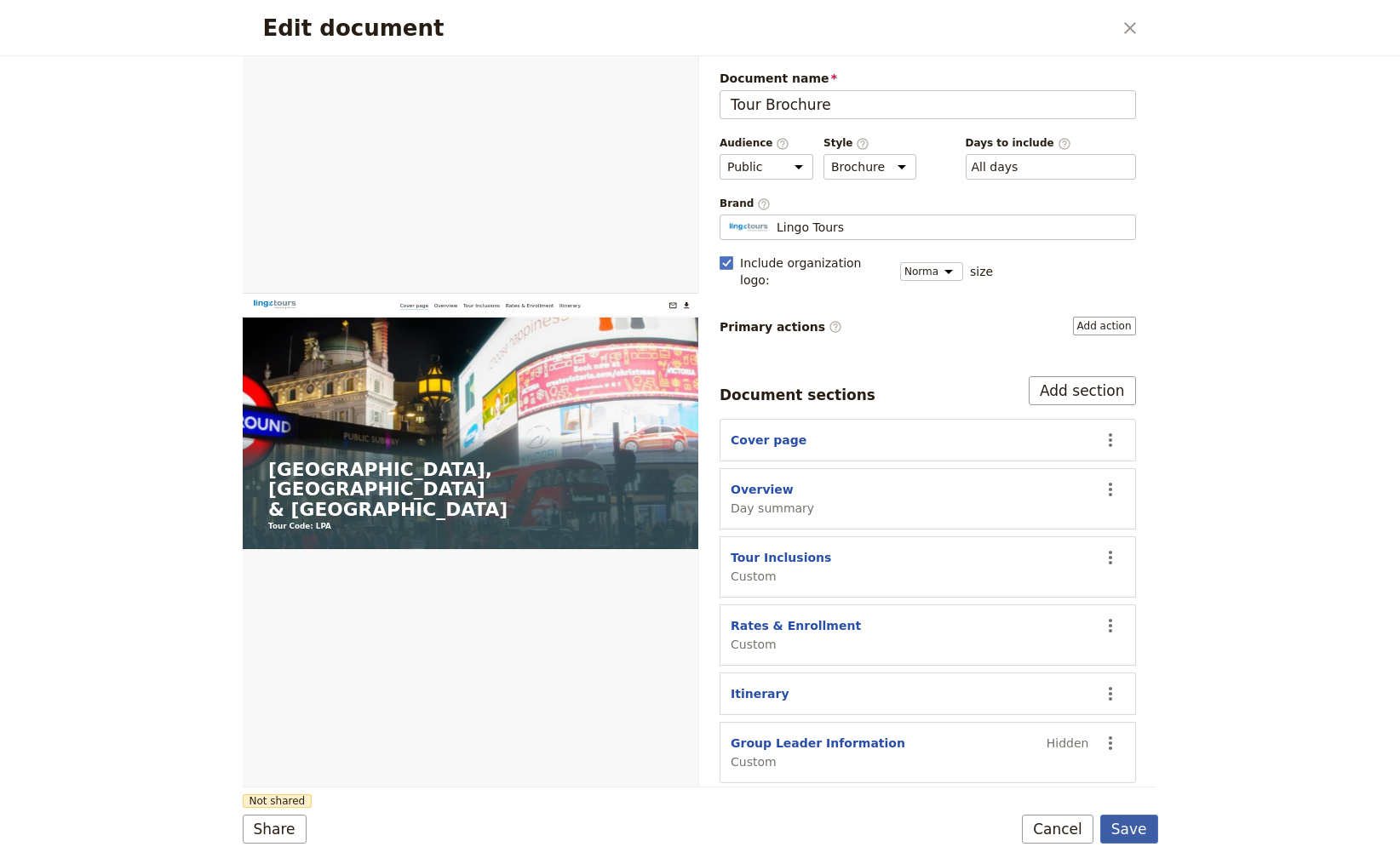
click at [1139, 834] on button "Save" at bounding box center [1129, 829] width 58 height 29
